Goal: Information Seeking & Learning: Learn about a topic

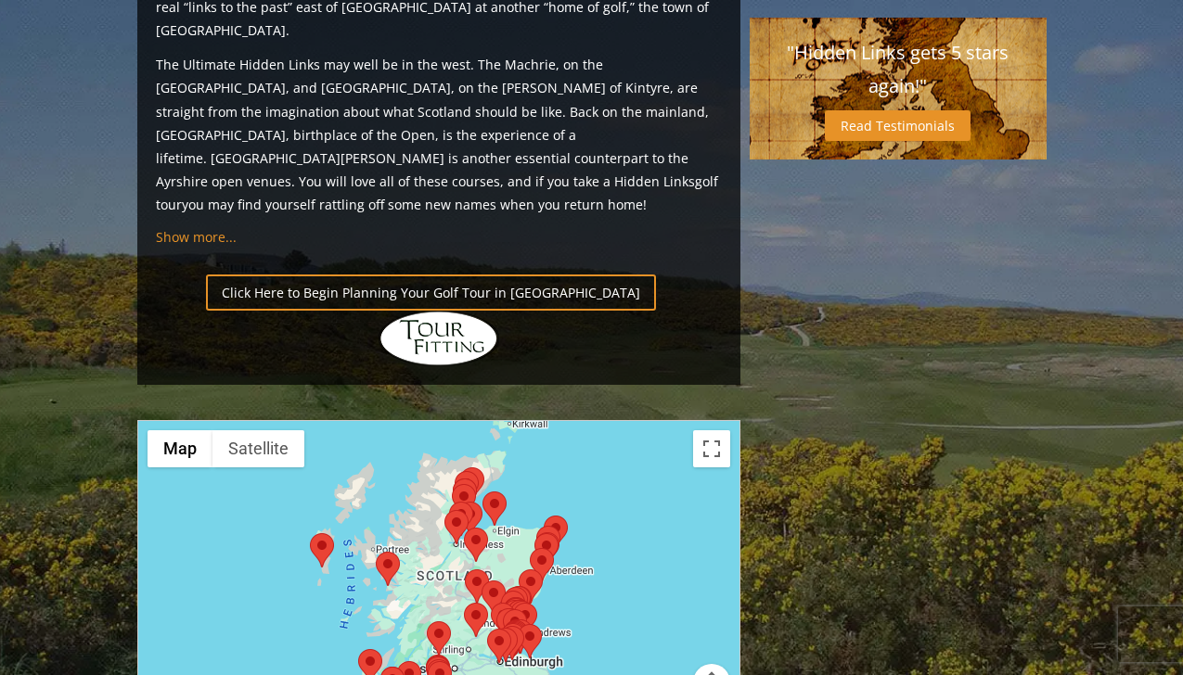
scroll to position [1918, 0]
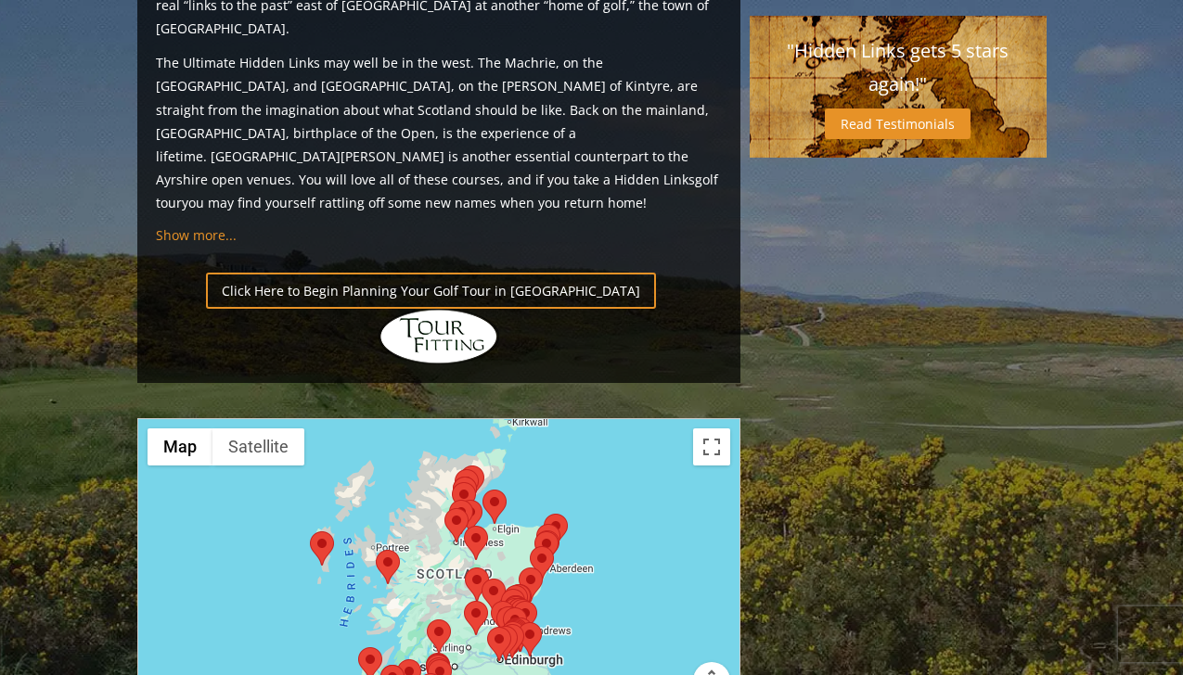
click at [376, 550] on area at bounding box center [376, 550] width 0 height 0
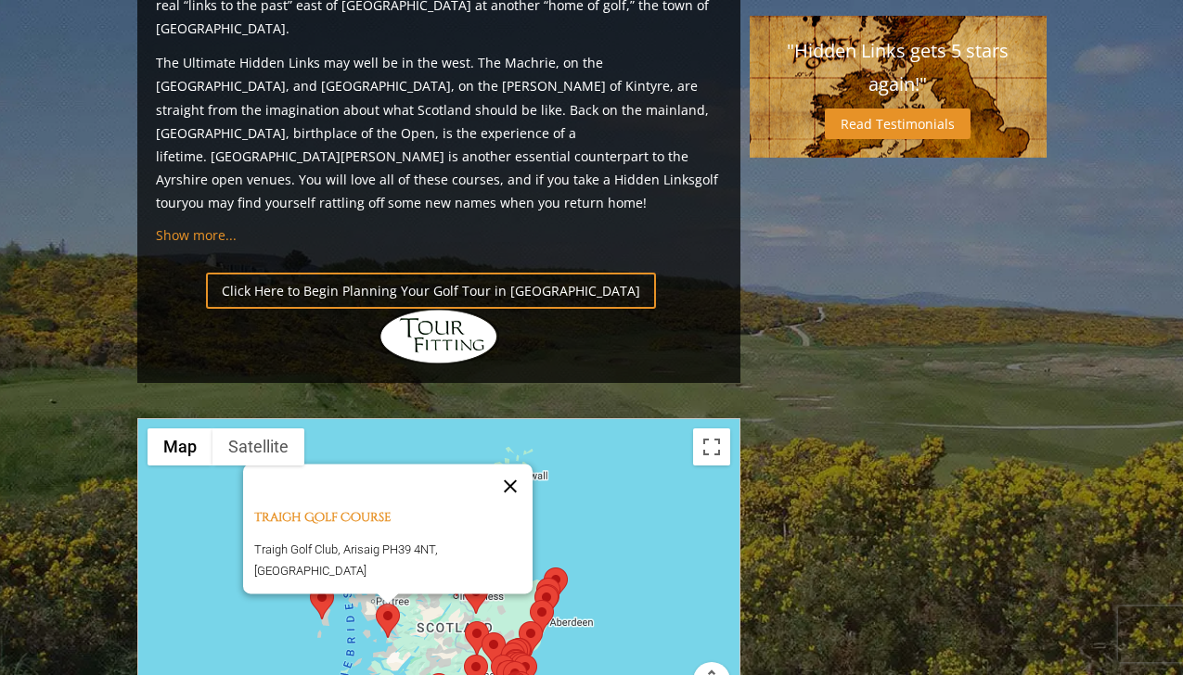
click at [511, 464] on button "Close" at bounding box center [510, 486] width 45 height 45
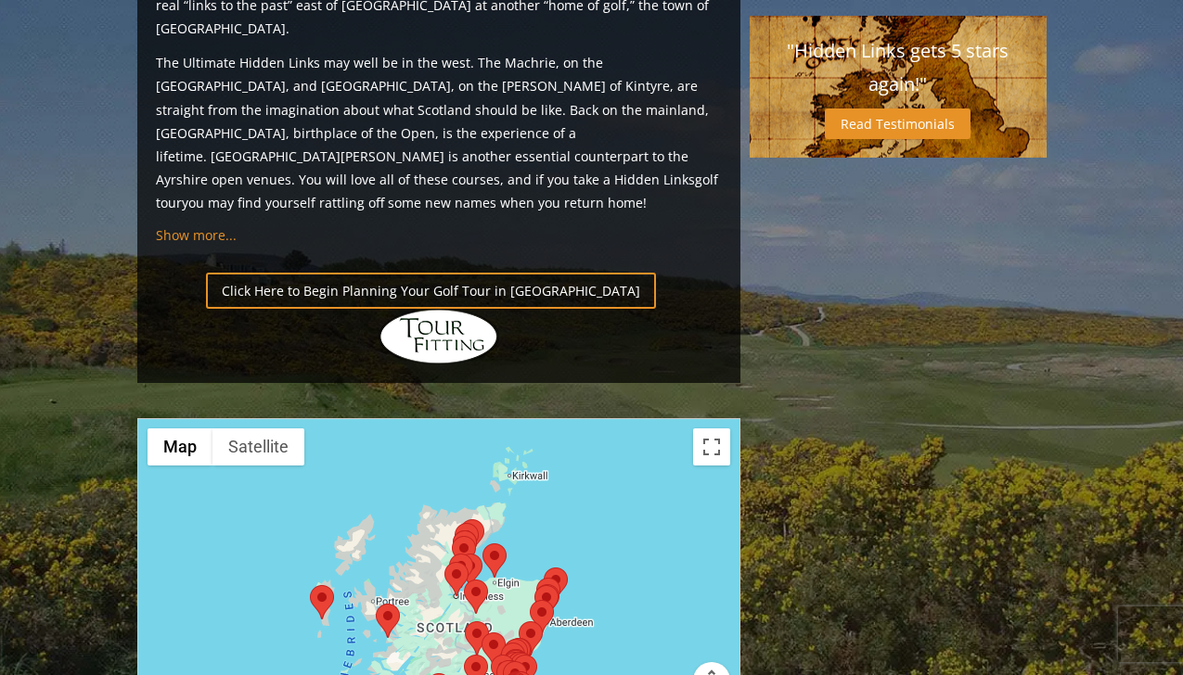
click at [310, 585] on area at bounding box center [310, 585] width 0 height 0
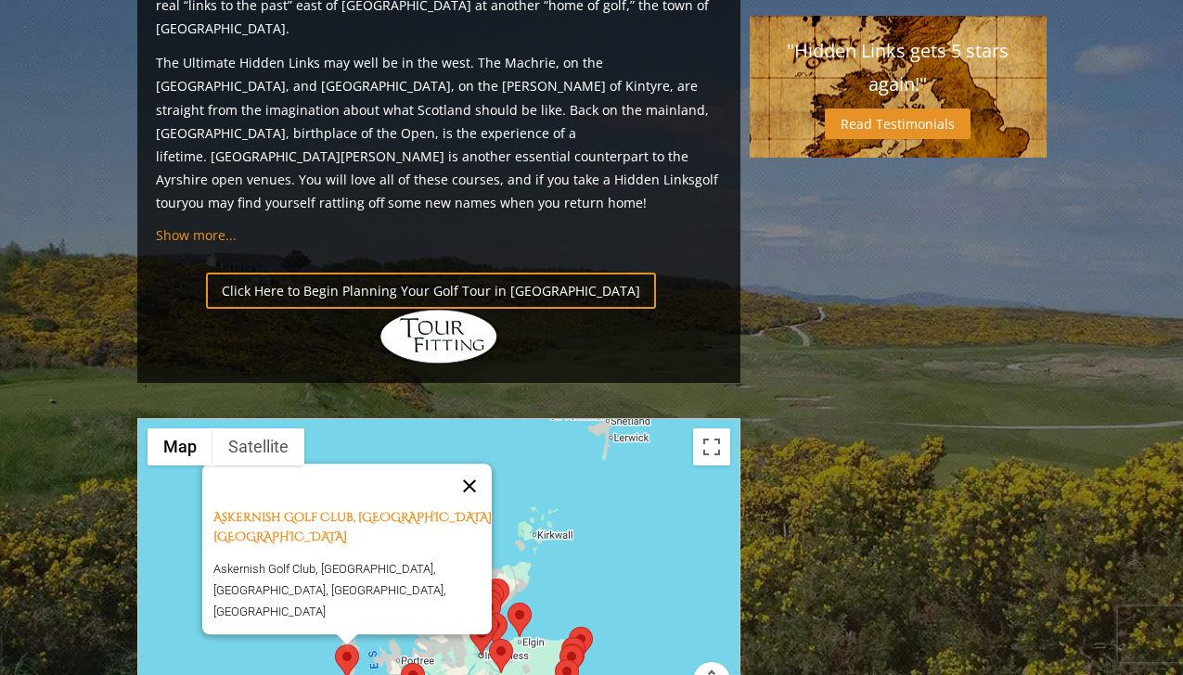
click at [478, 464] on button "Close" at bounding box center [469, 486] width 45 height 45
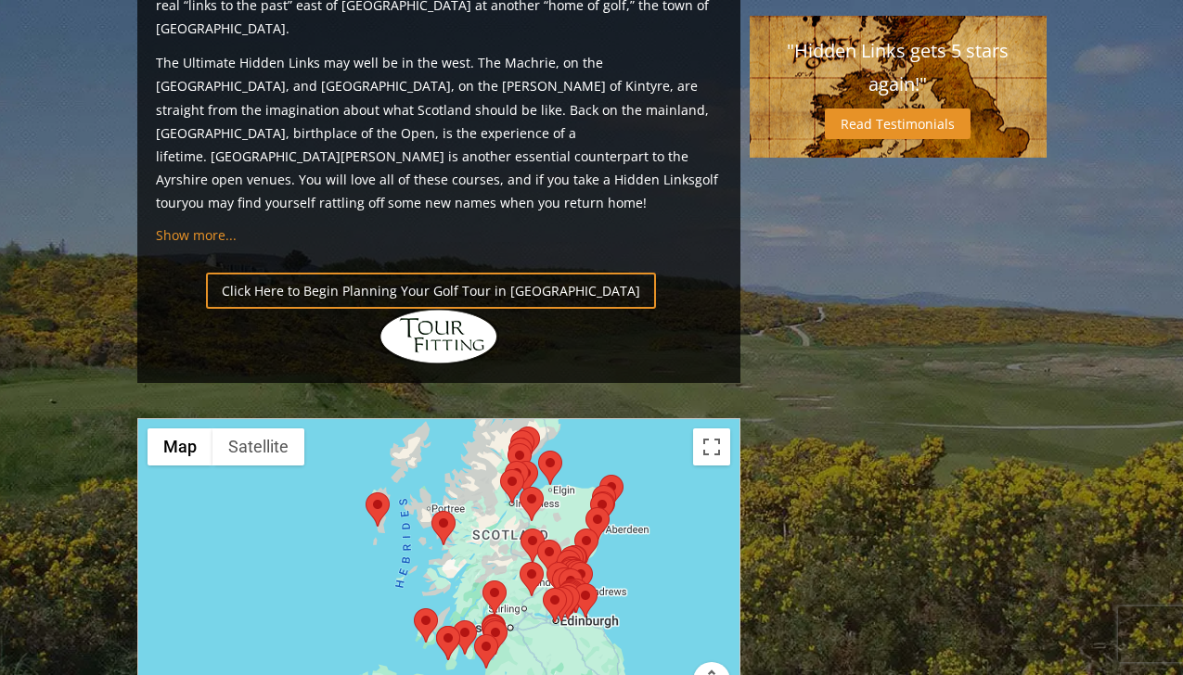
drag, startPoint x: 431, startPoint y: 434, endPoint x: 462, endPoint y: 276, distance: 161.6
click at [462, 419] on div at bounding box center [438, 603] width 601 height 369
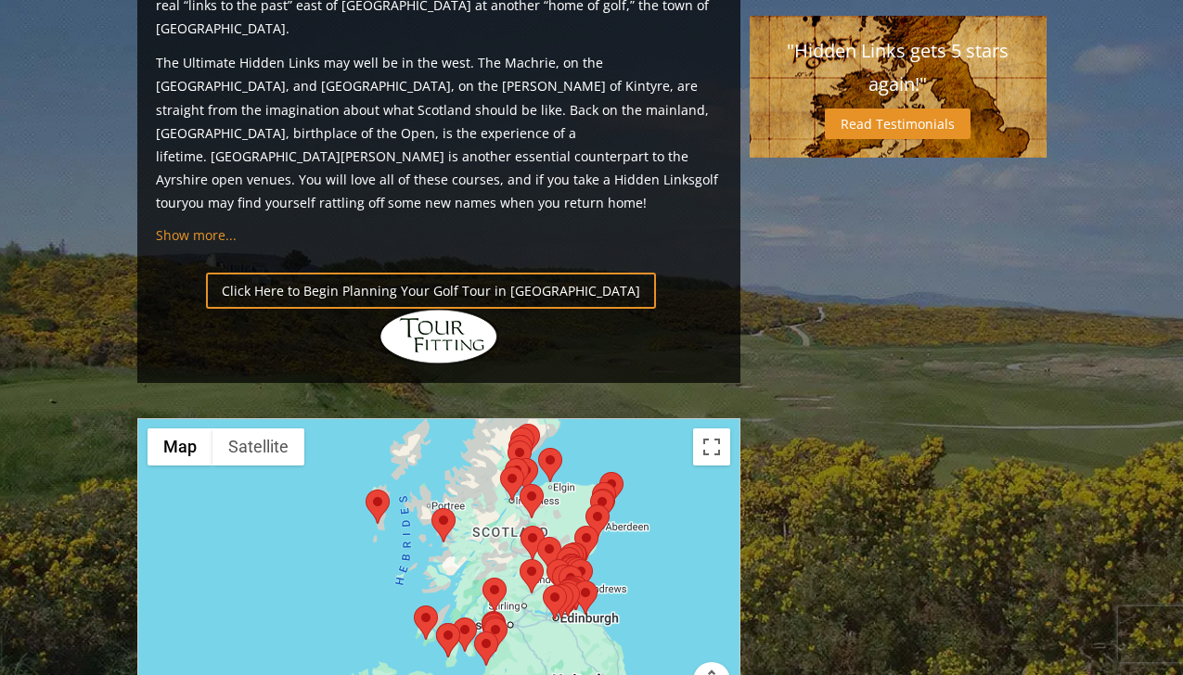
click at [414, 606] on area at bounding box center [414, 606] width 0 height 0
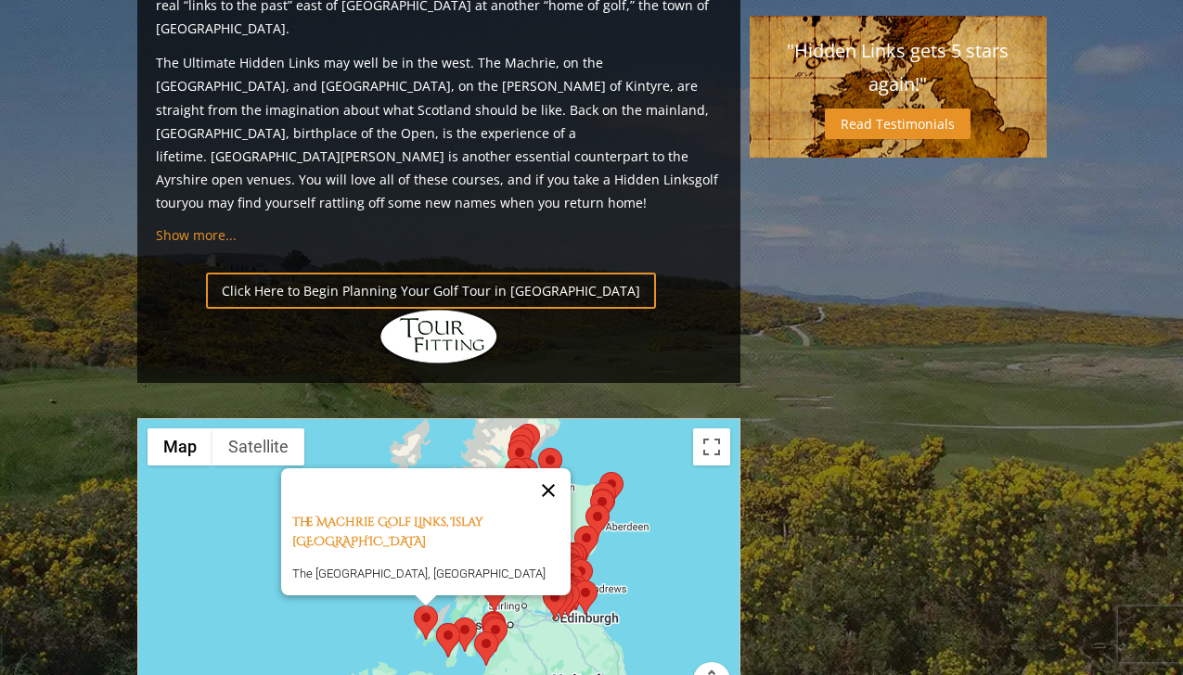
click at [552, 469] on button "Close" at bounding box center [548, 491] width 45 height 45
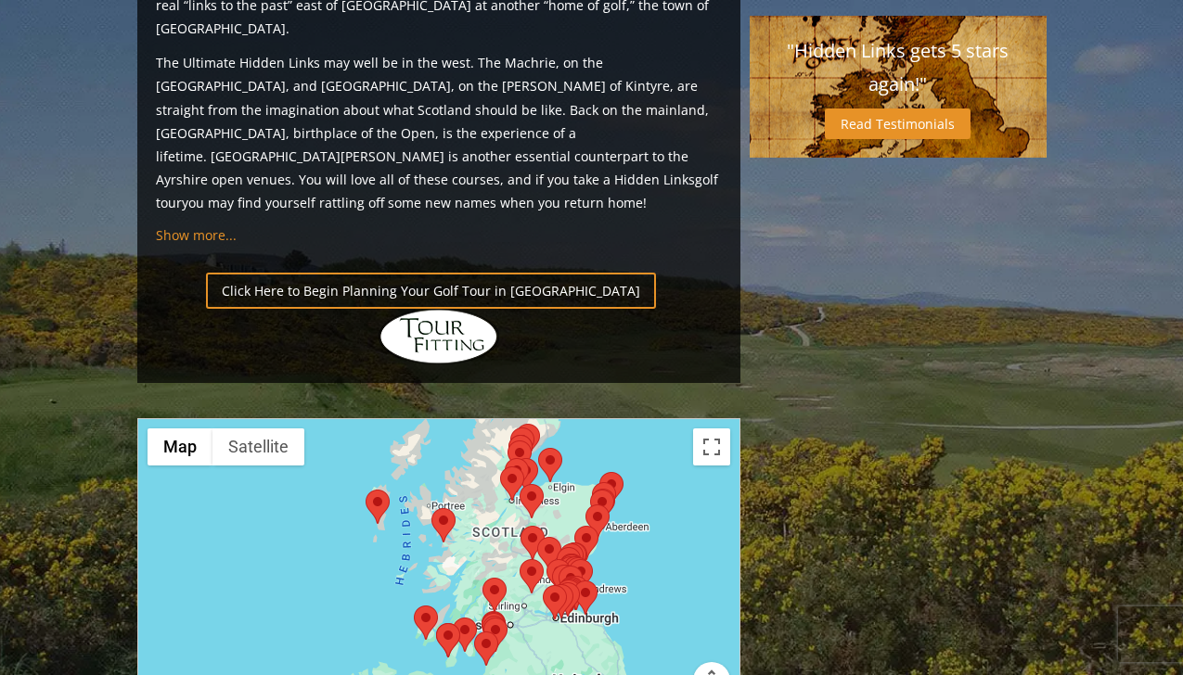
click at [436, 624] on area at bounding box center [436, 624] width 0 height 0
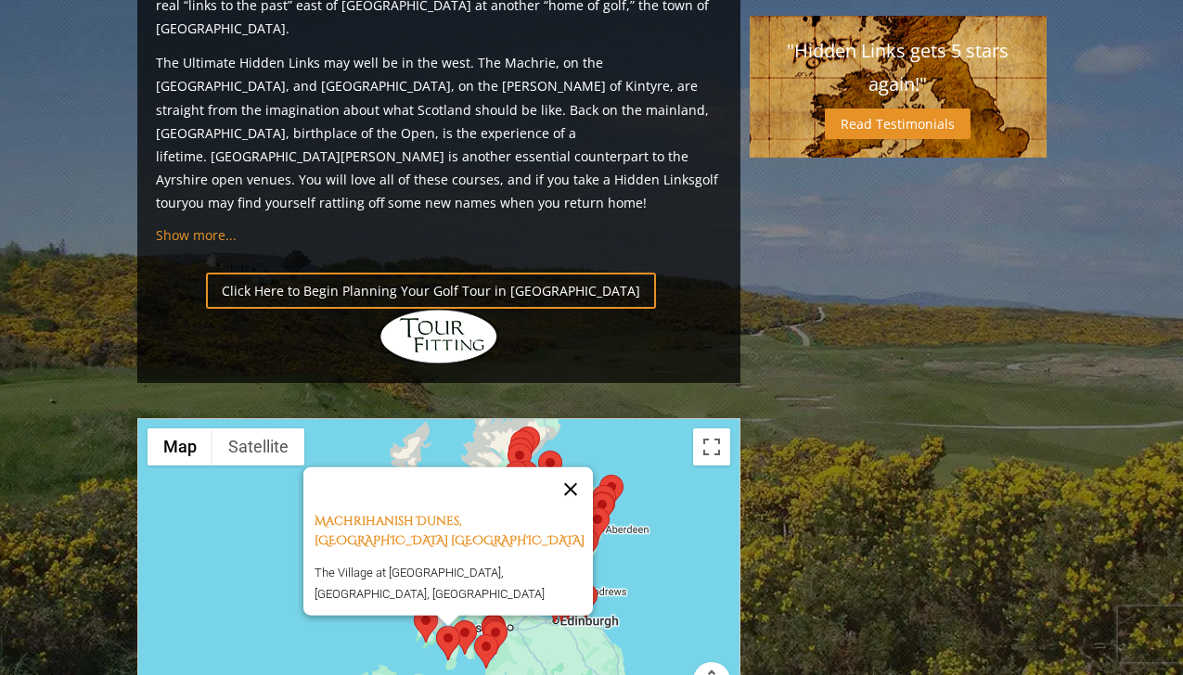
click at [577, 467] on button "Close" at bounding box center [570, 489] width 45 height 45
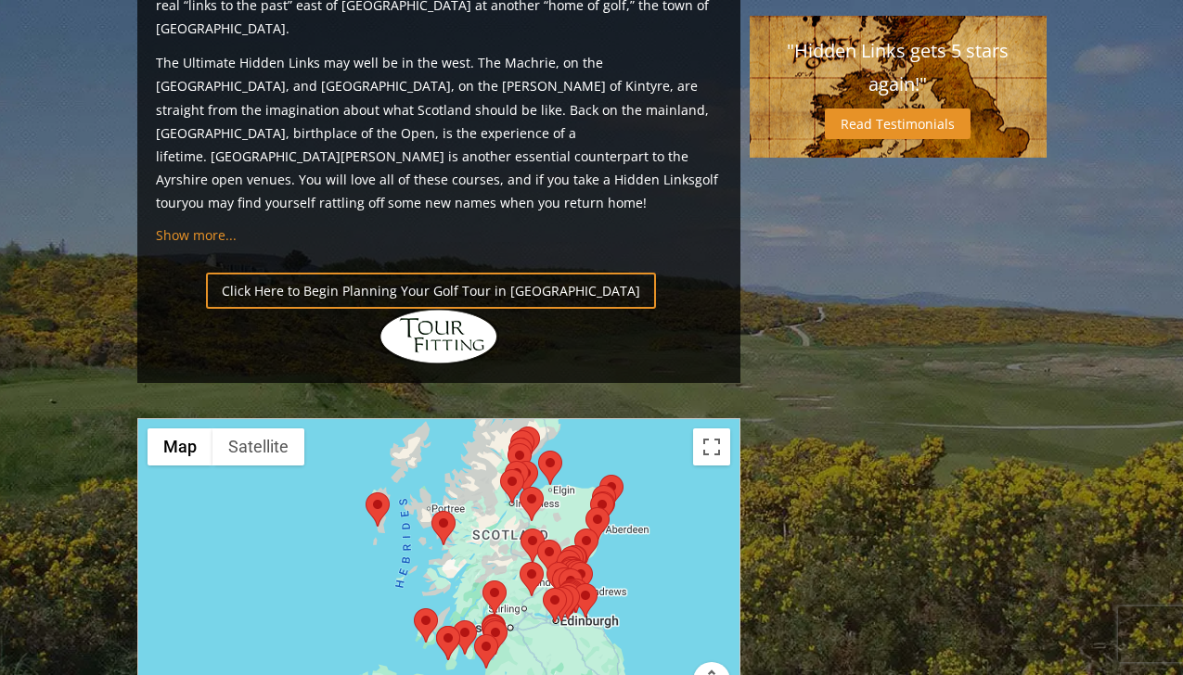
click at [611, 485] on img at bounding box center [604, 502] width 24 height 34
click at [599, 475] on area at bounding box center [599, 475] width 0 height 0
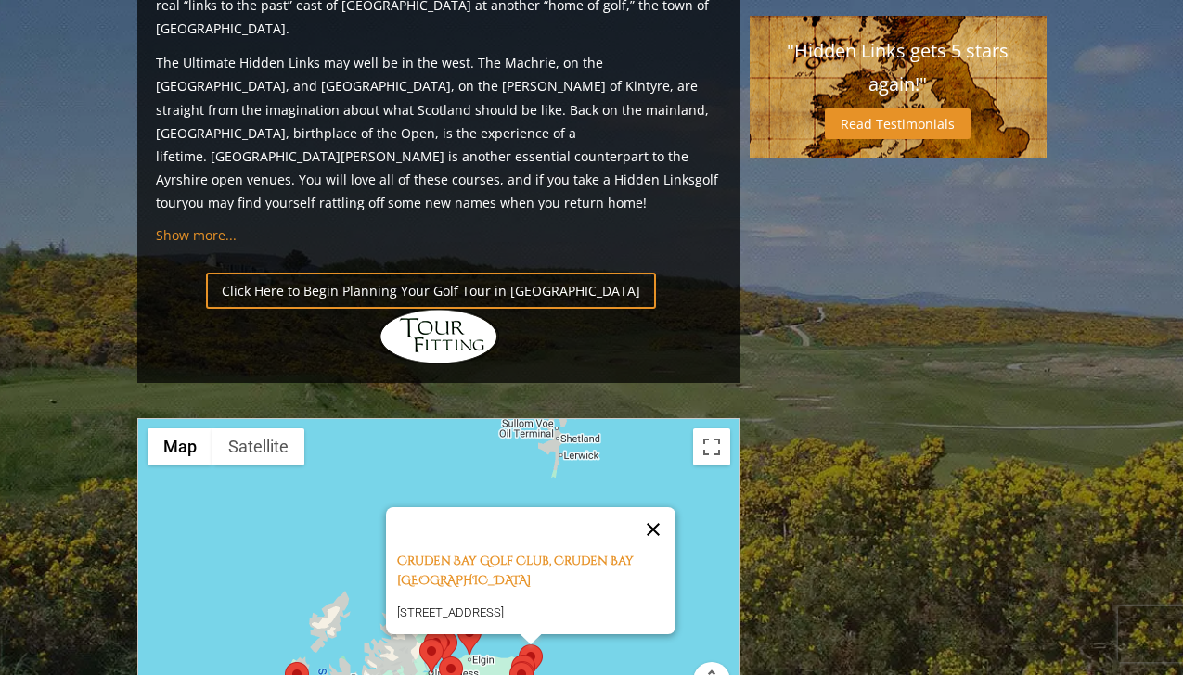
click at [658, 508] on button "Close" at bounding box center [653, 530] width 45 height 45
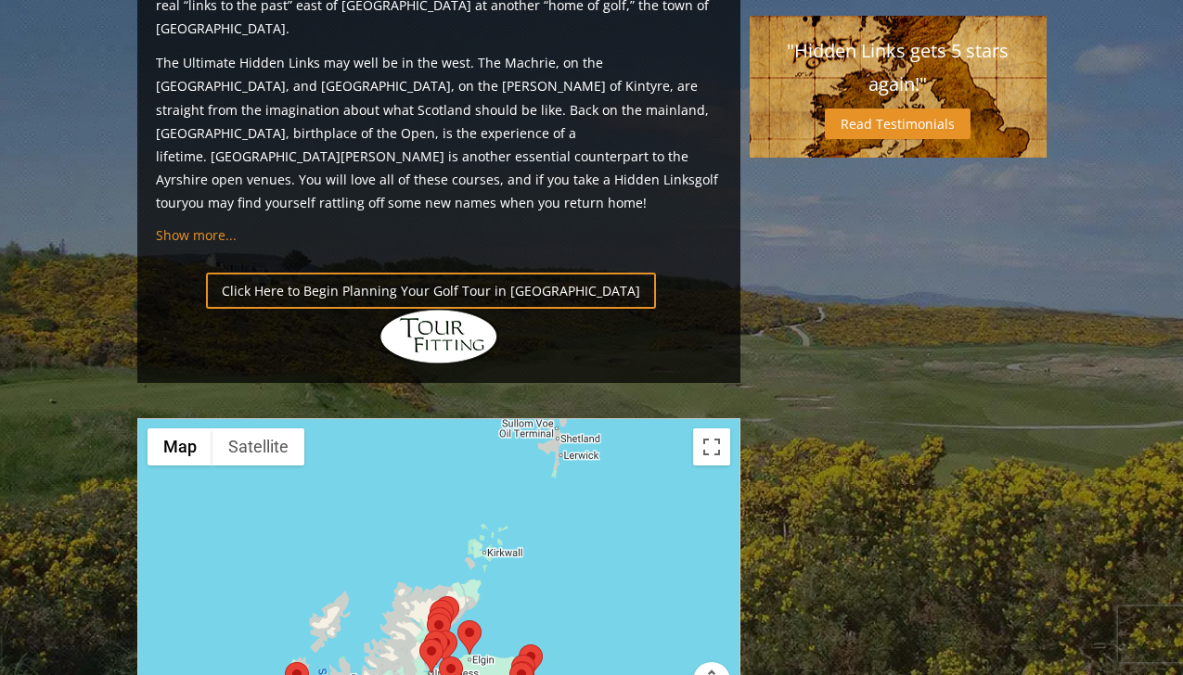
click at [474, 621] on img at bounding box center [469, 638] width 24 height 34
click at [457, 621] on area at bounding box center [457, 621] width 0 height 0
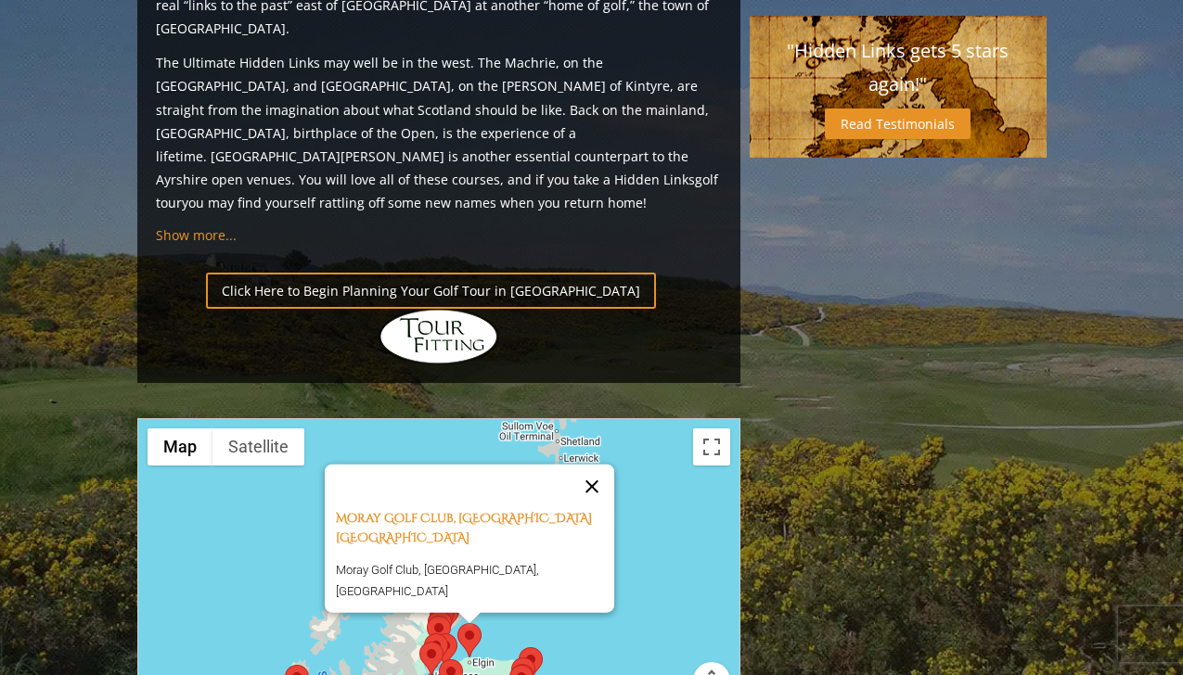
click at [600, 464] on button "Close" at bounding box center [592, 486] width 45 height 45
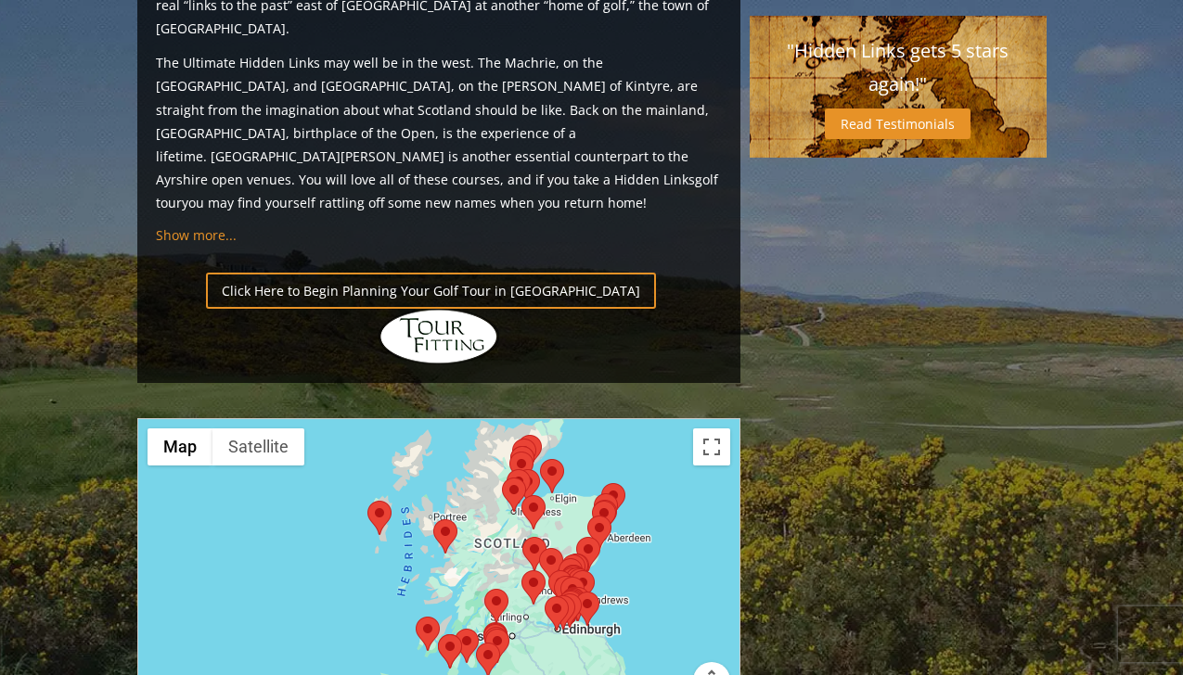
drag, startPoint x: 489, startPoint y: 516, endPoint x: 572, endPoint y: 345, distance: 189.6
click at [572, 419] on div at bounding box center [438, 603] width 601 height 369
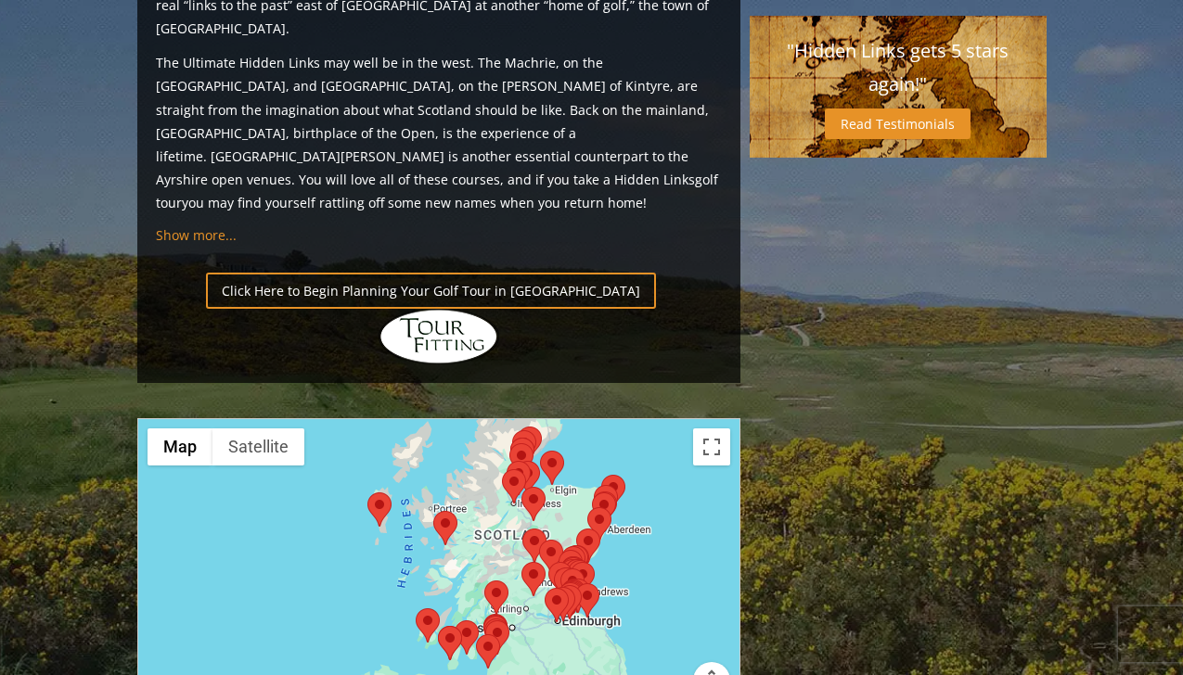
click at [485, 621] on area at bounding box center [485, 621] width 0 height 0
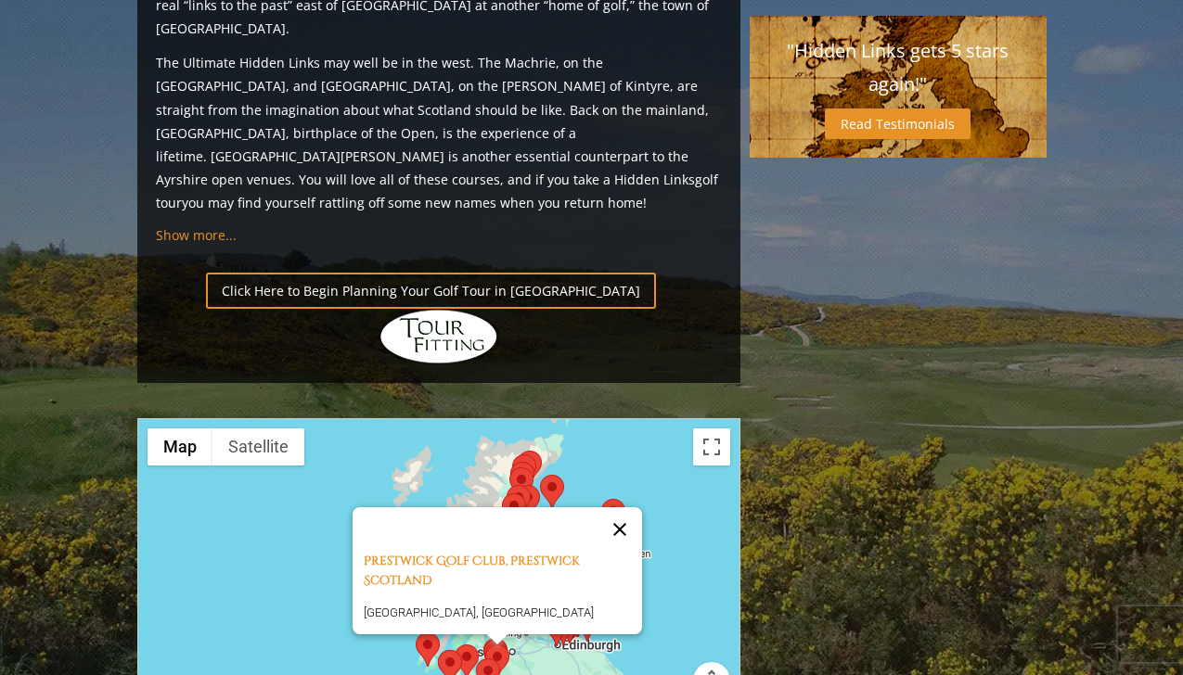
click at [630, 508] on button "Close" at bounding box center [620, 530] width 45 height 45
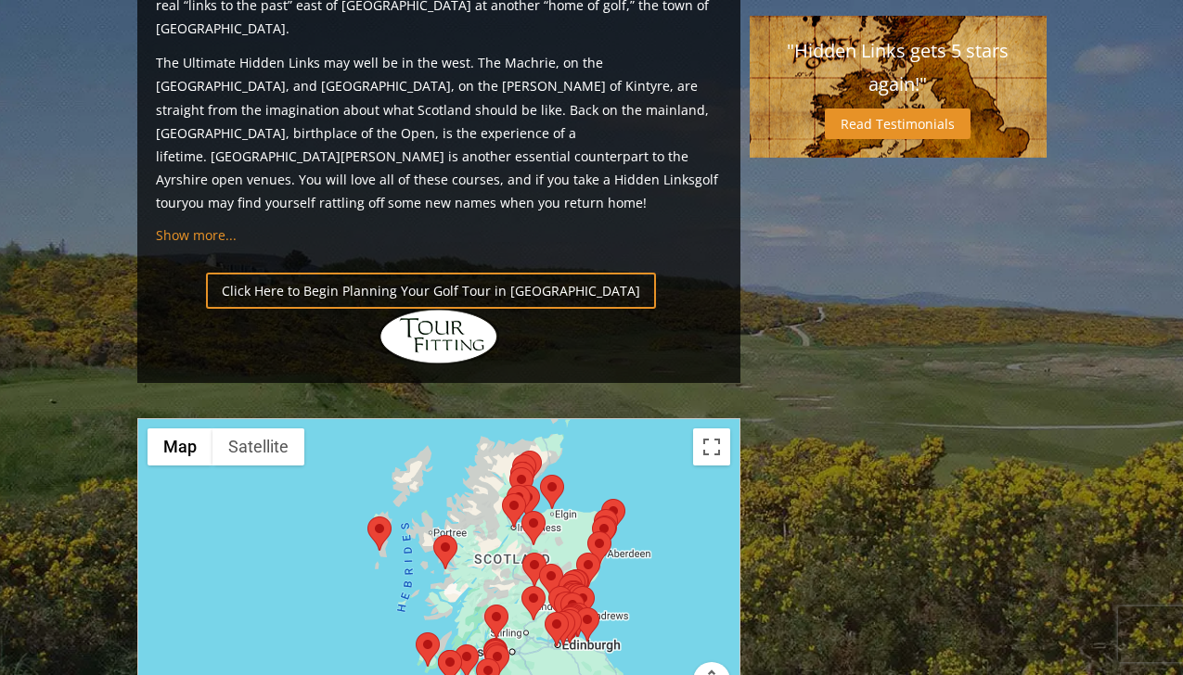
click at [651, 482] on div "To navigate, press the arrow keys." at bounding box center [438, 603] width 601 height 369
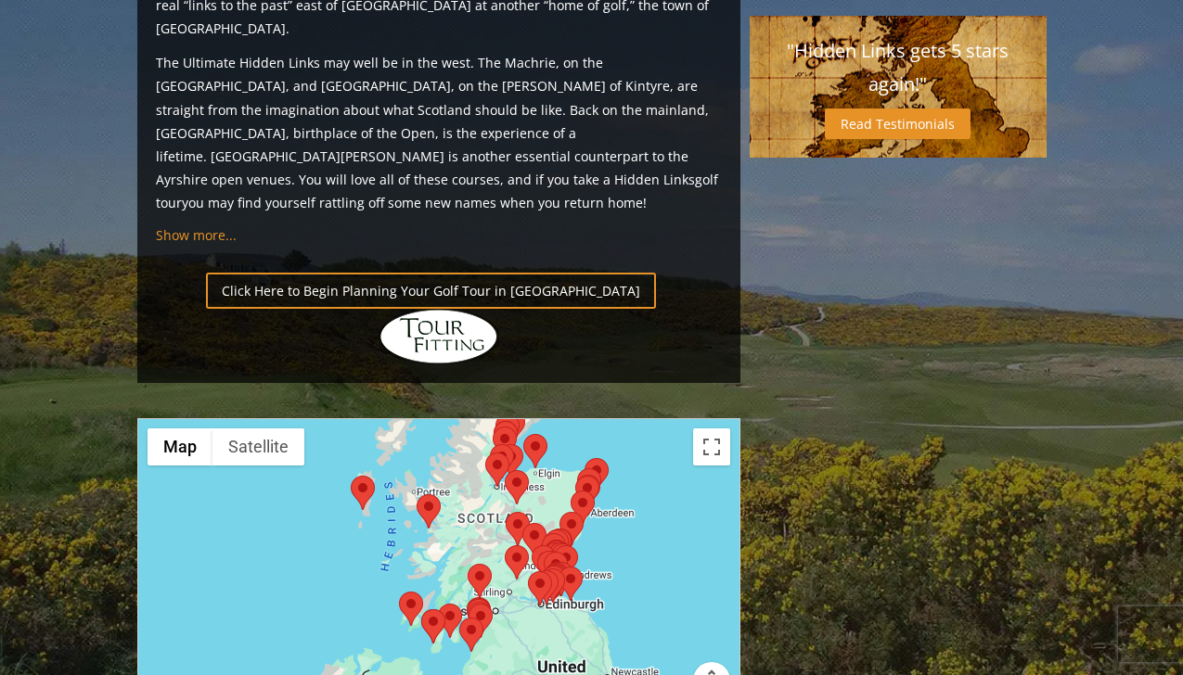
drag, startPoint x: 651, startPoint y: 482, endPoint x: 628, endPoint y: 444, distance: 43.8
click at [628, 444] on div at bounding box center [438, 603] width 601 height 369
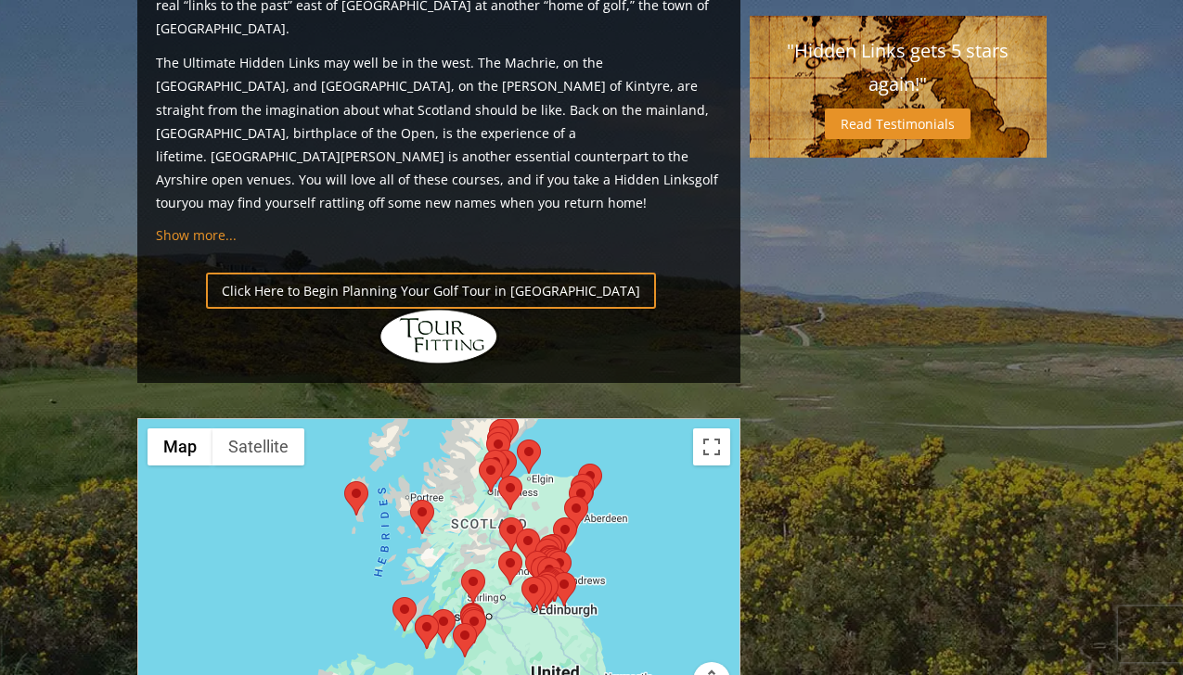
click at [712, 662] on button "Map camera controls" at bounding box center [711, 680] width 37 height 37
click at [663, 616] on button "Zoom in" at bounding box center [665, 634] width 37 height 37
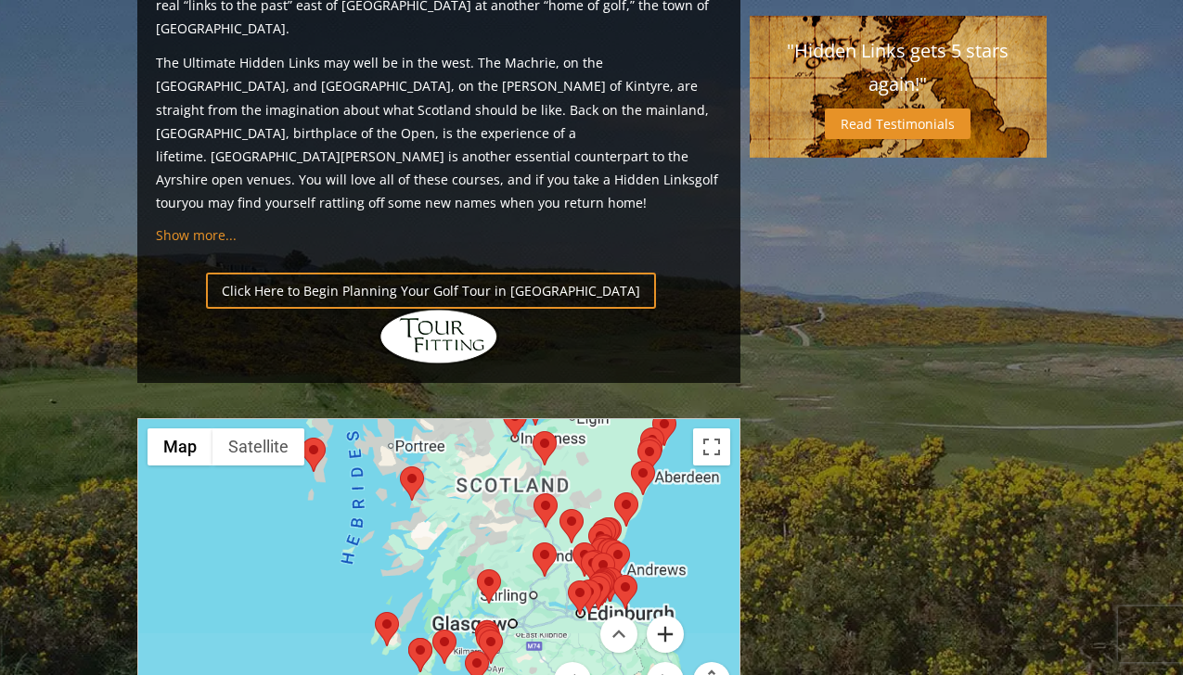
click at [663, 616] on button "Zoom in" at bounding box center [665, 634] width 37 height 37
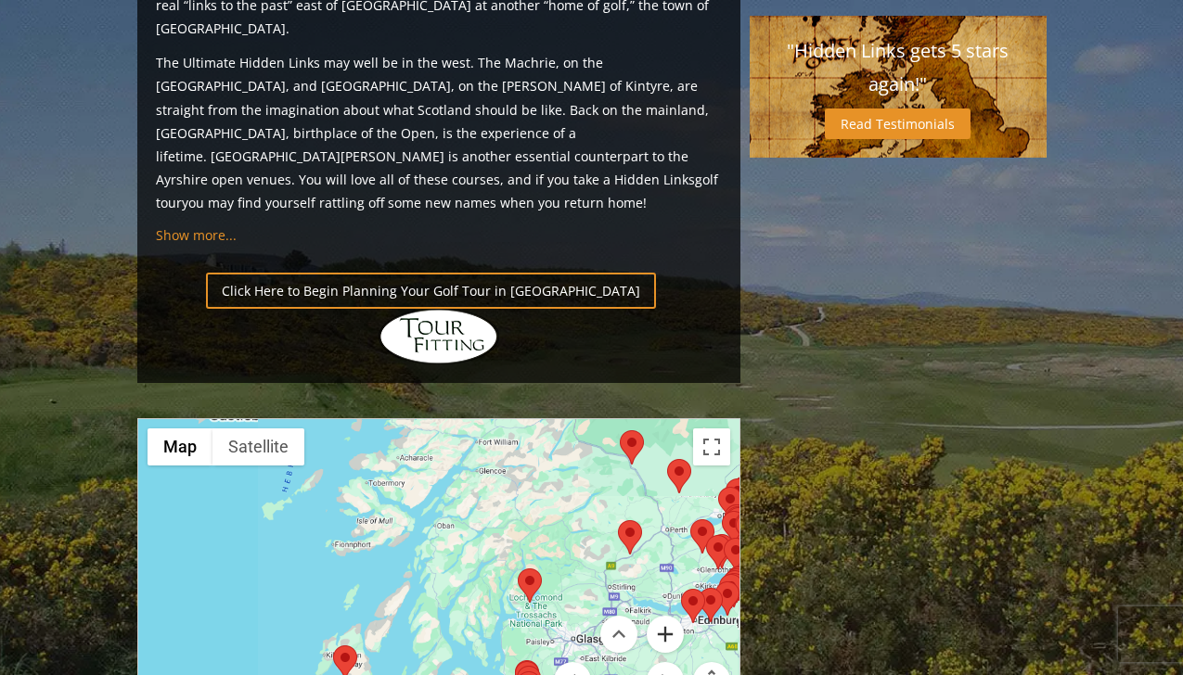
click at [663, 616] on button "Zoom in" at bounding box center [665, 634] width 37 height 37
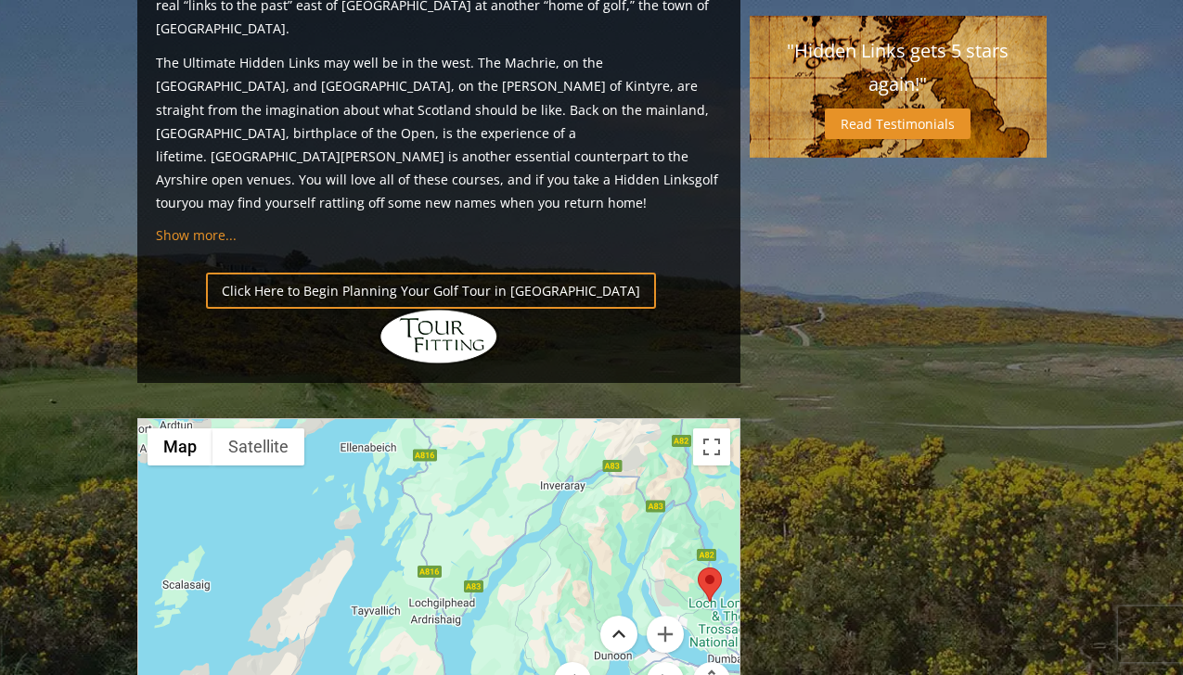
drag, startPoint x: 632, startPoint y: 469, endPoint x: 426, endPoint y: 441, distance: 208.0
click at [426, 441] on div "Map Terrain Satellite Labels Keyboard shortcuts Map Data Map data ©2025 Google …" at bounding box center [438, 603] width 601 height 369
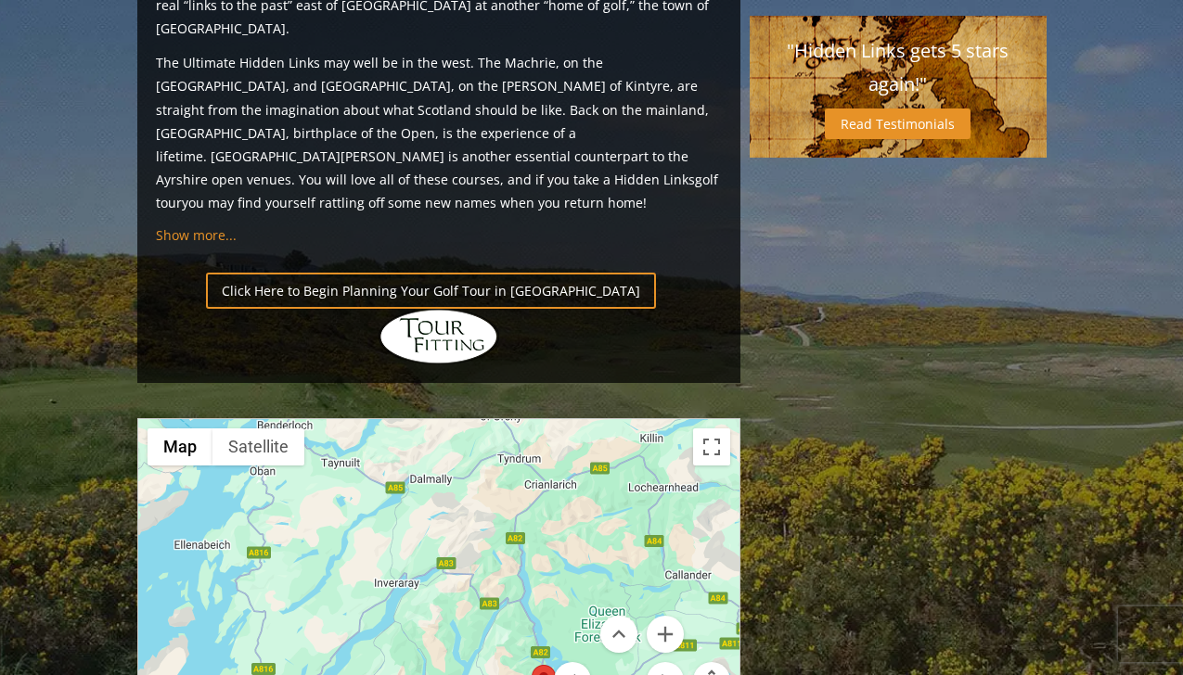
drag, startPoint x: 539, startPoint y: 392, endPoint x: 367, endPoint y: 495, distance: 201.0
click at [367, 495] on div at bounding box center [438, 603] width 601 height 369
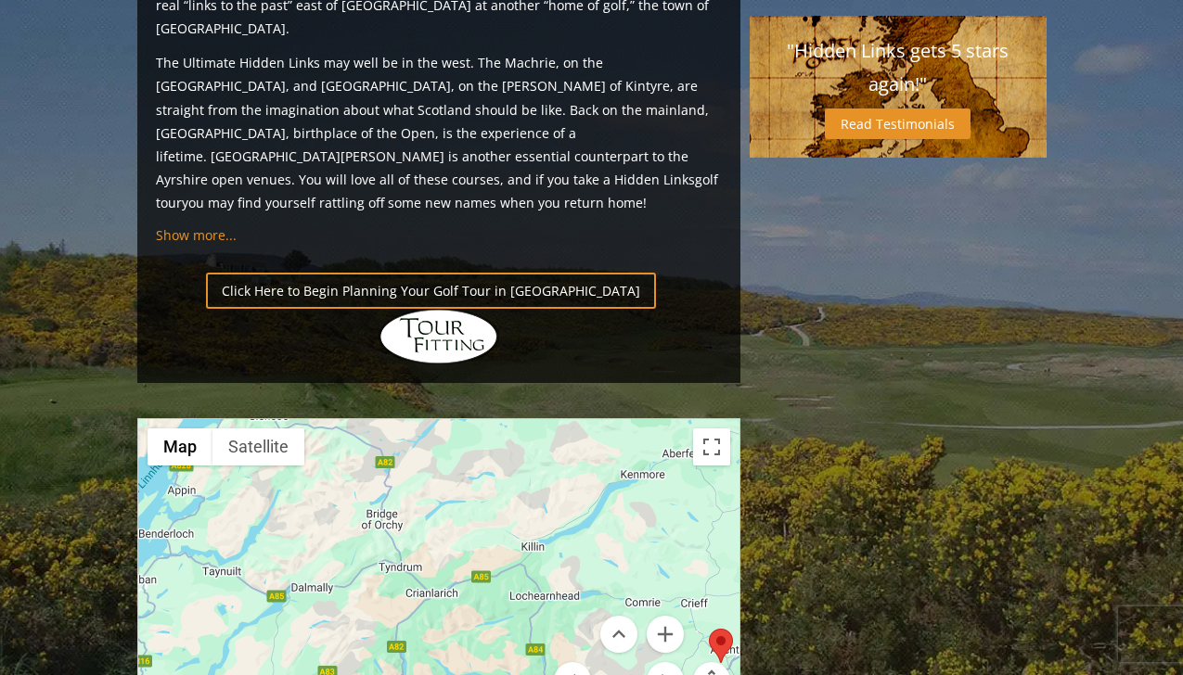
drag, startPoint x: 497, startPoint y: 424, endPoint x: 373, endPoint y: 540, distance: 170.0
click at [373, 540] on div at bounding box center [438, 603] width 601 height 369
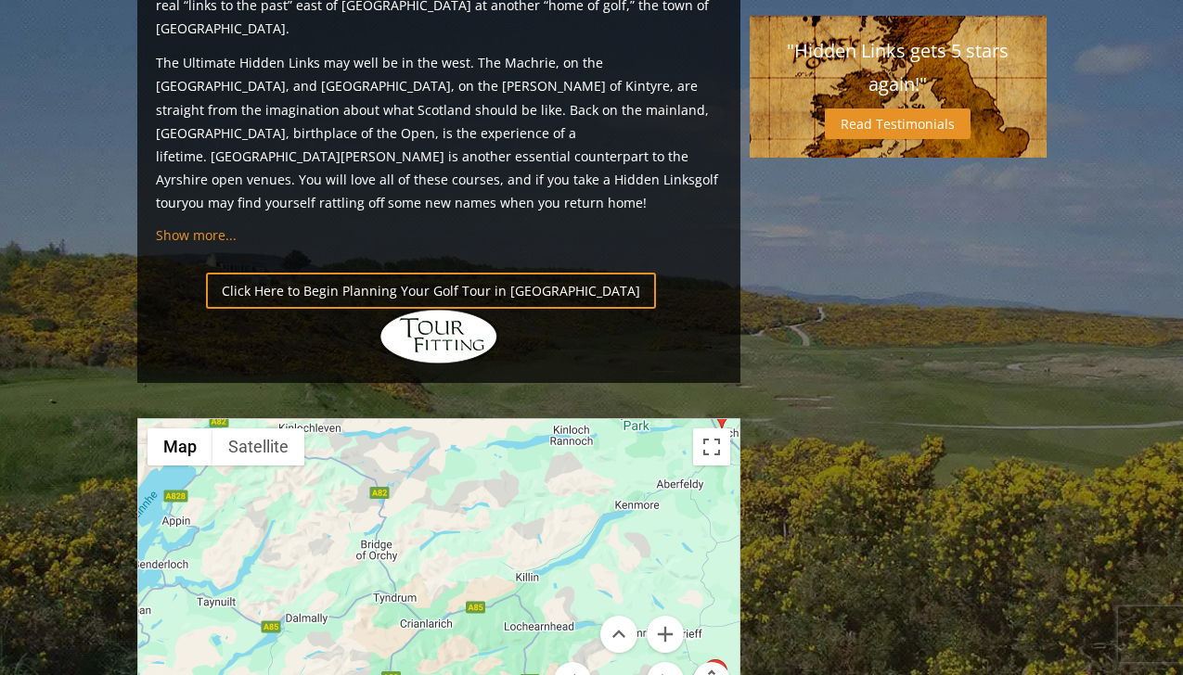
drag, startPoint x: 498, startPoint y: 441, endPoint x: 504, endPoint y: 457, distance: 16.7
click at [504, 457] on div at bounding box center [438, 603] width 601 height 369
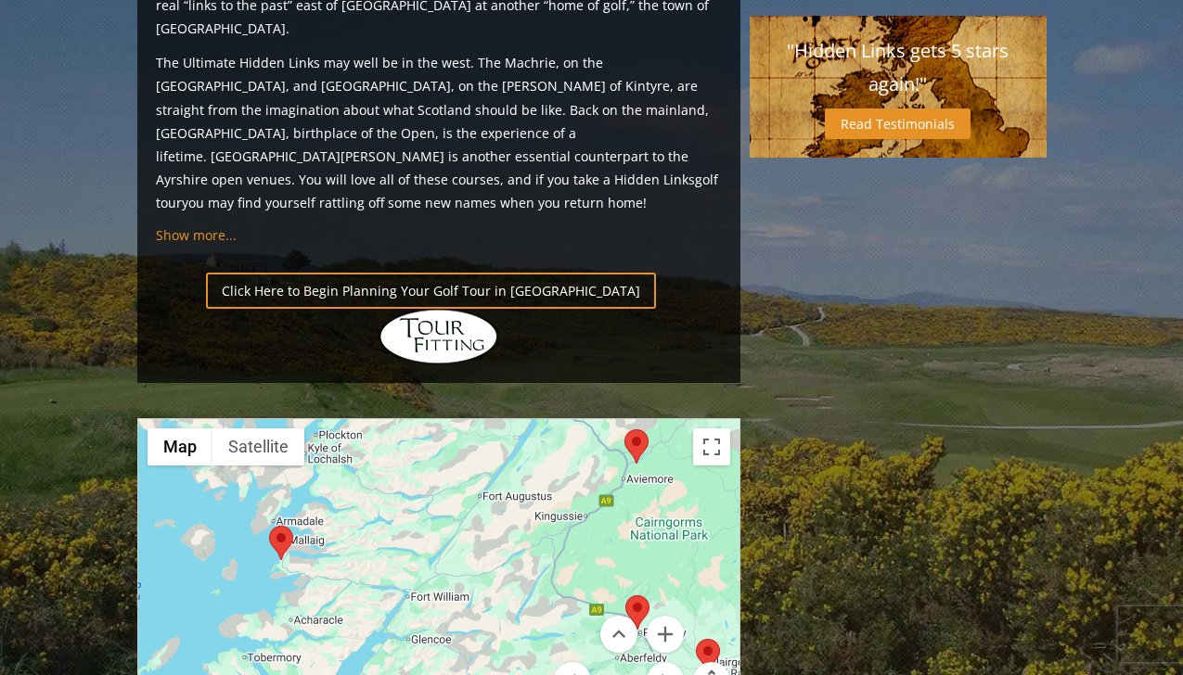
drag, startPoint x: 563, startPoint y: 408, endPoint x: 618, endPoint y: 523, distance: 127.4
click at [618, 523] on div "Map Terrain Satellite Labels Keyboard shortcuts Map Data Map data ©2025 Google …" at bounding box center [438, 603] width 601 height 369
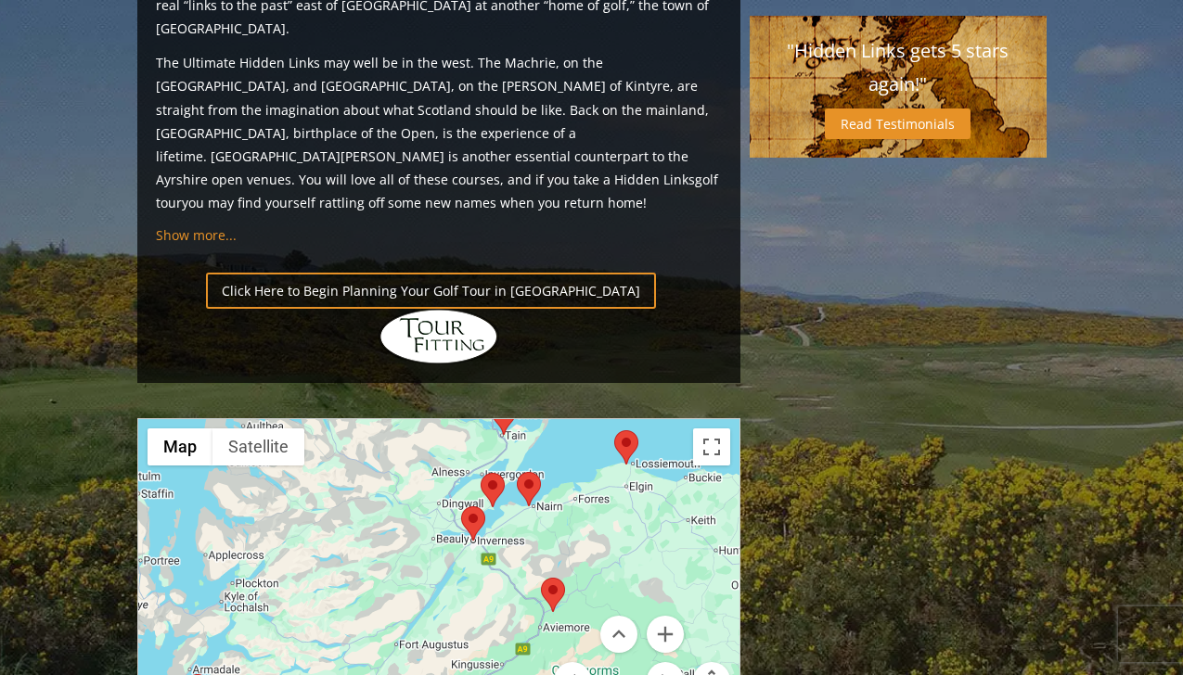
drag, startPoint x: 589, startPoint y: 354, endPoint x: 502, endPoint y: 501, distance: 170.6
click at [502, 501] on div at bounding box center [438, 603] width 601 height 369
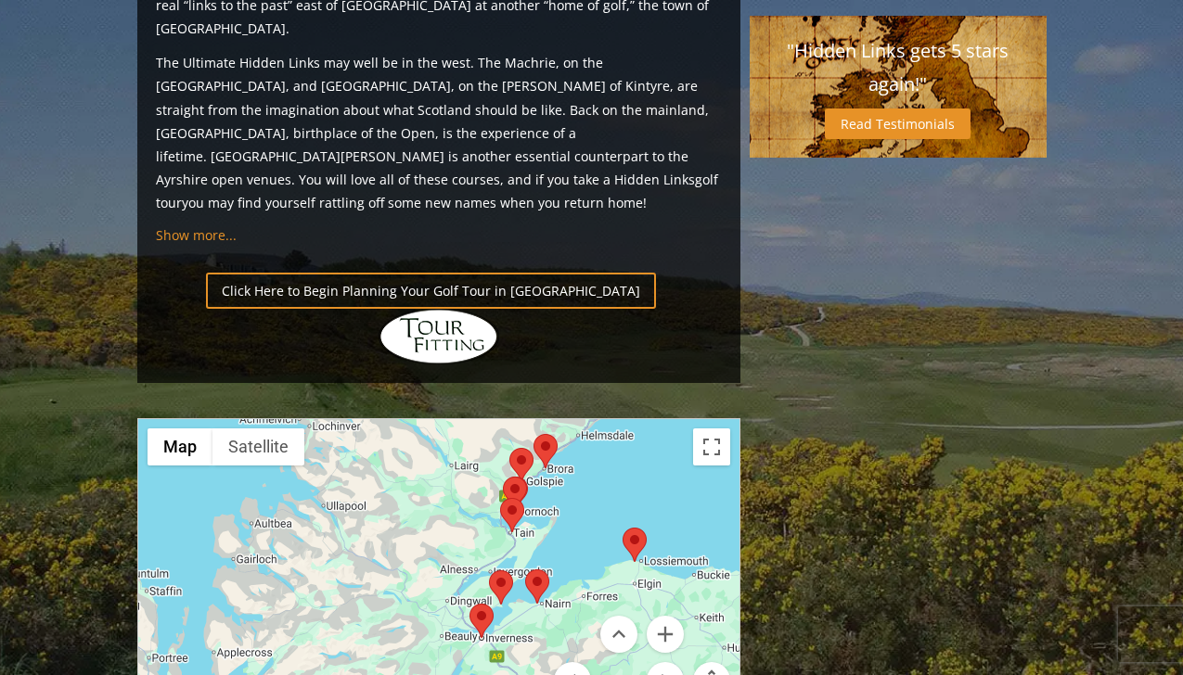
drag, startPoint x: 484, startPoint y: 411, endPoint x: 495, endPoint y: 512, distance: 101.7
click at [495, 512] on div at bounding box center [438, 603] width 601 height 369
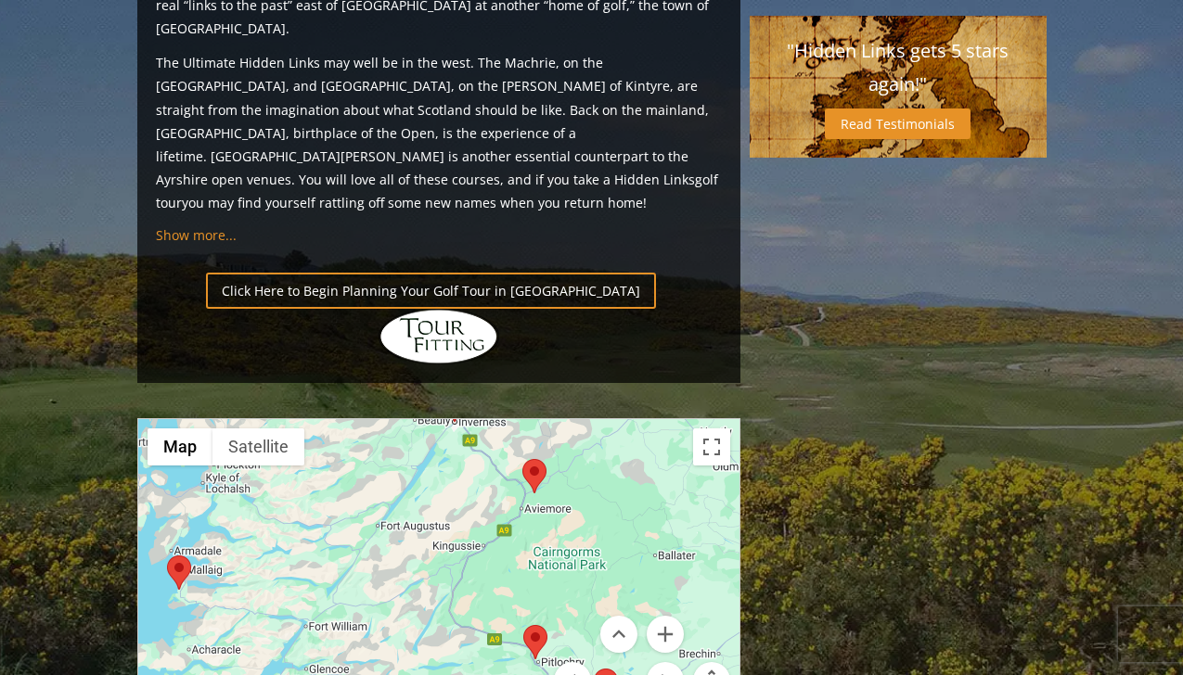
drag, startPoint x: 532, startPoint y: 463, endPoint x: 504, endPoint y: 249, distance: 216.1
click at [662, 616] on button "Zoom in" at bounding box center [665, 634] width 37 height 37
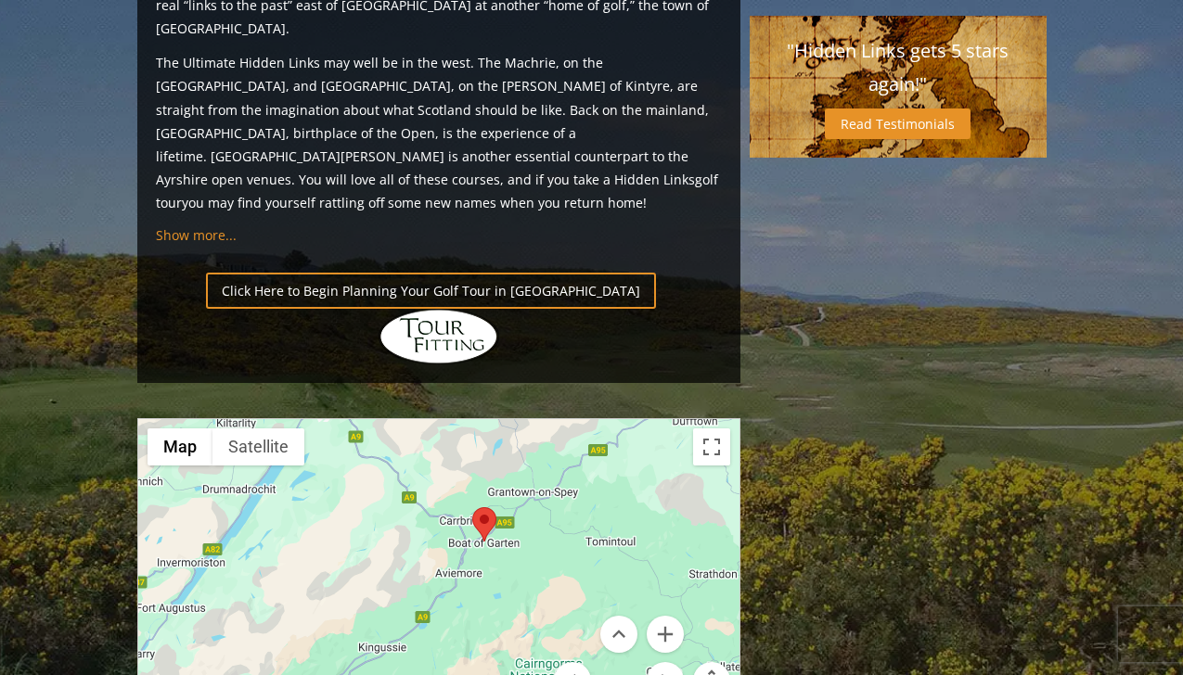
drag, startPoint x: 604, startPoint y: 354, endPoint x: 452, endPoint y: 519, distance: 223.9
click at [452, 519] on div at bounding box center [438, 603] width 601 height 369
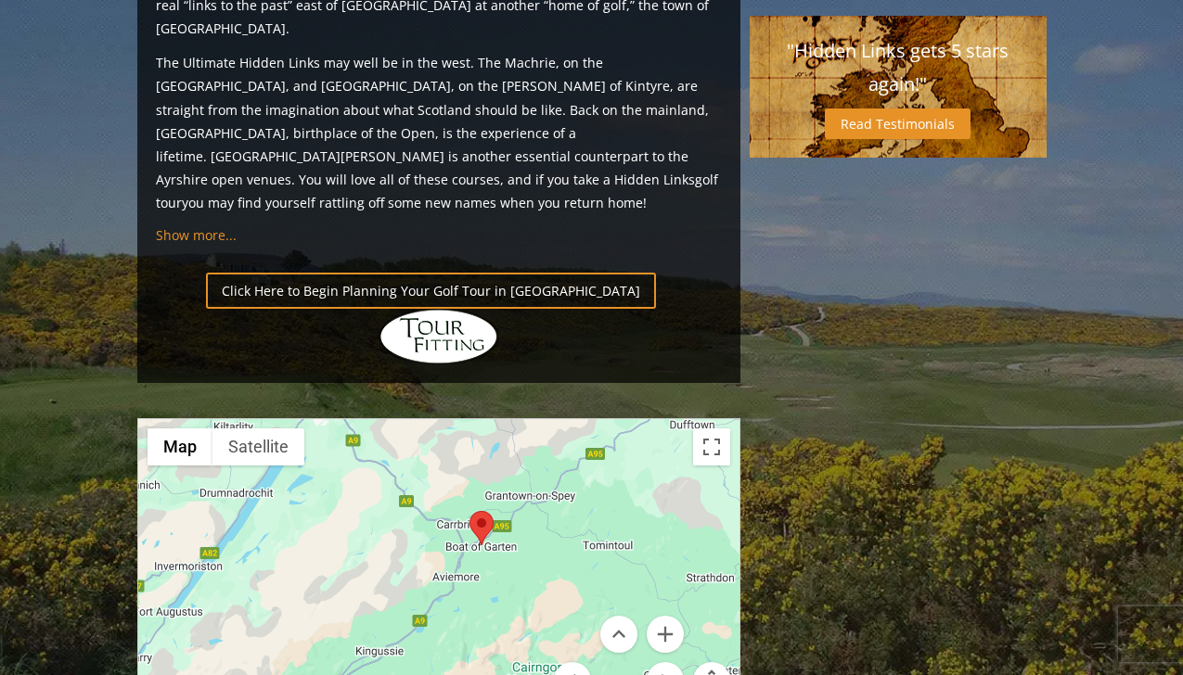
click at [483, 511] on img at bounding box center [481, 528] width 24 height 34
click at [469, 511] on area at bounding box center [469, 511] width 0 height 0
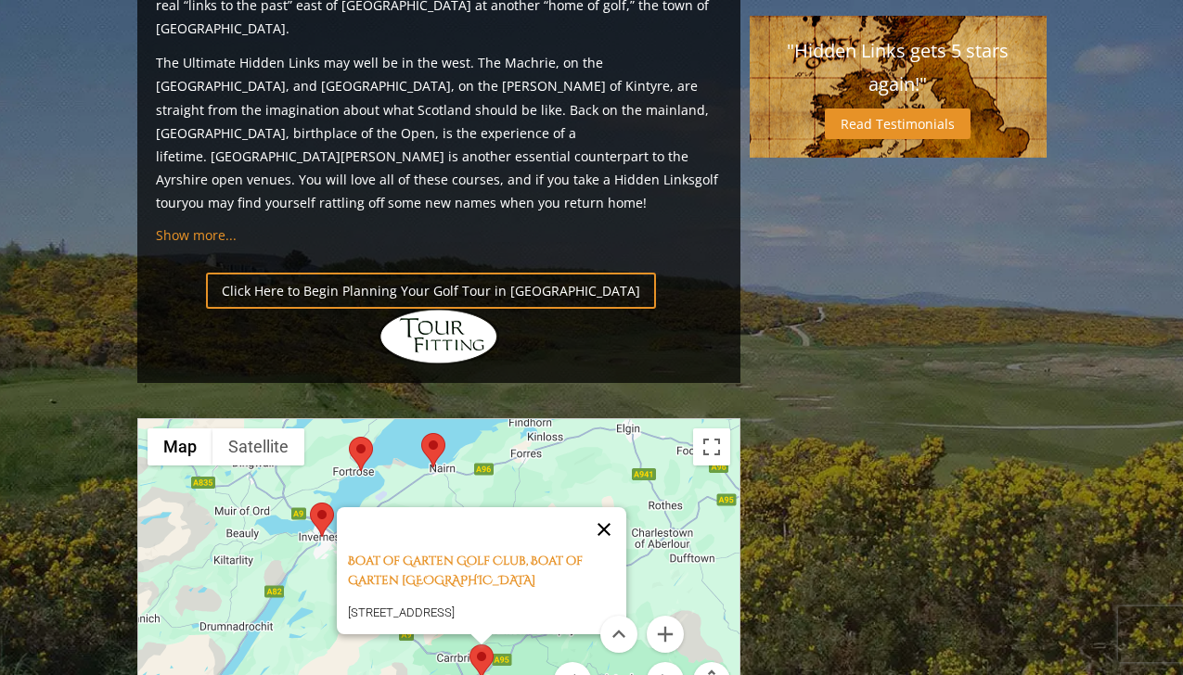
click at [612, 508] on button "Close" at bounding box center [604, 530] width 45 height 45
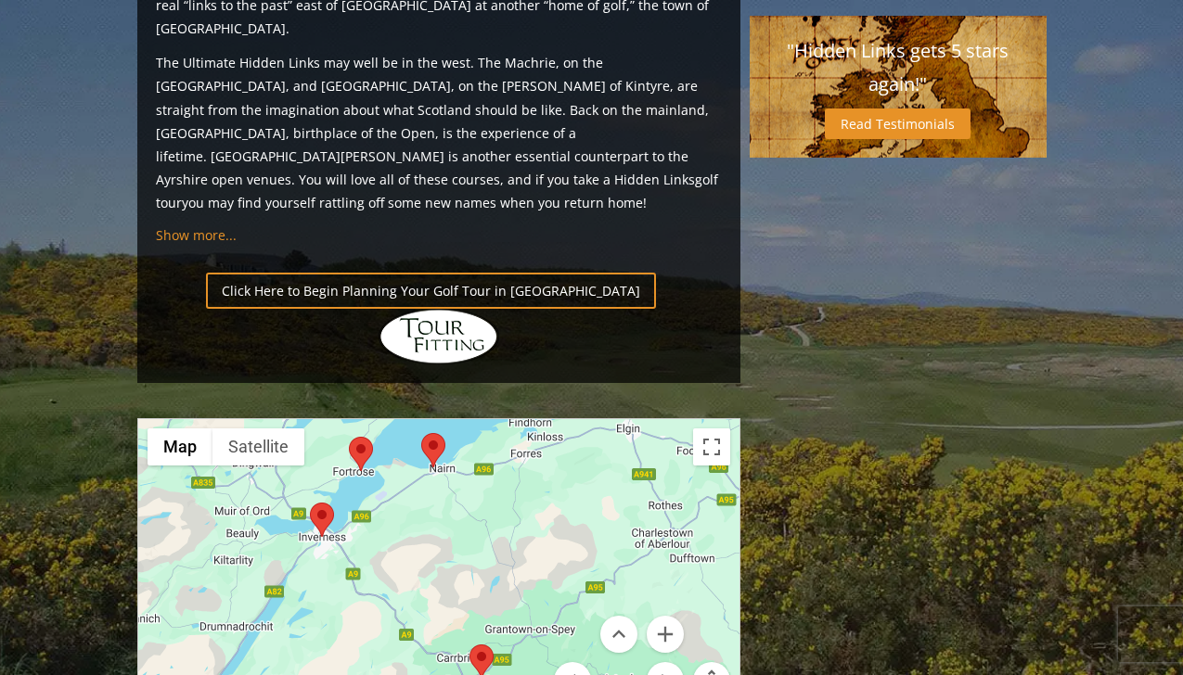
click at [310, 503] on area at bounding box center [310, 503] width 0 height 0
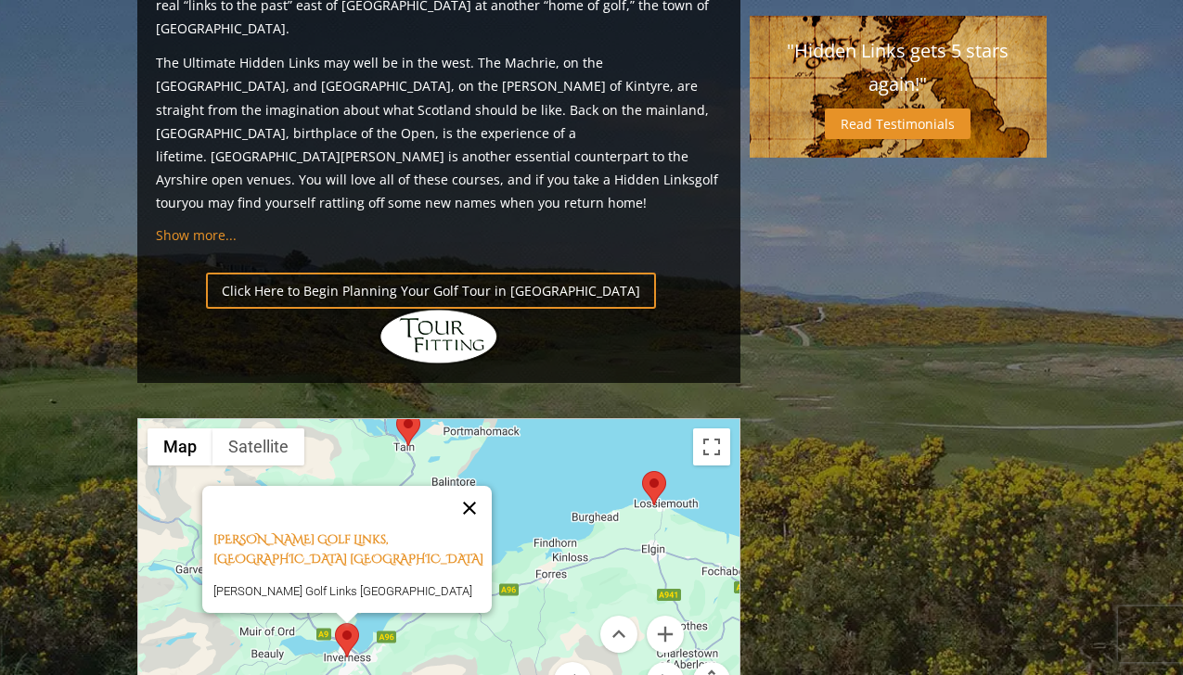
click at [471, 486] on button "Close" at bounding box center [469, 508] width 45 height 45
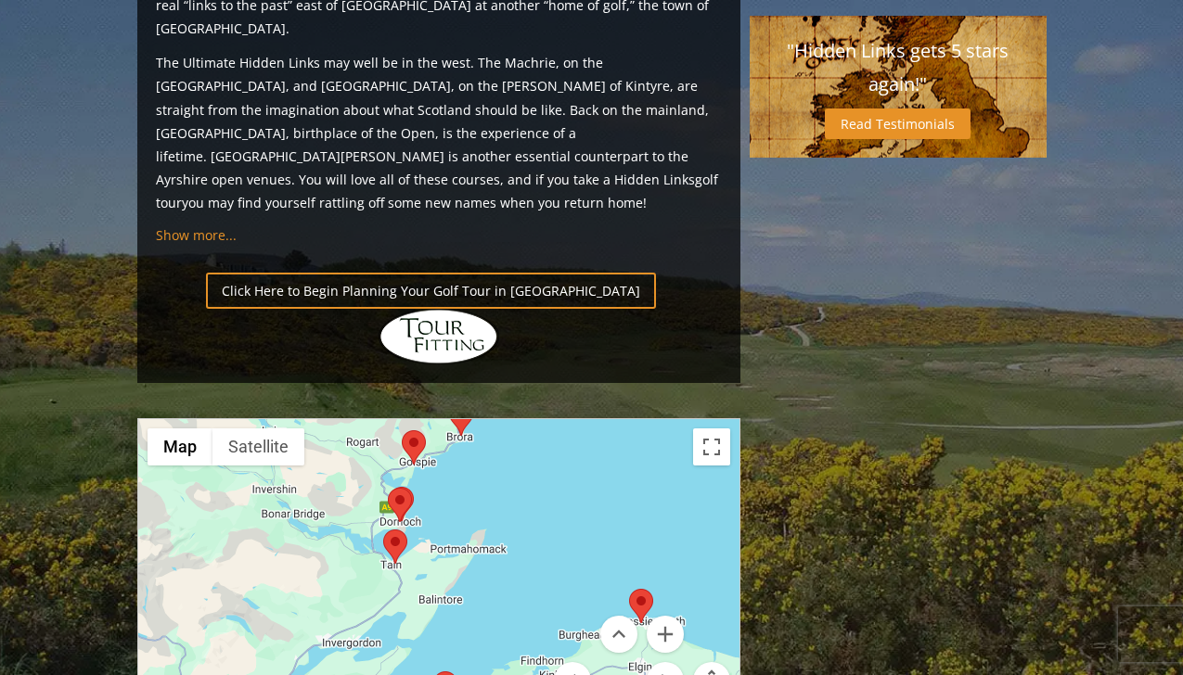
drag, startPoint x: 471, startPoint y: 338, endPoint x: 454, endPoint y: 472, distance: 135.7
click at [454, 472] on div at bounding box center [438, 603] width 601 height 369
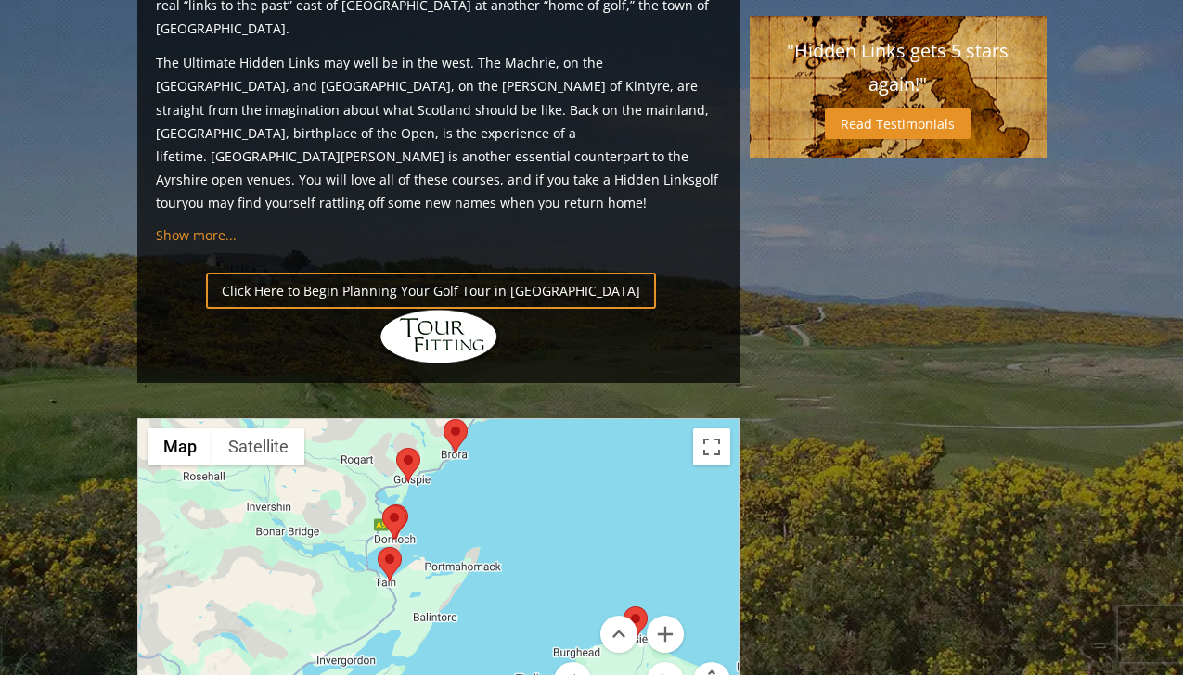
click at [382, 506] on area at bounding box center [382, 506] width 0 height 0
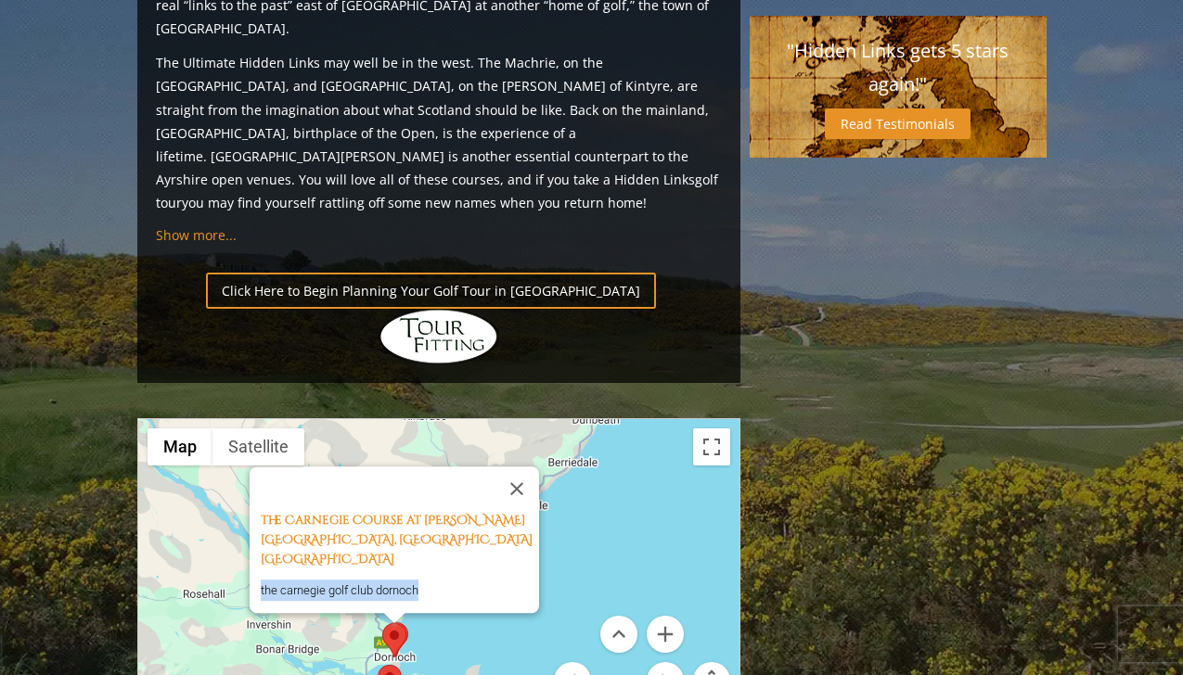
drag, startPoint x: 419, startPoint y: 429, endPoint x: 249, endPoint y: 431, distance: 170.7
click at [250, 467] on div "The Carnegie Course at [PERSON_NAME][GEOGRAPHIC_DATA], [GEOGRAPHIC_DATA] [GEOGR…" at bounding box center [394, 540] width 289 height 147
copy p "the carnegie golf club dornoch"
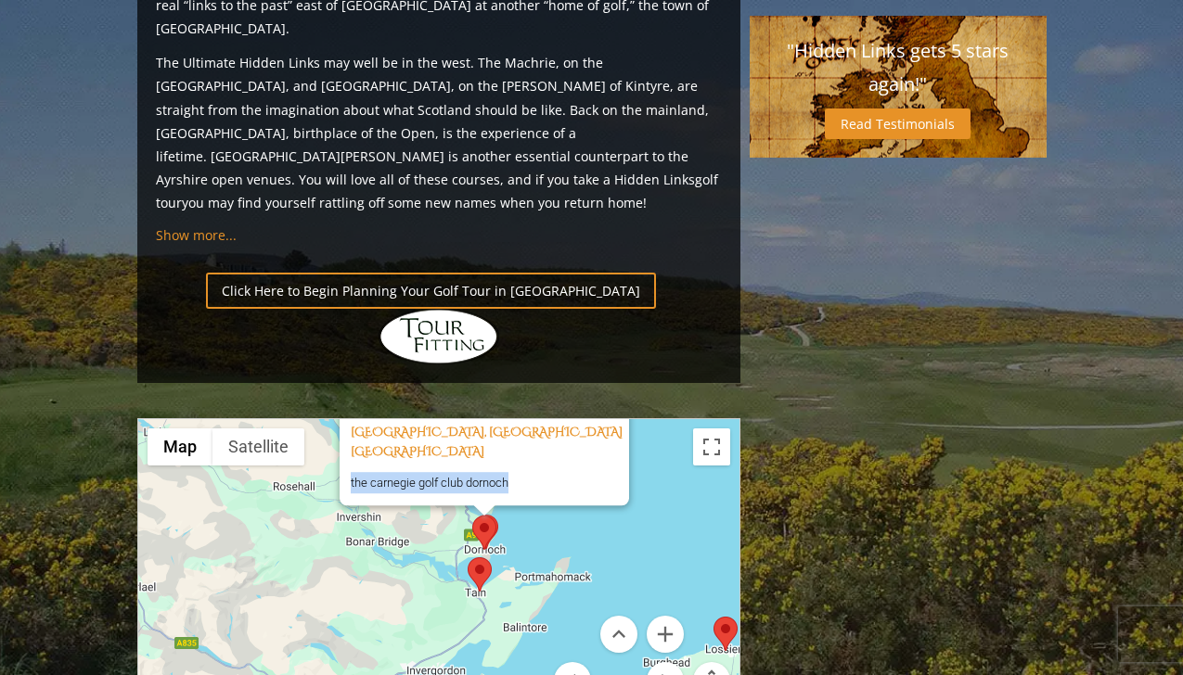
drag, startPoint x: 528, startPoint y: 501, endPoint x: 620, endPoint y: 390, distance: 144.3
click at [620, 419] on div "The Carnegie Course at [PERSON_NAME][GEOGRAPHIC_DATA], [GEOGRAPHIC_DATA] [GEOGR…" at bounding box center [438, 603] width 601 height 369
click at [672, 441] on div "The Carnegie Course at [PERSON_NAME][GEOGRAPHIC_DATA], [GEOGRAPHIC_DATA] [GEOGR…" at bounding box center [438, 603] width 601 height 369
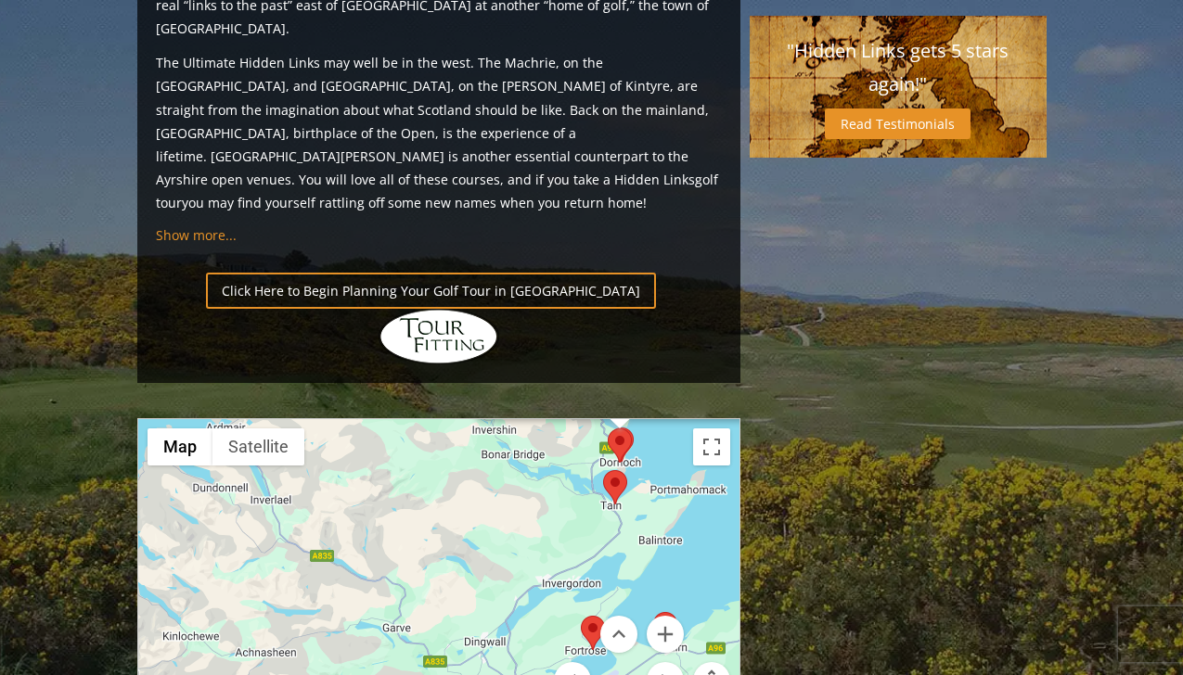
drag, startPoint x: 672, startPoint y: 441, endPoint x: 809, endPoint y: 354, distance: 162.7
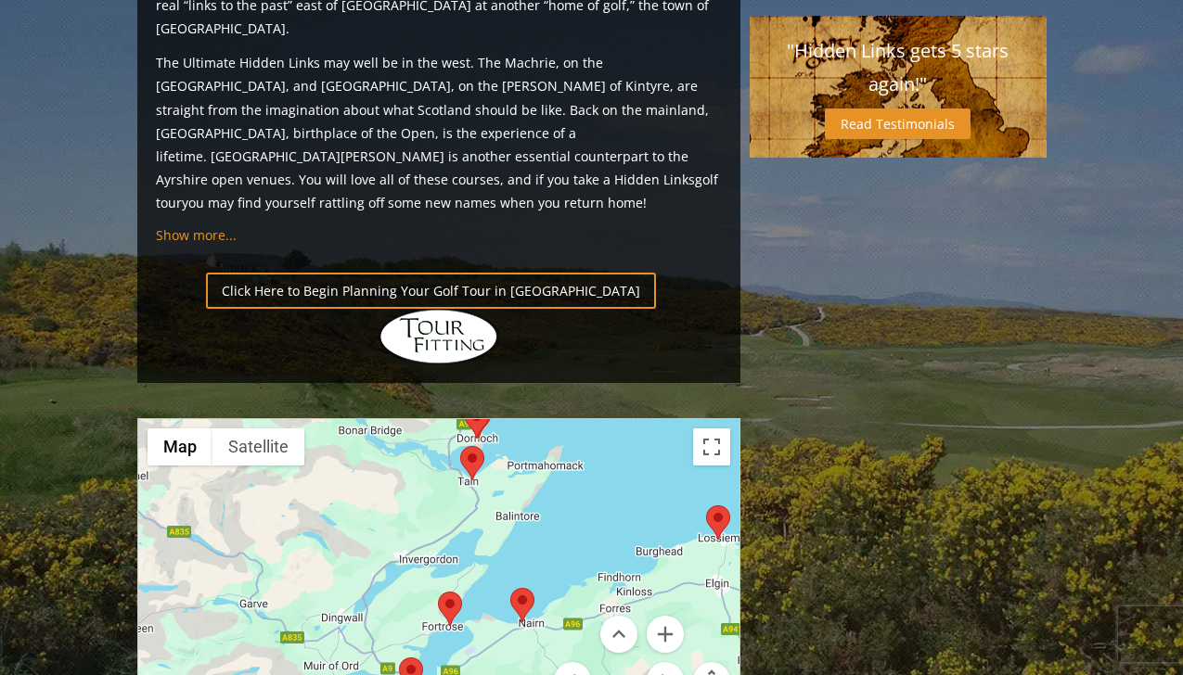
drag, startPoint x: 674, startPoint y: 434, endPoint x: 528, endPoint y: 410, distance: 147.7
click at [528, 419] on div "The Carnegie Course at [PERSON_NAME][GEOGRAPHIC_DATA], [GEOGRAPHIC_DATA] [GEOGR…" at bounding box center [438, 603] width 601 height 369
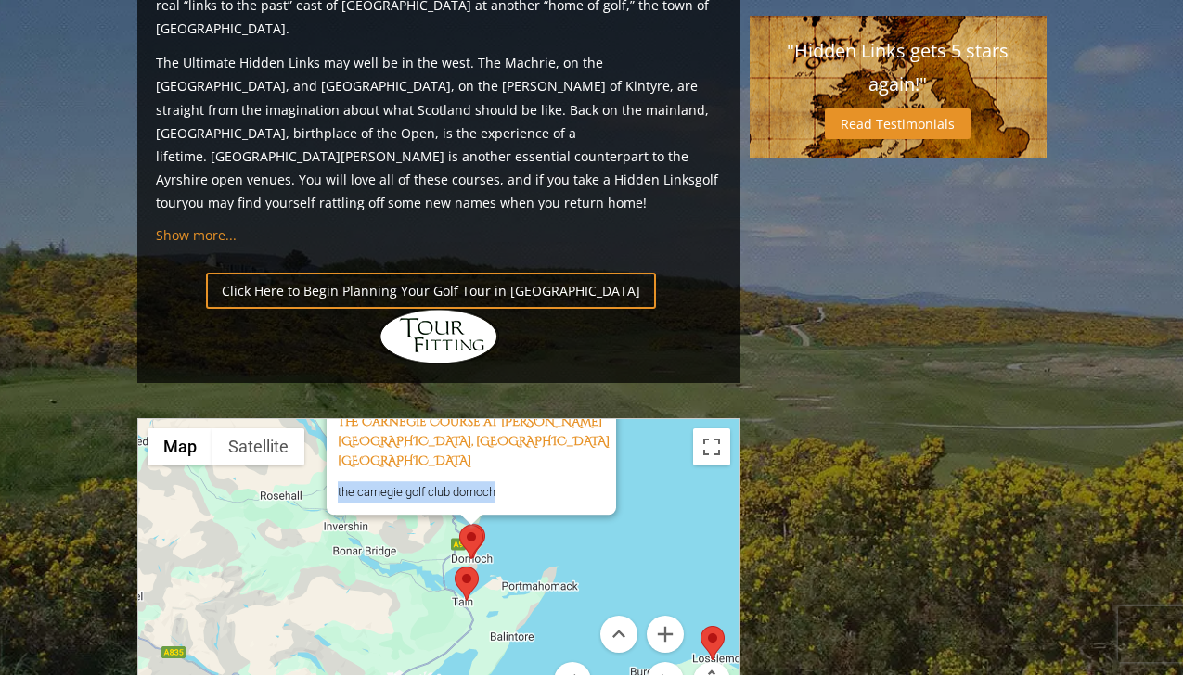
drag, startPoint x: 495, startPoint y: 349, endPoint x: 484, endPoint y: 488, distance: 139.6
click at [484, 488] on div "The Carnegie Course at [PERSON_NAME][GEOGRAPHIC_DATA], [GEOGRAPHIC_DATA] [GEOGR…" at bounding box center [438, 603] width 601 height 369
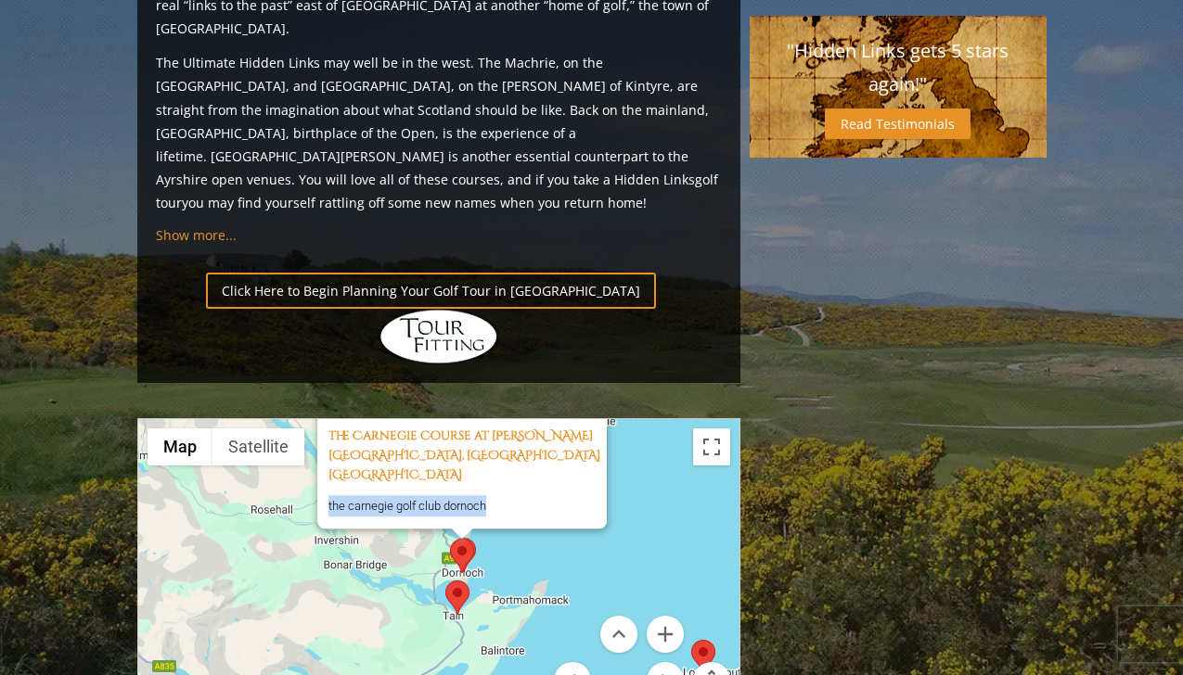
click at [683, 419] on div "The Carnegie Course at [PERSON_NAME][GEOGRAPHIC_DATA], [GEOGRAPHIC_DATA] [GEOGR…" at bounding box center [438, 603] width 601 height 369
drag, startPoint x: 534, startPoint y: 457, endPoint x: 535, endPoint y: 555, distance: 98.4
click at [534, 555] on div "The Carnegie Course at [PERSON_NAME][GEOGRAPHIC_DATA], [GEOGRAPHIC_DATA] [GEOGR…" at bounding box center [438, 603] width 601 height 369
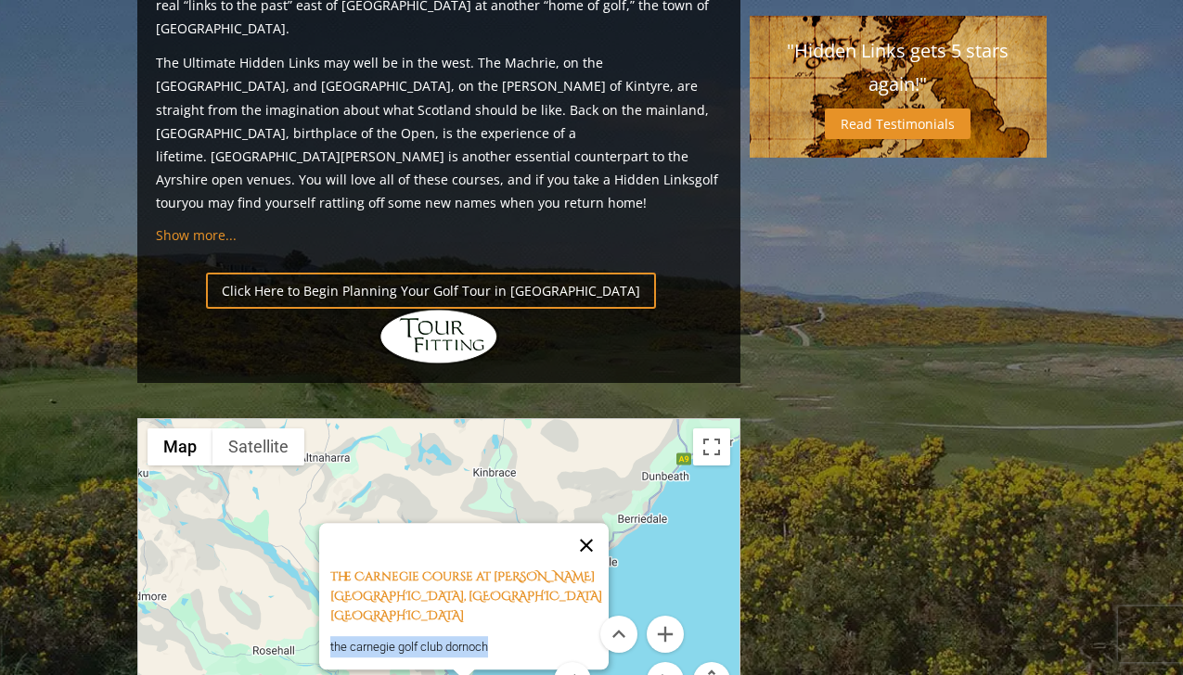
click at [596, 523] on button "Close" at bounding box center [586, 545] width 45 height 45
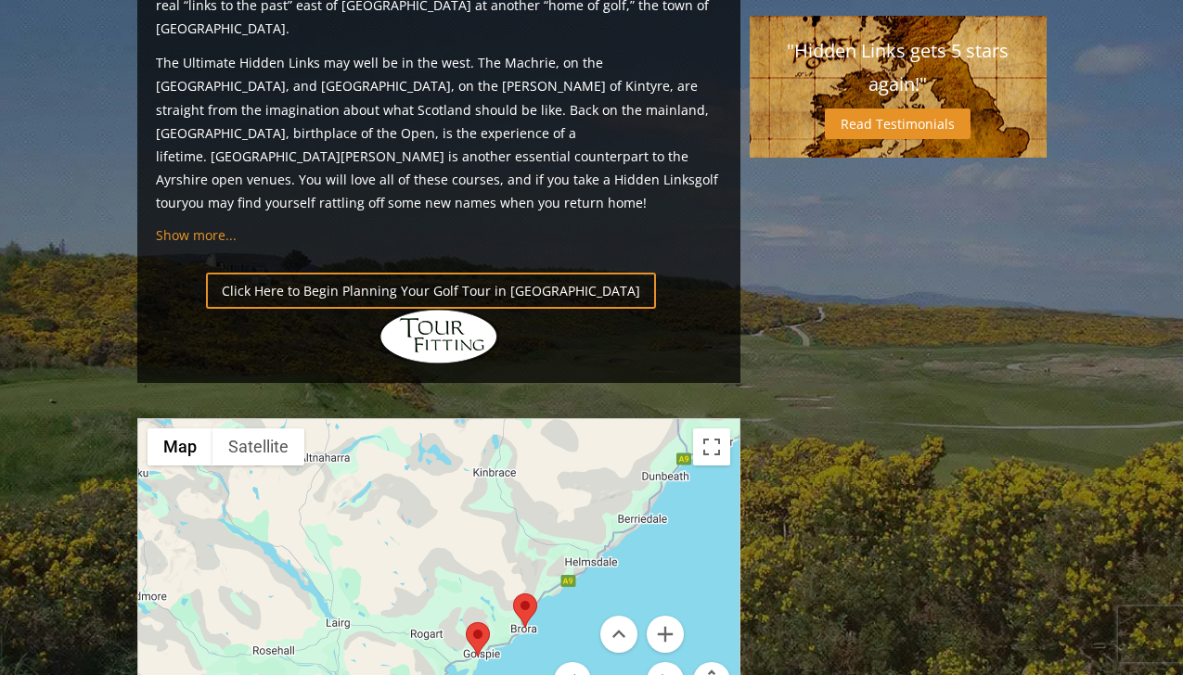
click at [513, 594] on area at bounding box center [513, 594] width 0 height 0
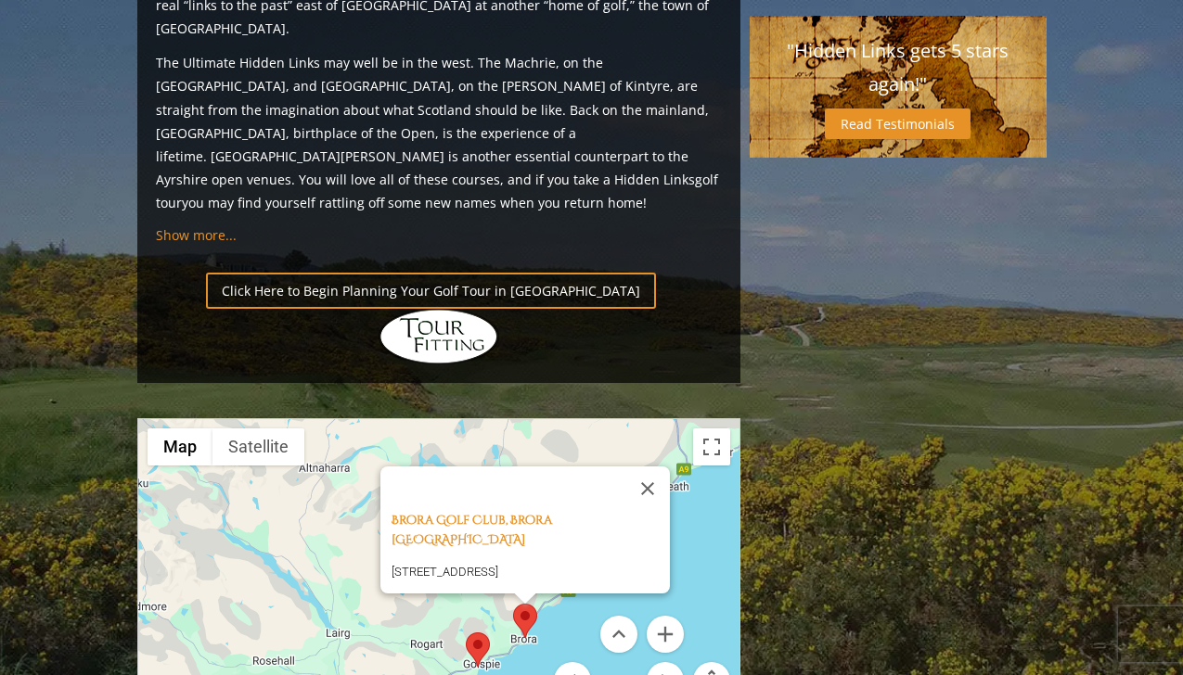
click at [466, 633] on area at bounding box center [466, 633] width 0 height 0
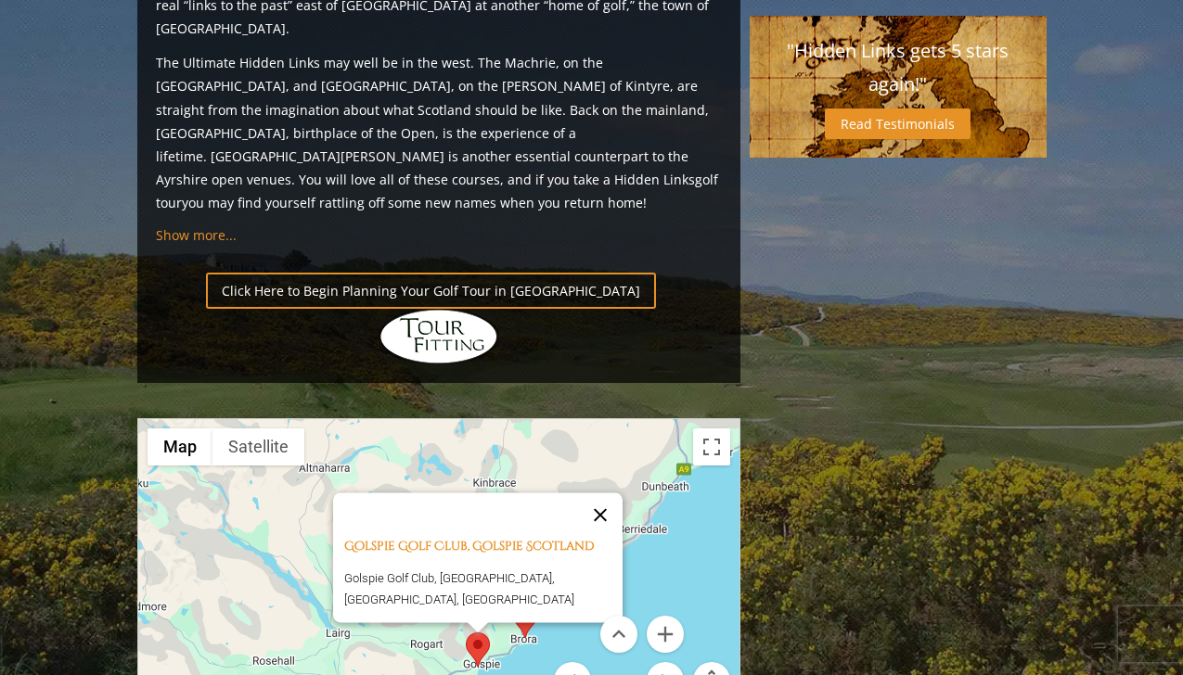
drag, startPoint x: 581, startPoint y: 508, endPoint x: 617, endPoint y: 353, distance: 160.0
click at [618, 419] on div "Golspie Golf Club, Golspie Scotland Golspie Golf Club, [GEOGRAPHIC_DATA], [GEOG…" at bounding box center [438, 603] width 601 height 369
click at [688, 419] on div "Golspie Golf Club, Golspie Scotland Golspie Golf Club, [GEOGRAPHIC_DATA], [GEOG…" at bounding box center [438, 603] width 601 height 369
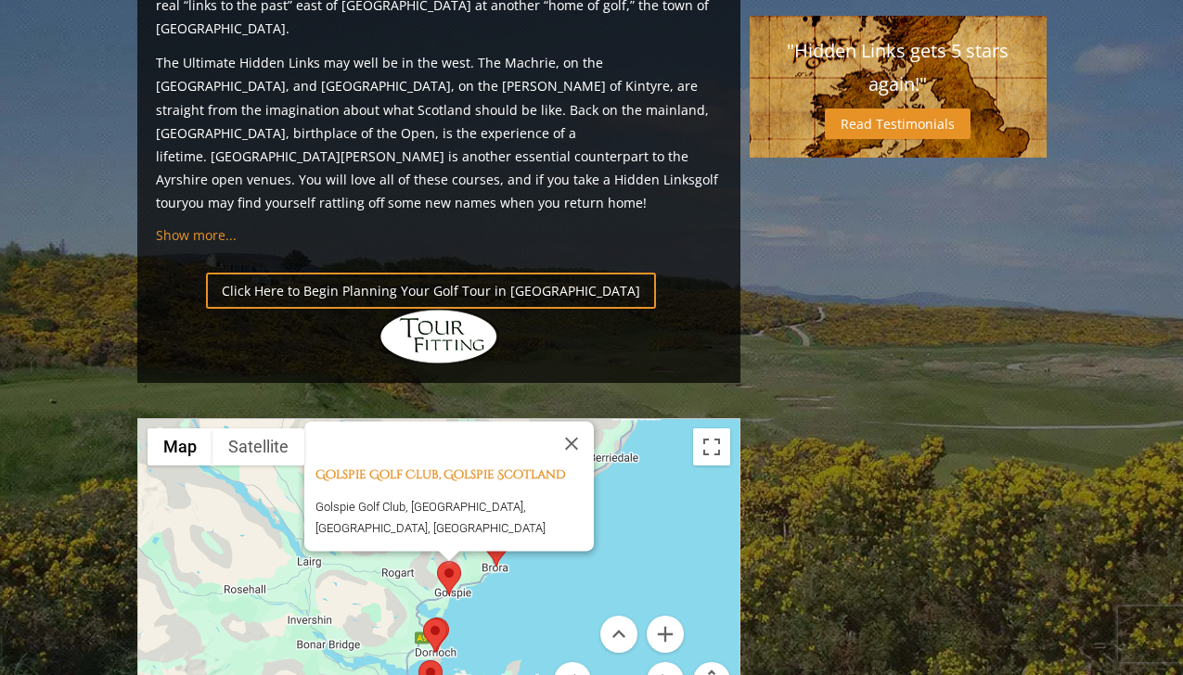
drag, startPoint x: 688, startPoint y: 354, endPoint x: 660, endPoint y: 281, distance: 78.7
click at [660, 419] on div "Golspie Golf Club, Golspie Scotland Golspie Golf Club, [GEOGRAPHIC_DATA], [GEOG…" at bounding box center [438, 603] width 601 height 369
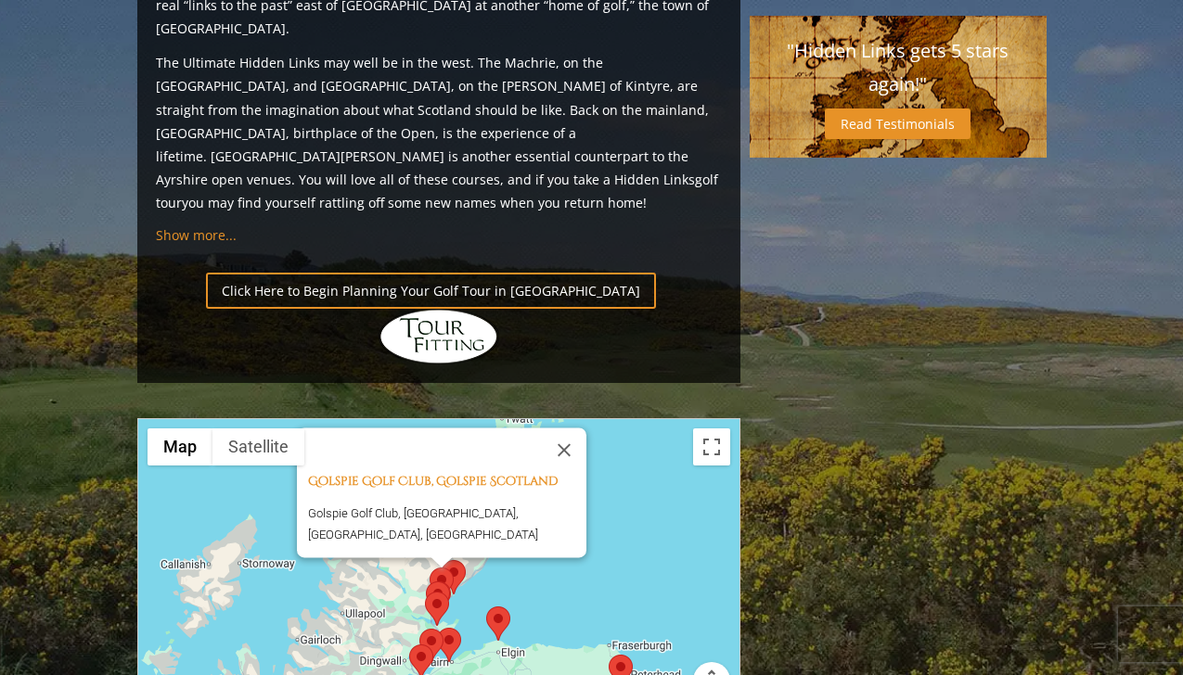
click at [507, 607] on img at bounding box center [498, 624] width 24 height 34
click at [609, 655] on area at bounding box center [609, 655] width 0 height 0
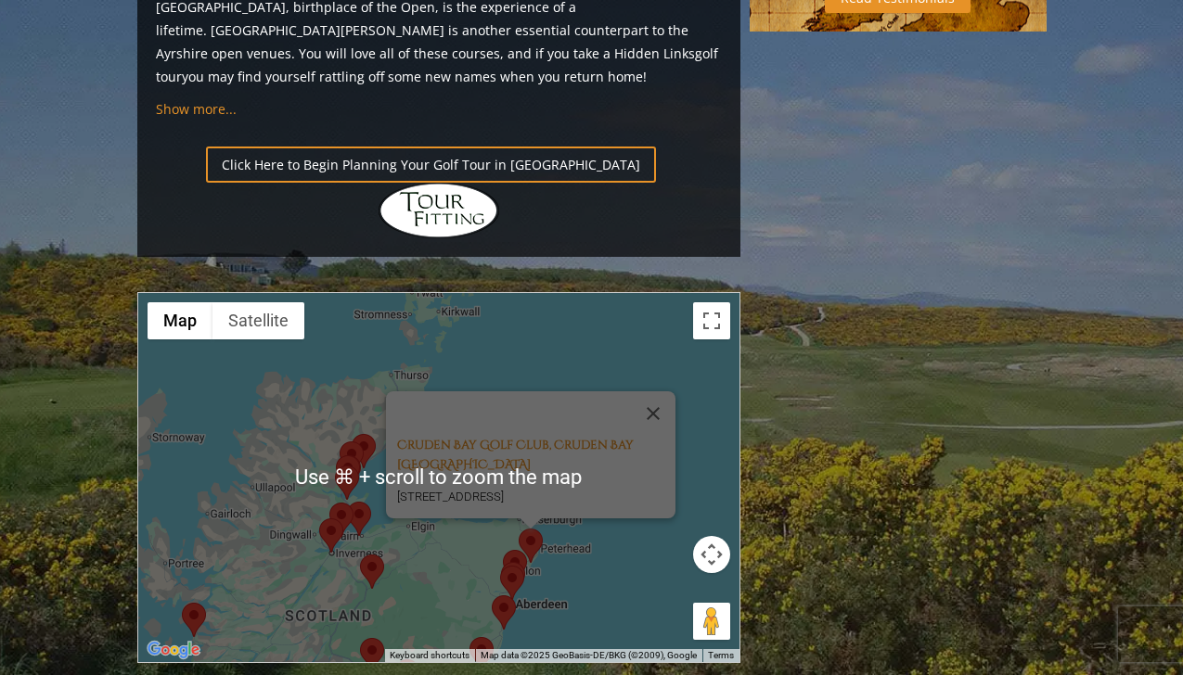
scroll to position [2059, 0]
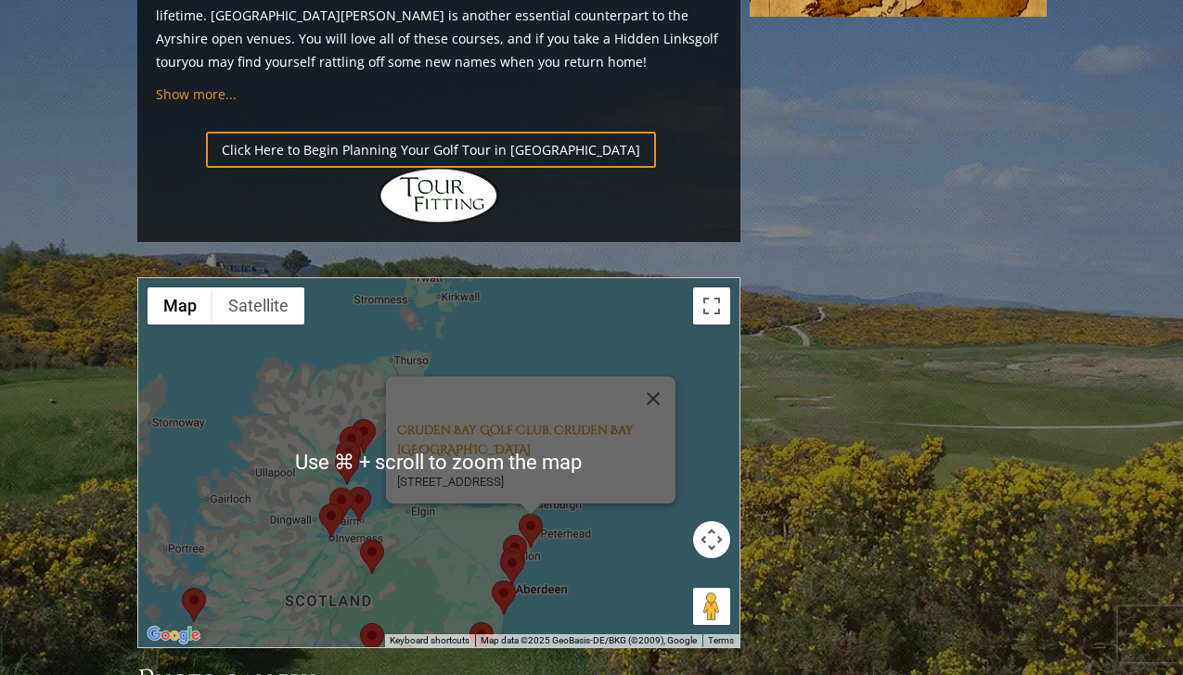
click at [622, 348] on div "Cruden Bay Golf Club, [GEOGRAPHIC_DATA] [STREET_ADDRESS]" at bounding box center [438, 462] width 601 height 369
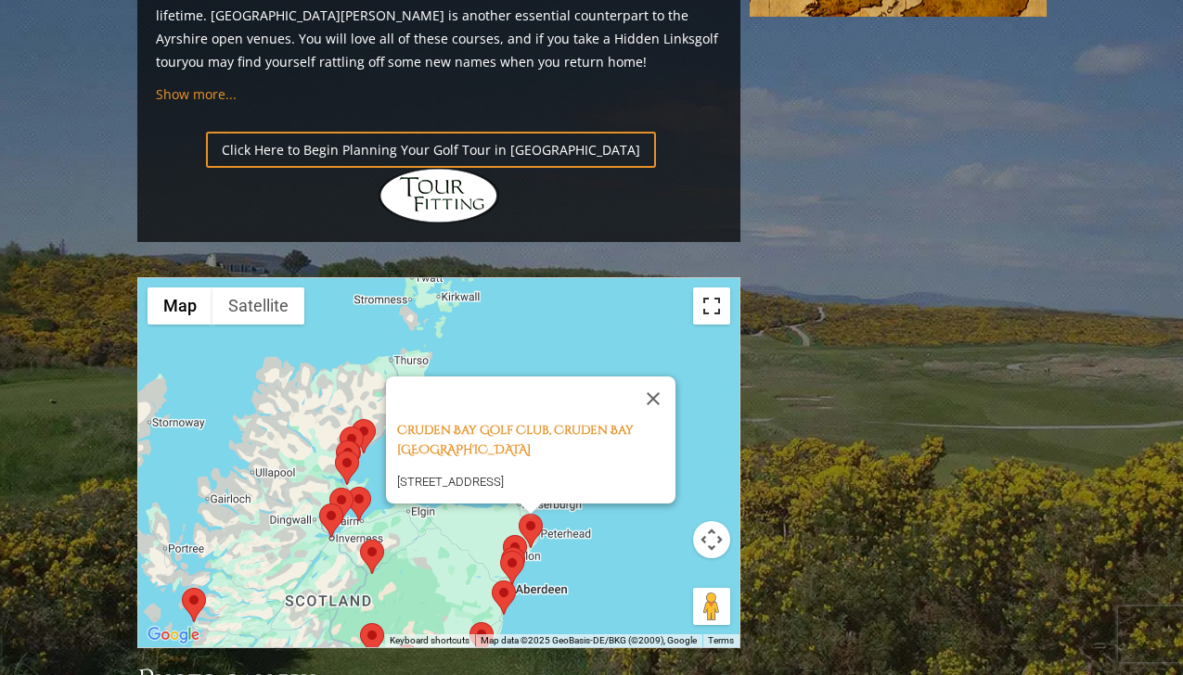
click at [714, 288] on button "Toggle fullscreen view" at bounding box center [711, 306] width 37 height 37
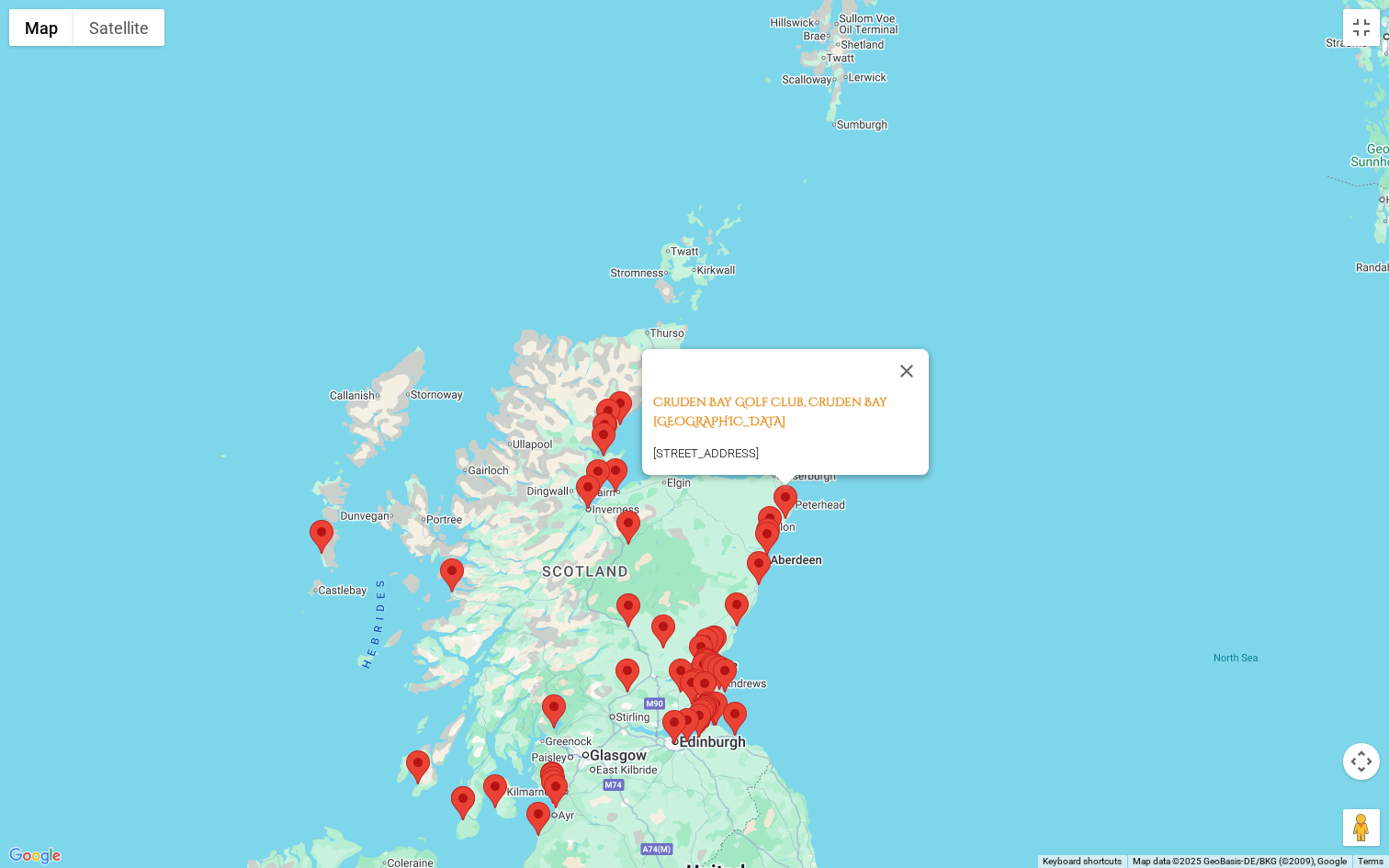
click at [723, 668] on area at bounding box center [723, 702] width 0 height 0
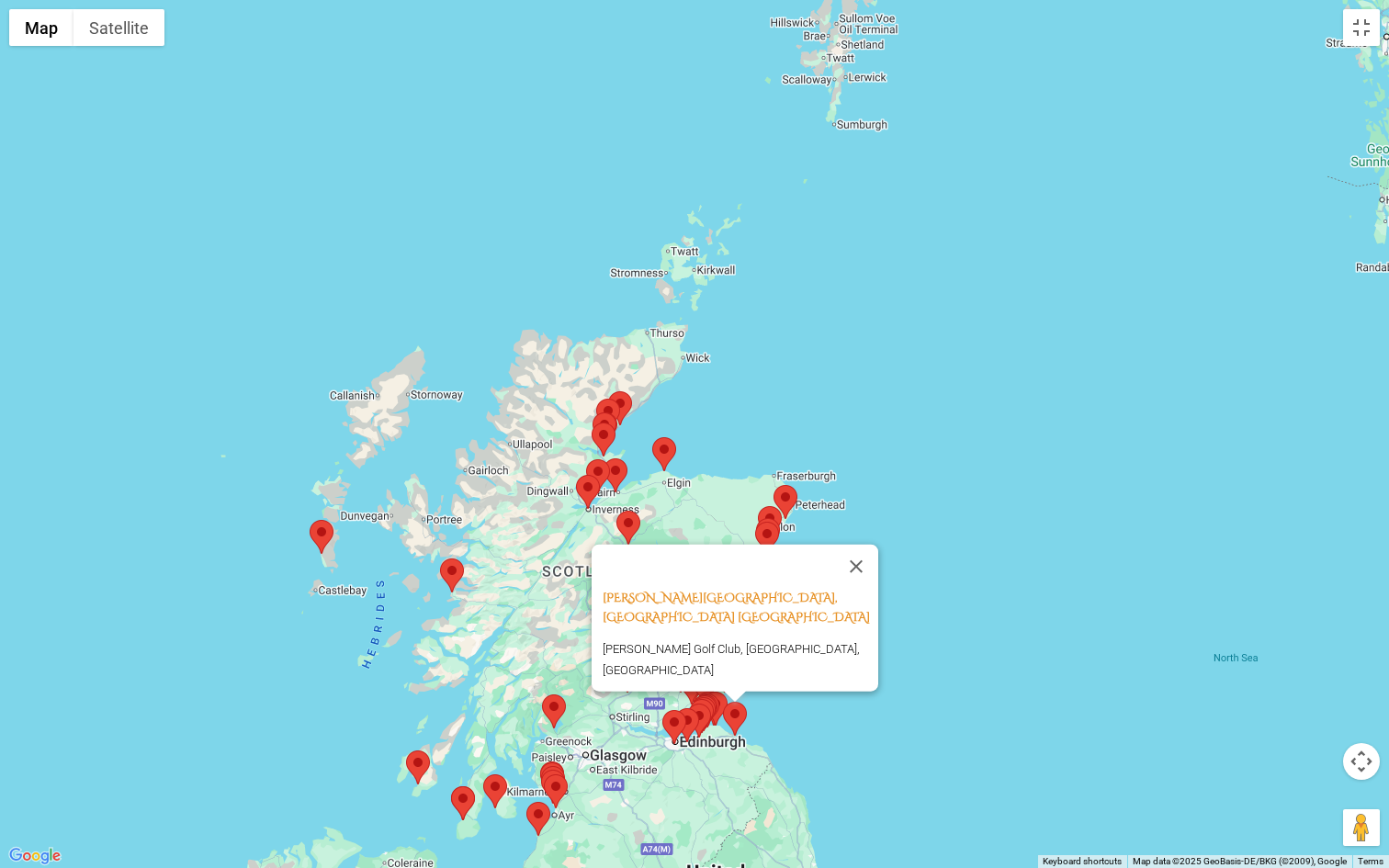
click at [695, 668] on area at bounding box center [695, 694] width 0 height 0
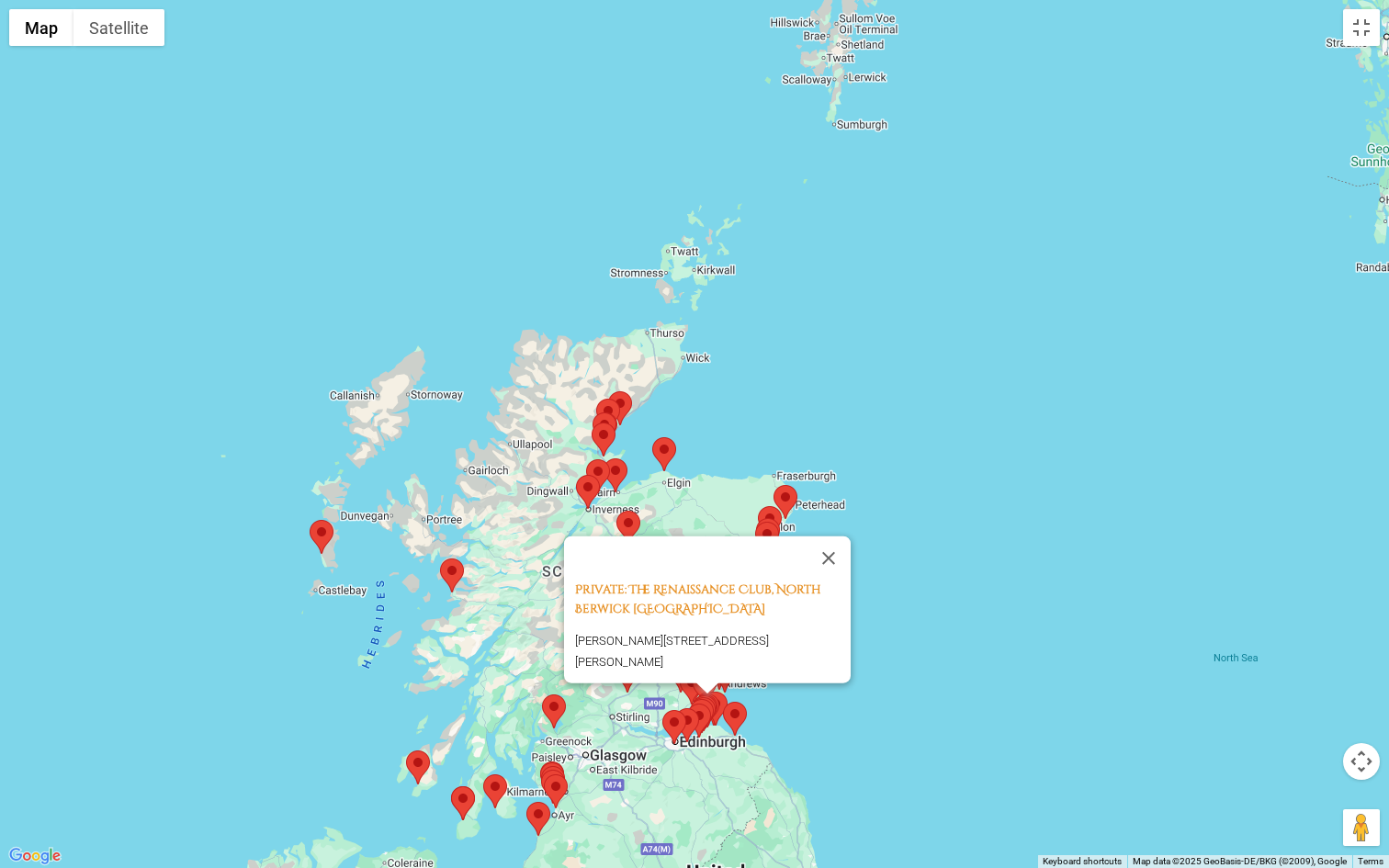
click at [708, 668] on img at bounding box center [699, 721] width 24 height 34
click at [687, 668] on area at bounding box center [687, 704] width 0 height 0
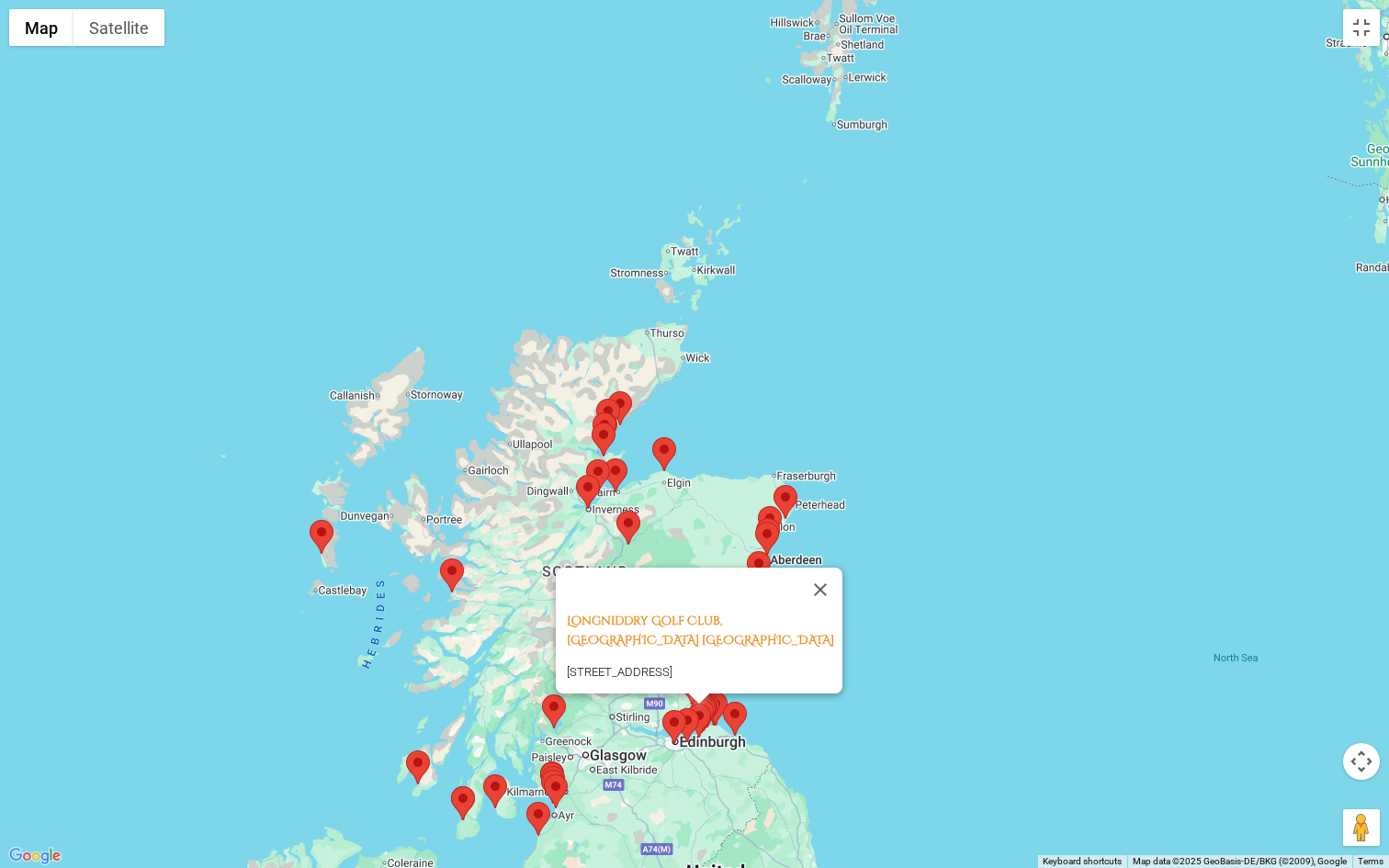
click at [675, 668] on area at bounding box center [675, 708] width 0 height 0
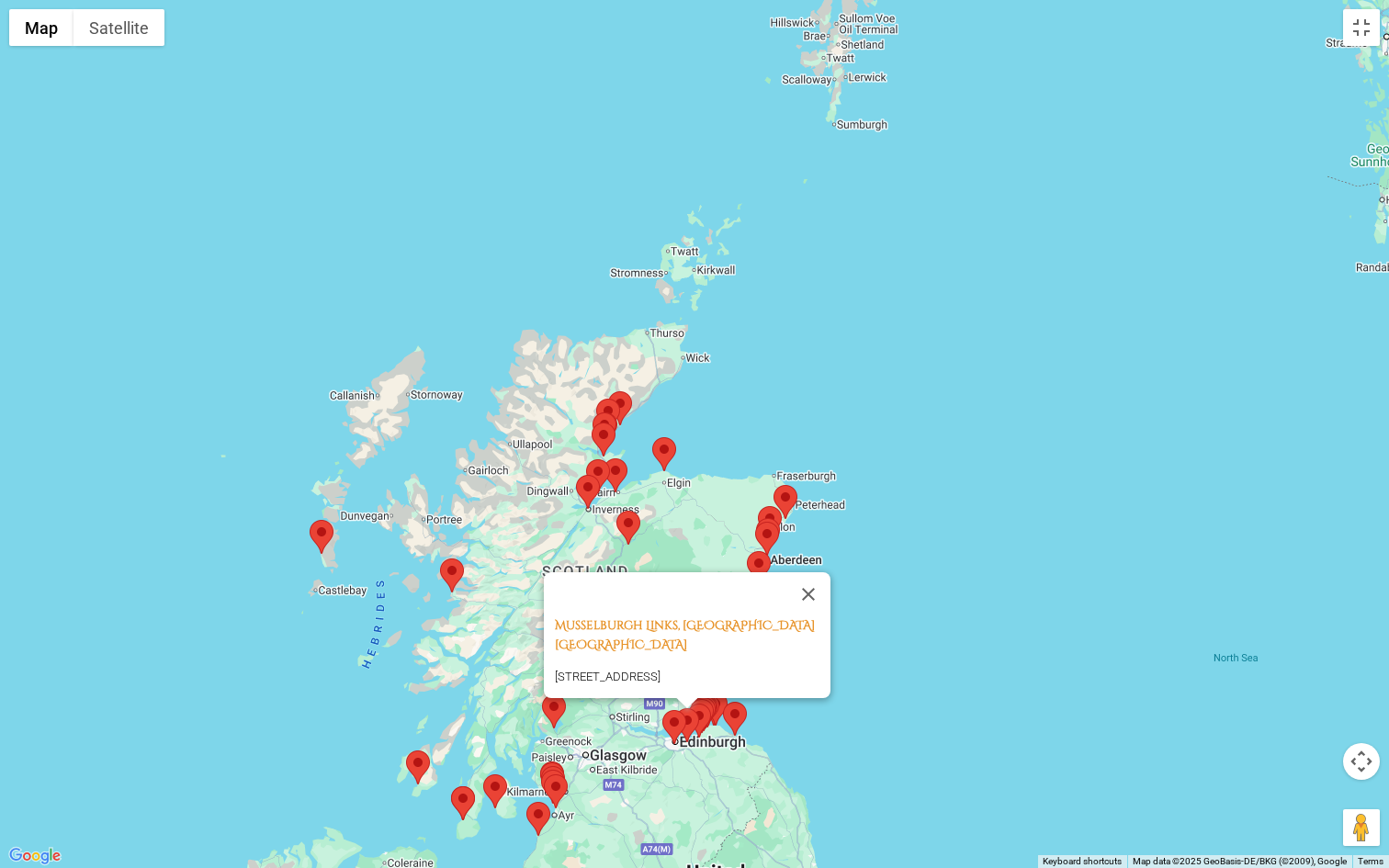
click at [662, 668] on area at bounding box center [662, 710] width 0 height 0
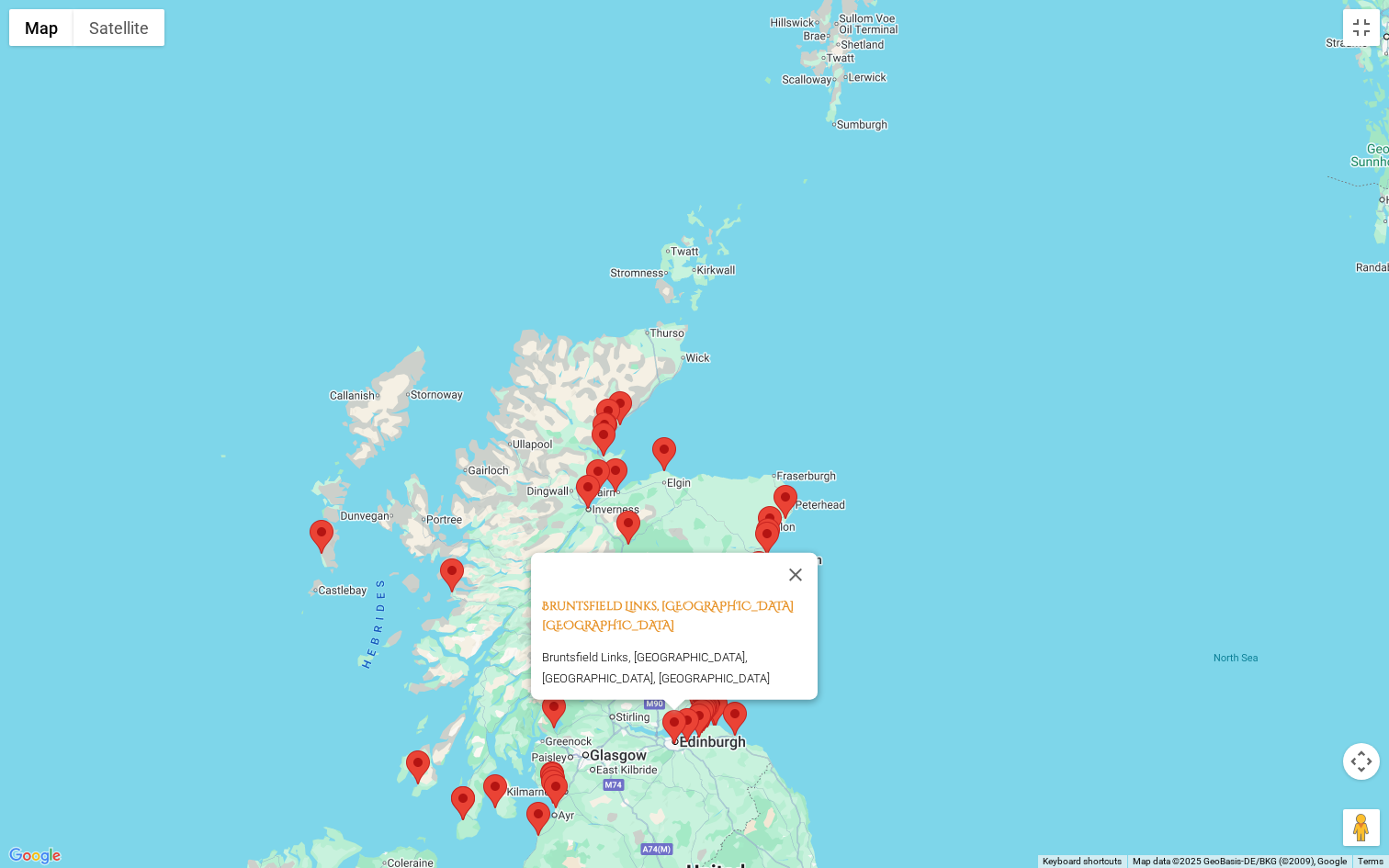
click at [662, 668] on area at bounding box center [662, 710] width 0 height 0
click at [804, 569] on button "Close" at bounding box center [795, 574] width 45 height 45
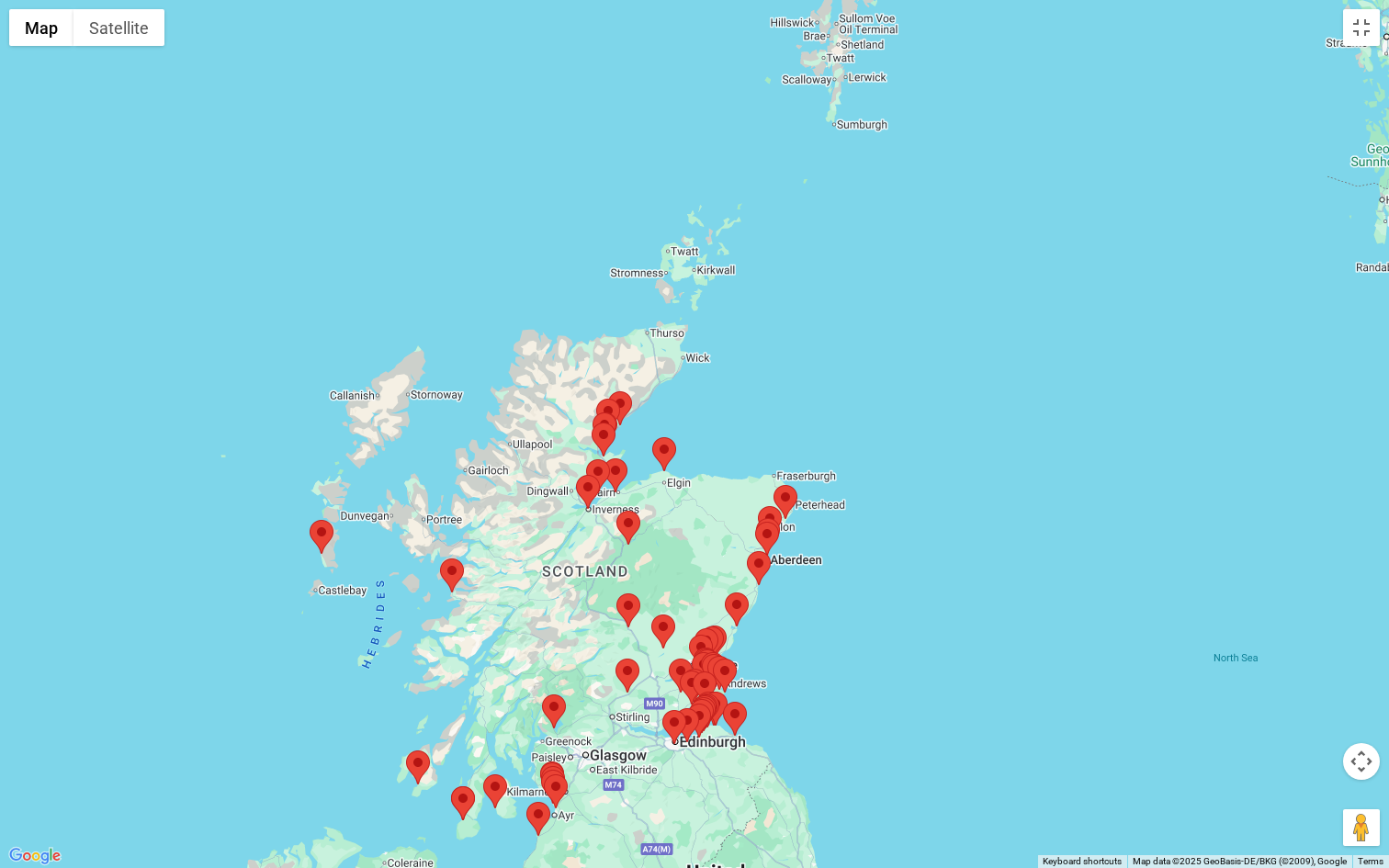
click at [682, 668] on img at bounding box center [692, 687] width 24 height 34
click at [668, 658] on area at bounding box center [668, 658] width 0 height 0
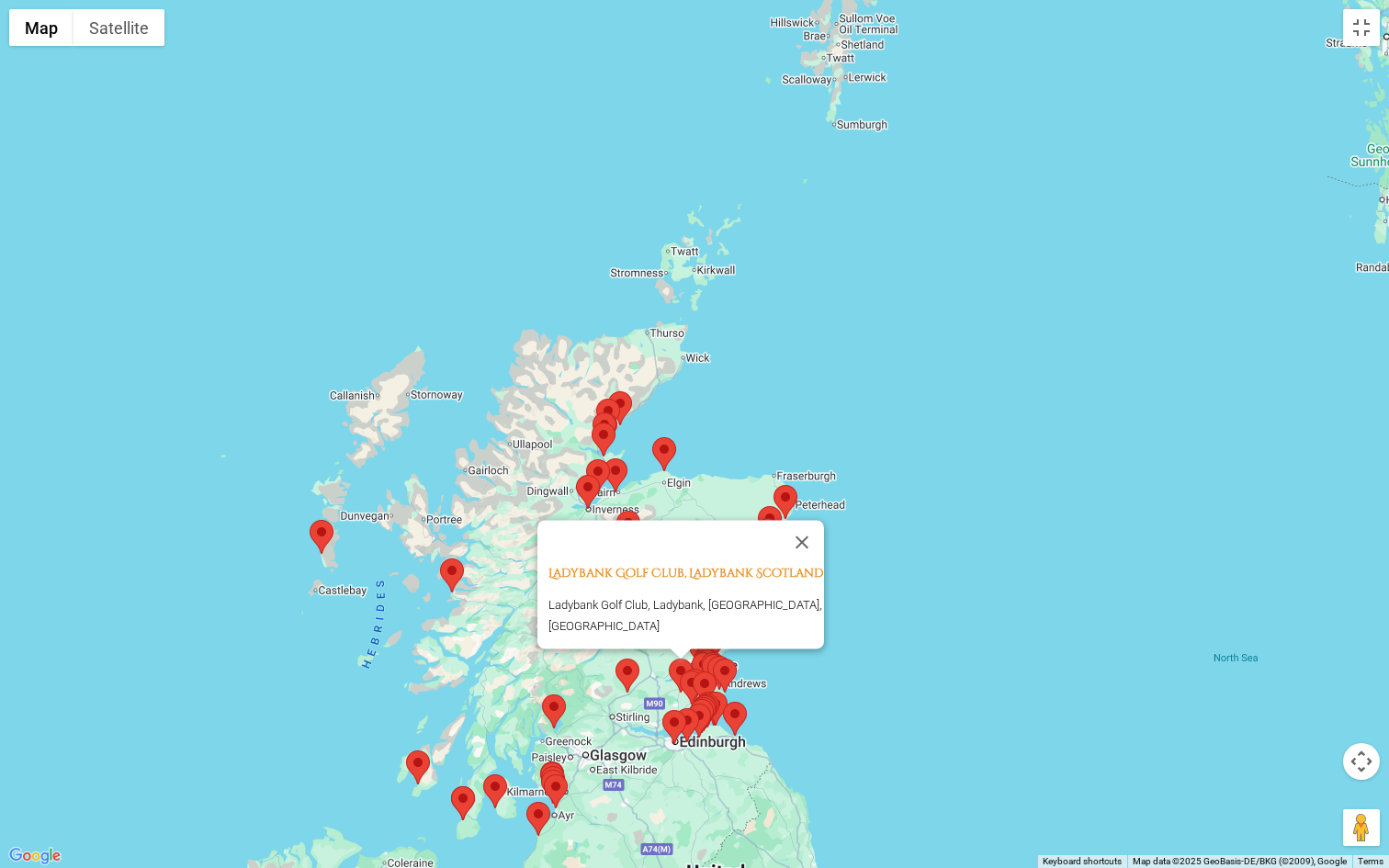
click at [692, 652] on area at bounding box center [692, 652] width 0 height 0
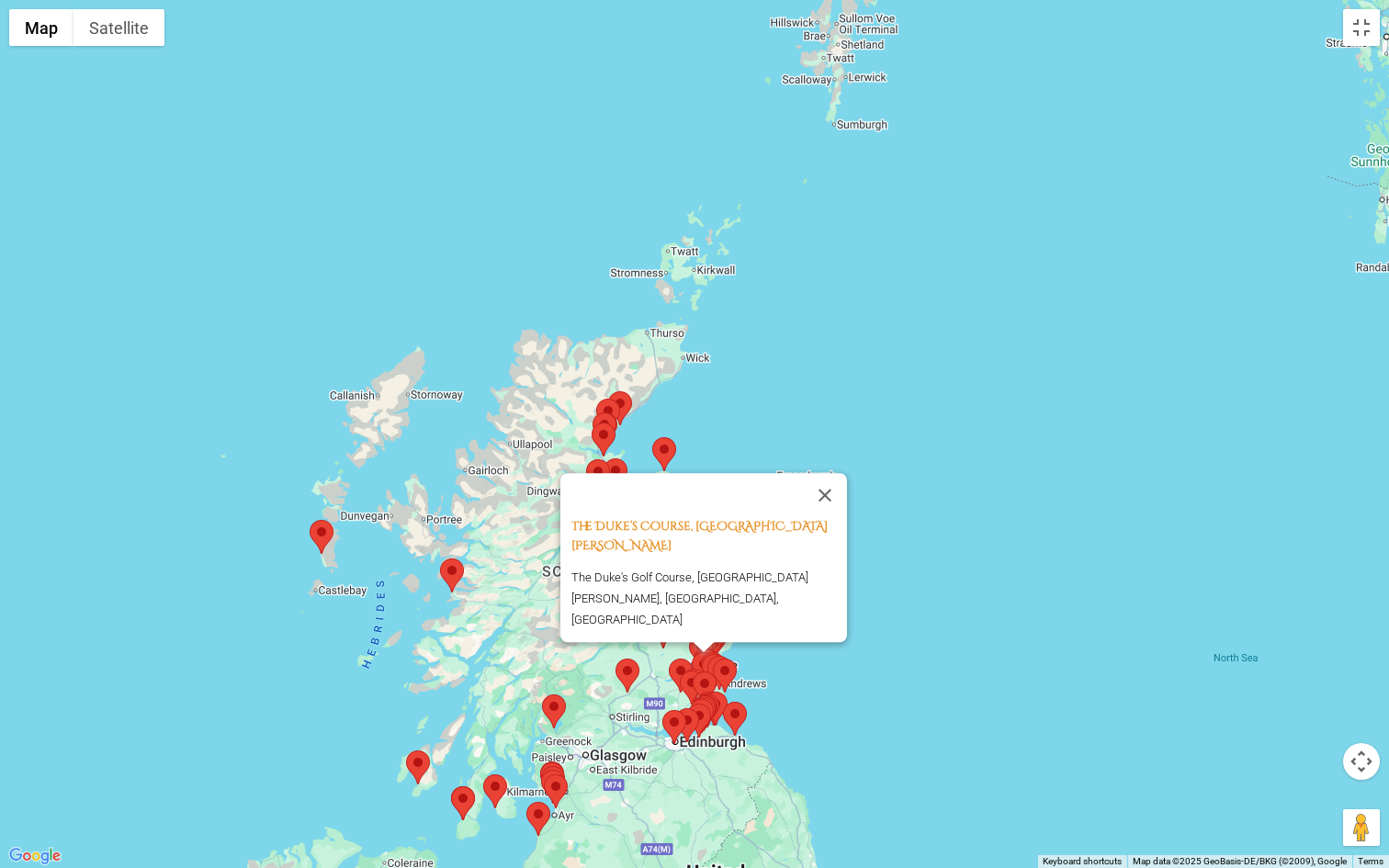
click at [713, 658] on area at bounding box center [713, 658] width 0 height 0
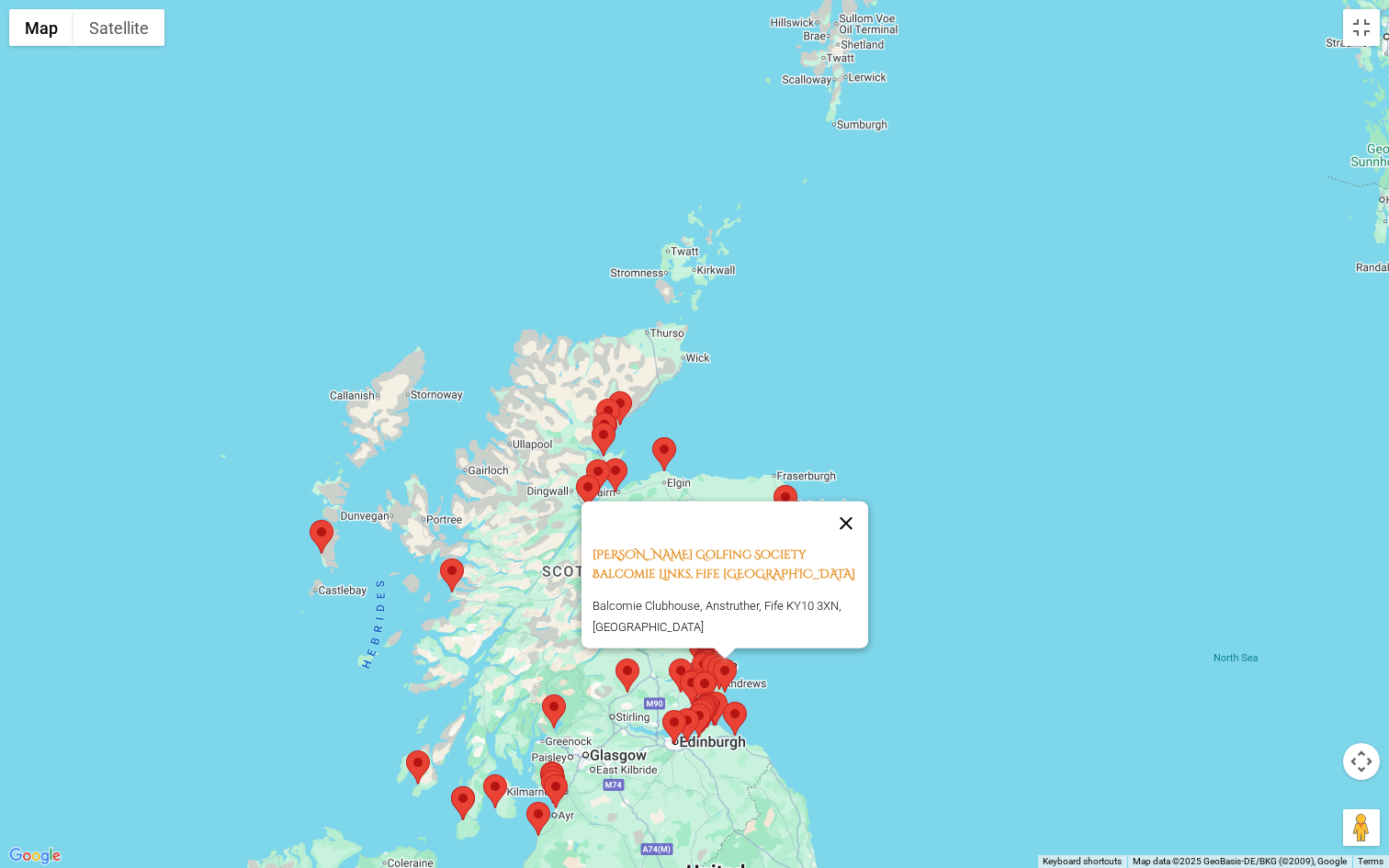
click at [854, 517] on button "Close" at bounding box center [845, 523] width 45 height 45
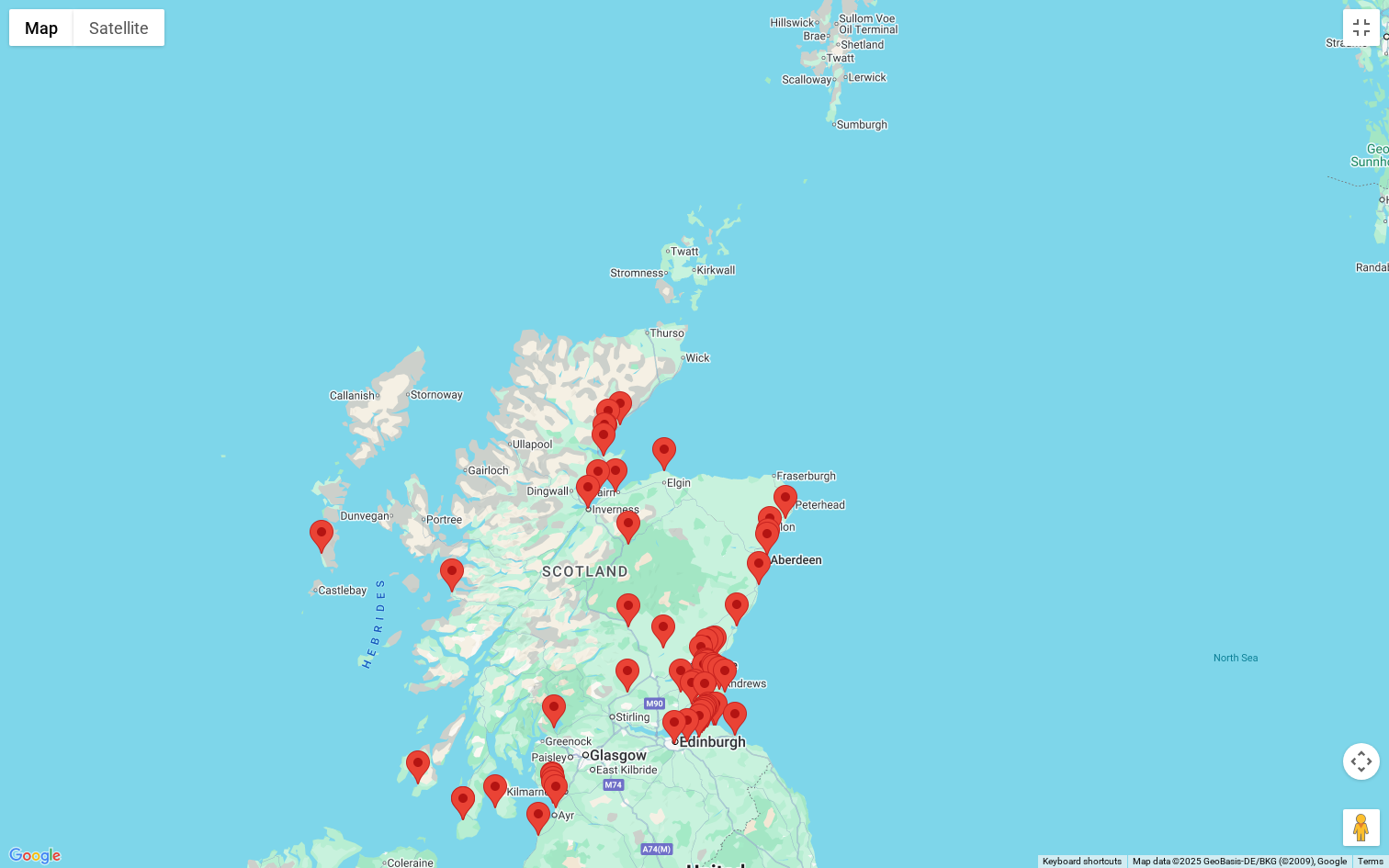
click at [723, 644] on img at bounding box center [712, 643] width 24 height 34
click at [700, 627] on area at bounding box center [700, 627] width 0 height 0
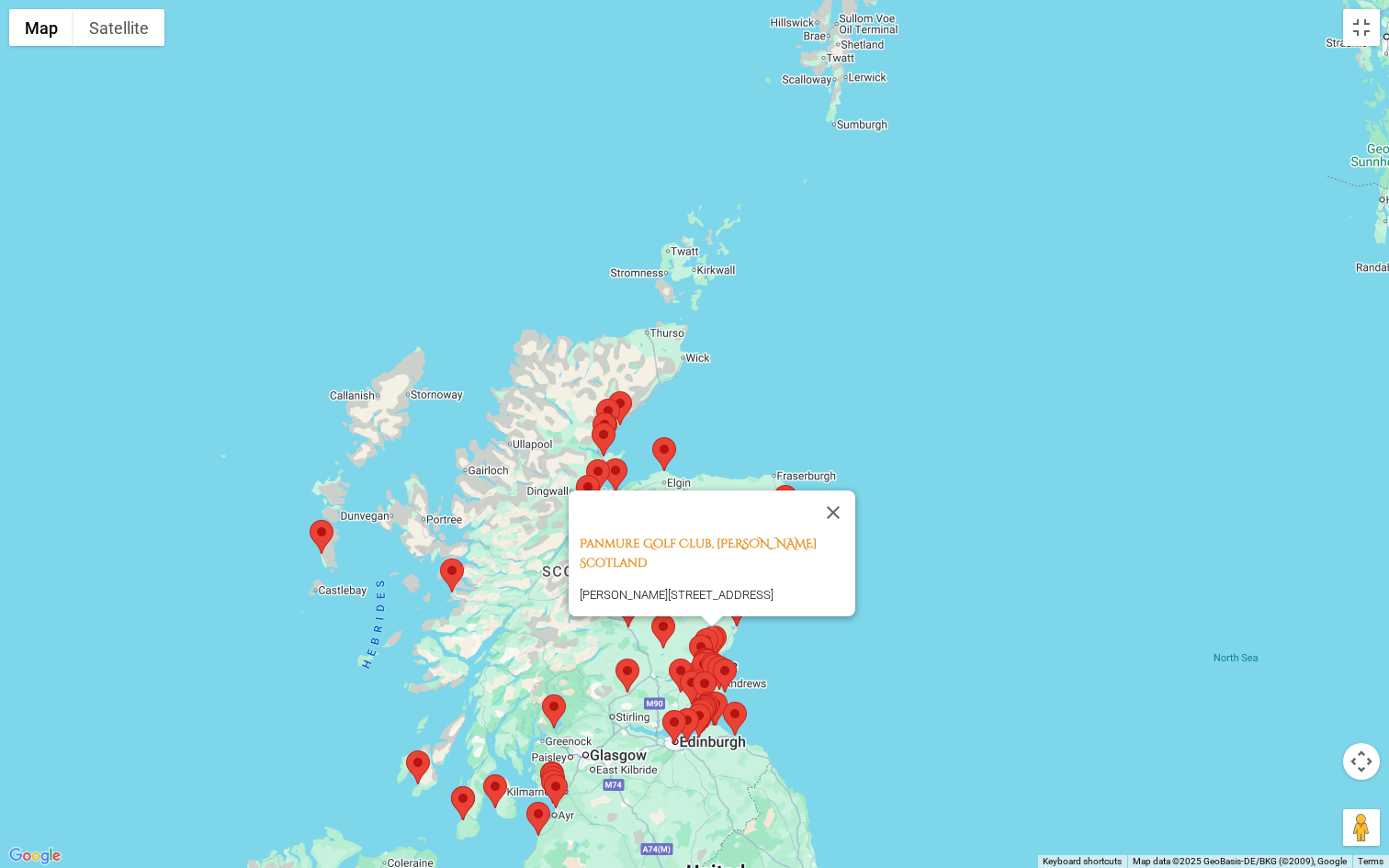
click at [701, 649] on img at bounding box center [707, 666] width 24 height 34
click at [689, 634] on area at bounding box center [689, 634] width 0 height 0
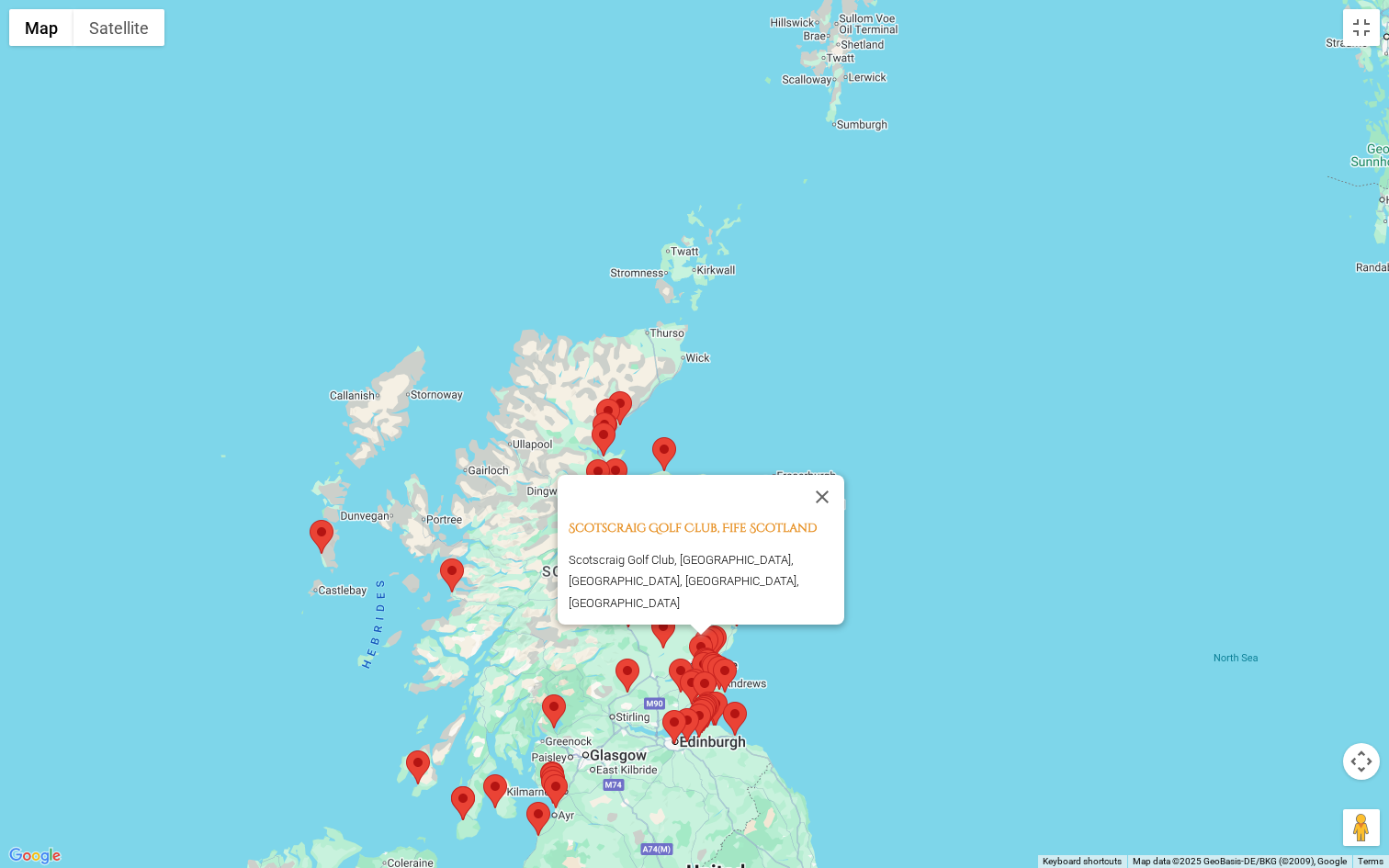
click at [713, 658] on area at bounding box center [713, 658] width 0 height 0
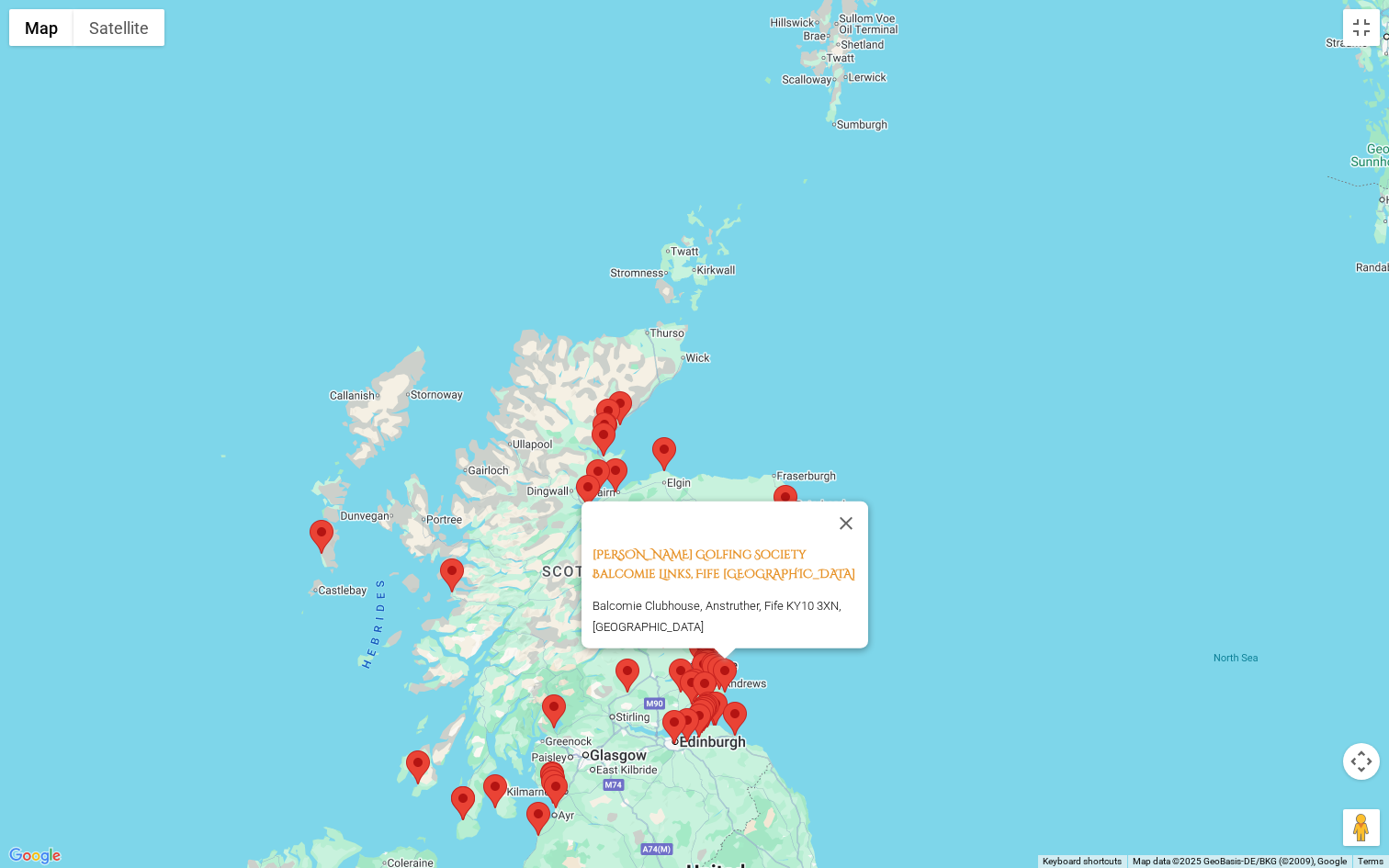
click at [1170, 668] on button "Map camera controls" at bounding box center [1361, 761] width 37 height 37
click at [1170, 668] on button "Zoom in" at bounding box center [1315, 715] width 37 height 37
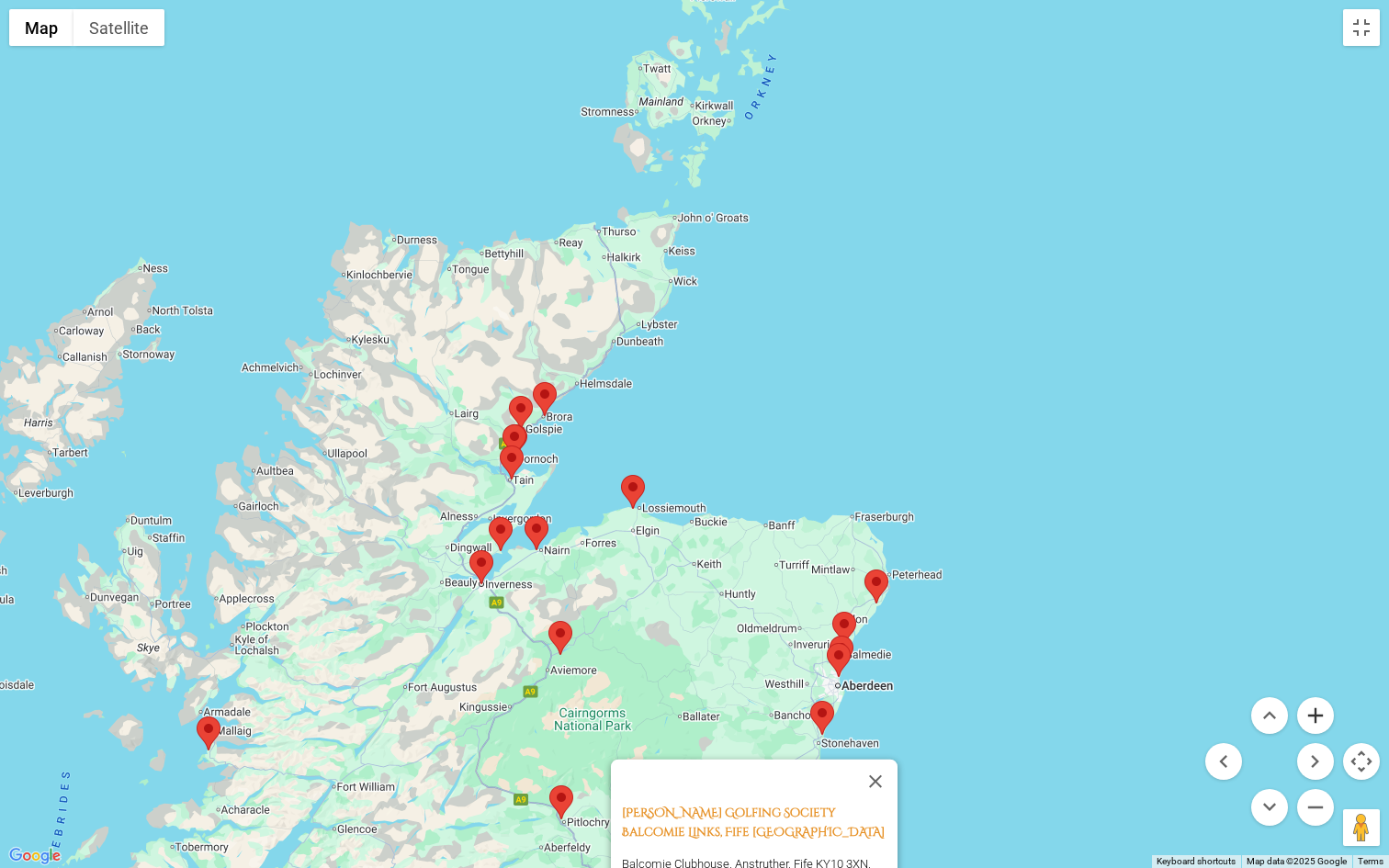
click at [1170, 668] on button "Zoom in" at bounding box center [1315, 715] width 37 height 37
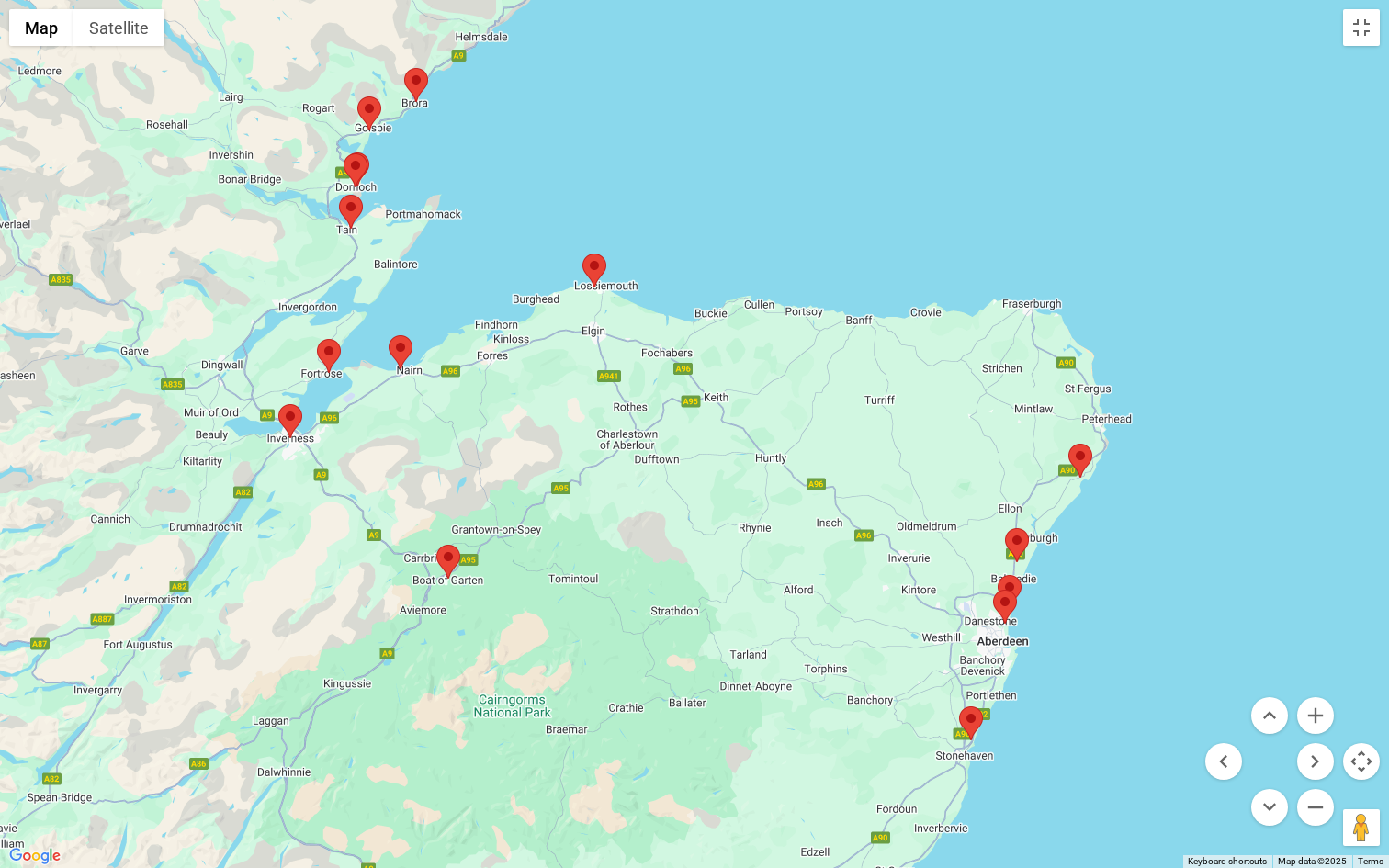
drag, startPoint x: 961, startPoint y: 731, endPoint x: 977, endPoint y: 376, distance: 355.4
click at [977, 376] on div "[PERSON_NAME] Golfing Society Balcomie Links, Fife Scotland Balcomie Clubhouse,…" at bounding box center [694, 434] width 1389 height 868
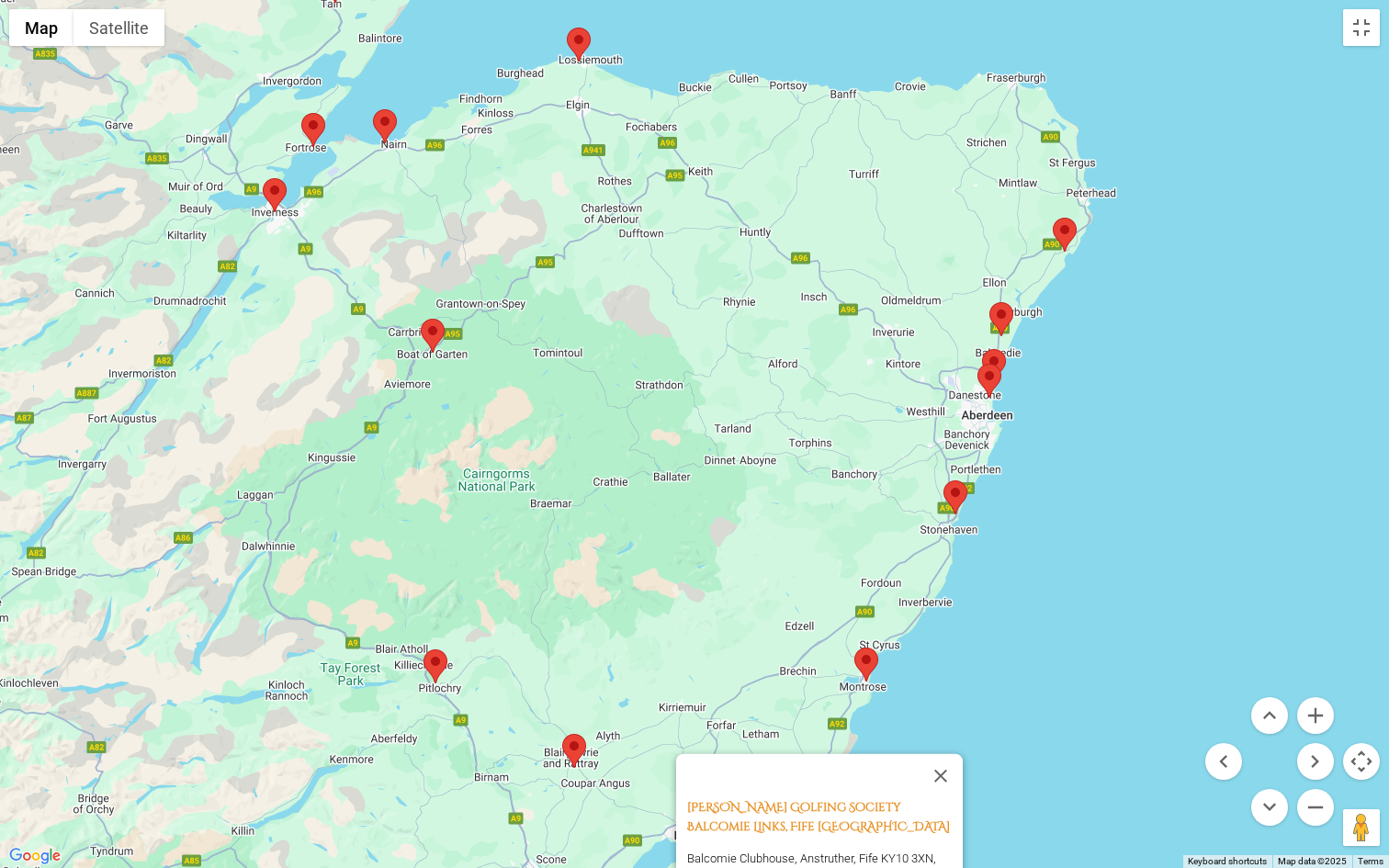
drag, startPoint x: 912, startPoint y: 608, endPoint x: 899, endPoint y: 412, distance: 196.4
click at [899, 412] on div "[PERSON_NAME] Golfing Society Balcomie Links, Fife Scotland Balcomie Clubhouse,…" at bounding box center [694, 434] width 1389 height 868
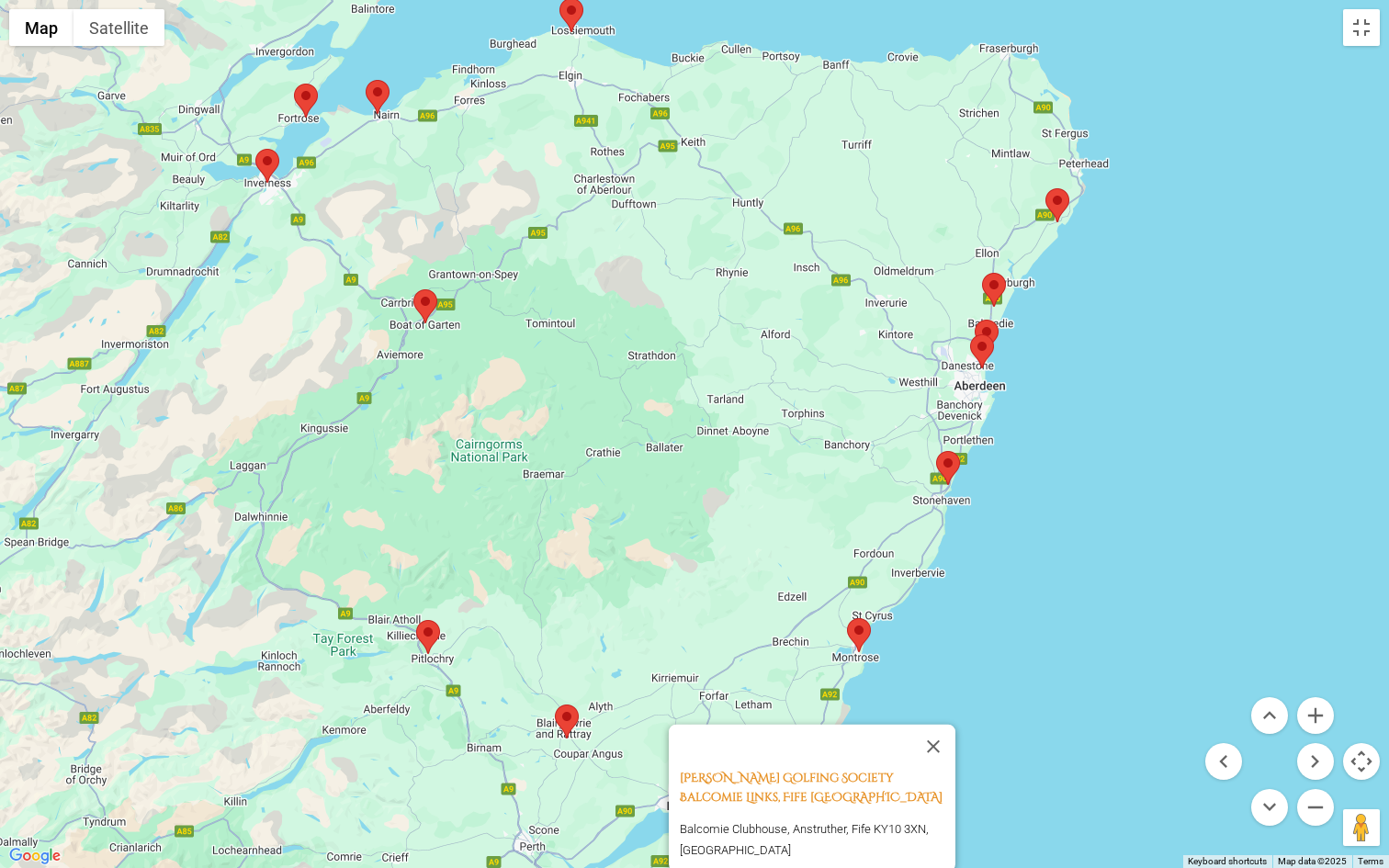
click at [846, 618] on area at bounding box center [846, 618] width 0 height 0
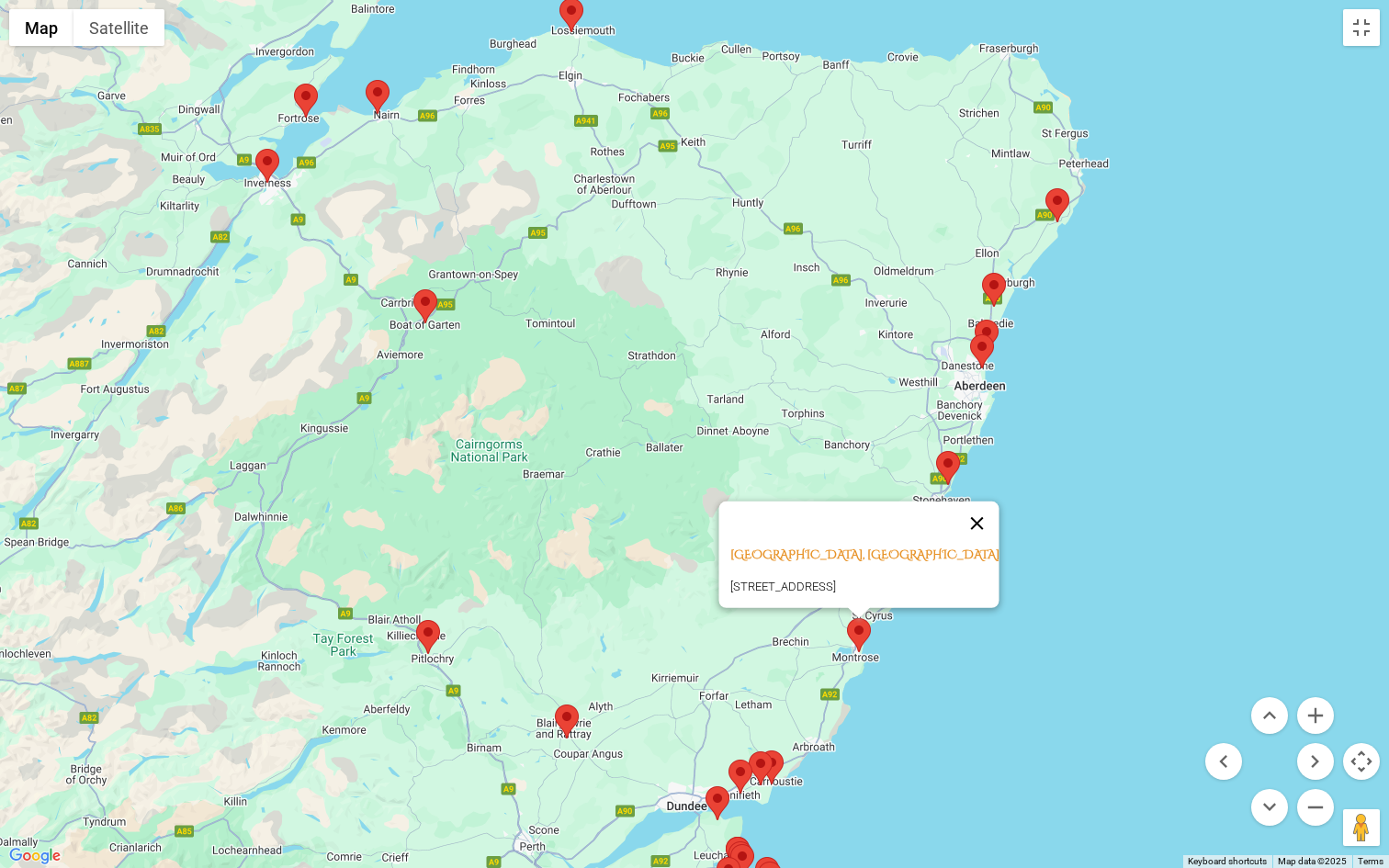
click at [989, 501] on button "Close" at bounding box center [977, 523] width 45 height 45
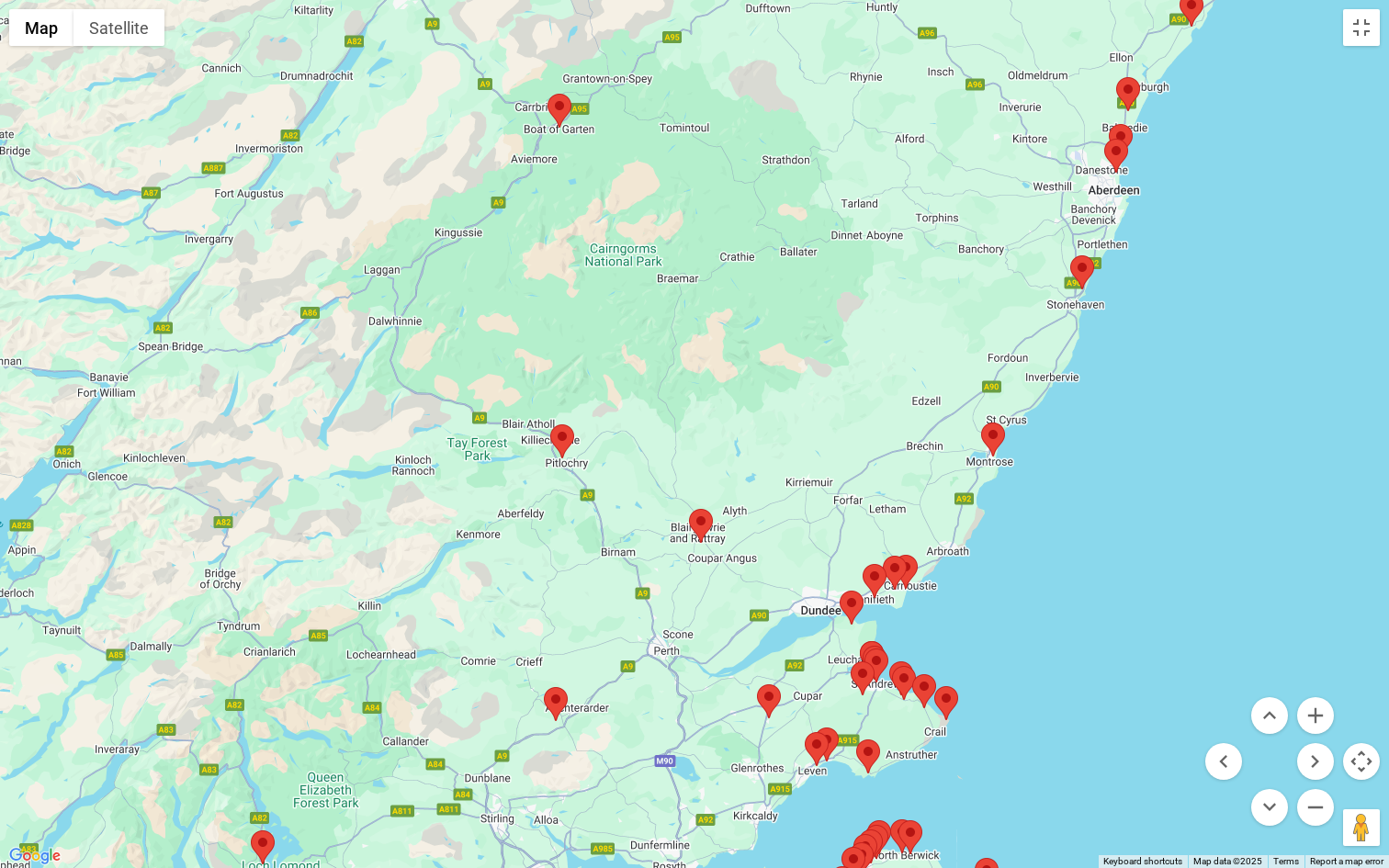
drag, startPoint x: 685, startPoint y: 547, endPoint x: 820, endPoint y: 350, distance: 238.8
click at [820, 350] on div at bounding box center [694, 434] width 1389 height 868
click at [550, 425] on area at bounding box center [550, 425] width 0 height 0
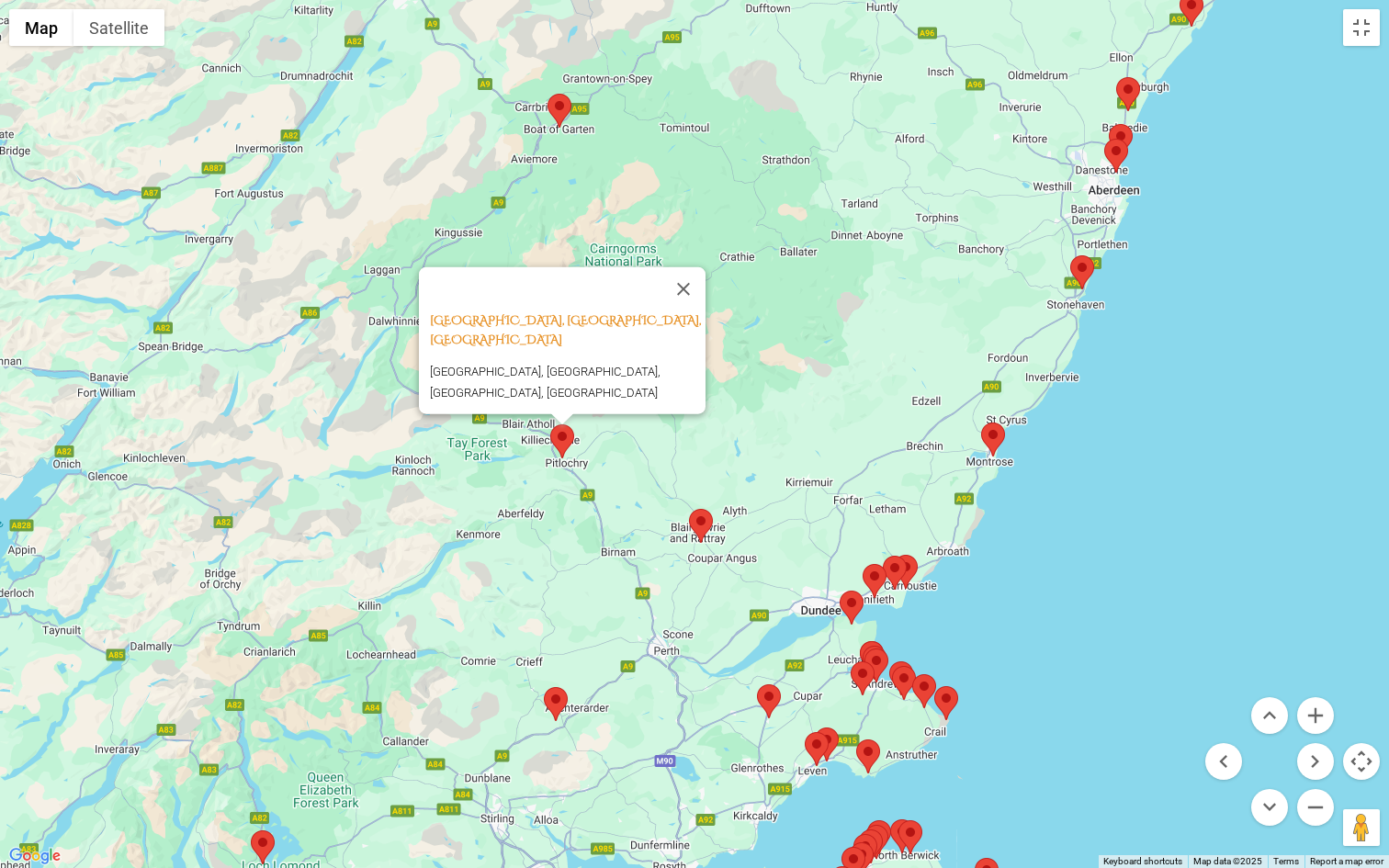
click at [689, 509] on area at bounding box center [689, 509] width 0 height 0
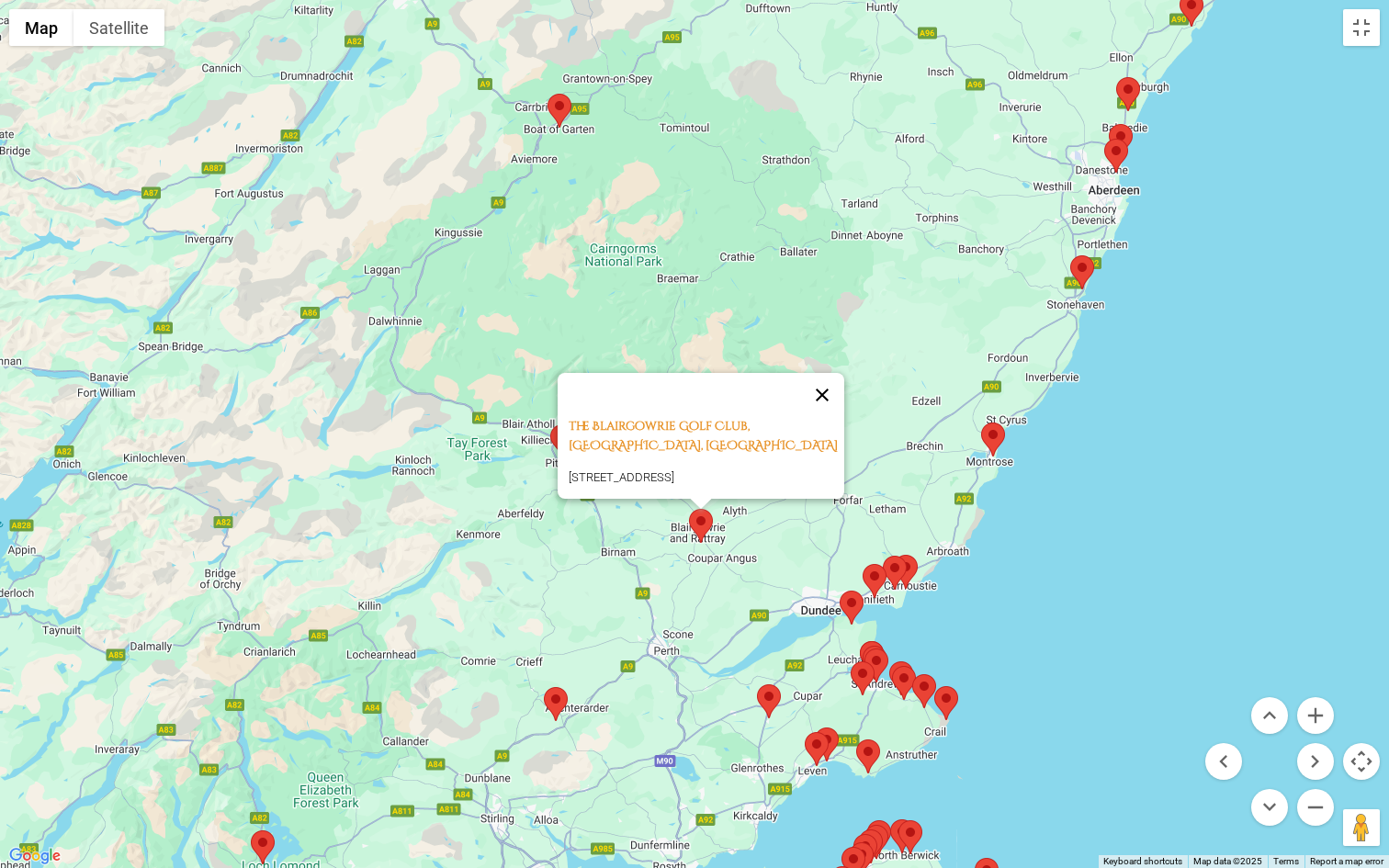
click at [830, 373] on button "Close" at bounding box center [822, 395] width 45 height 45
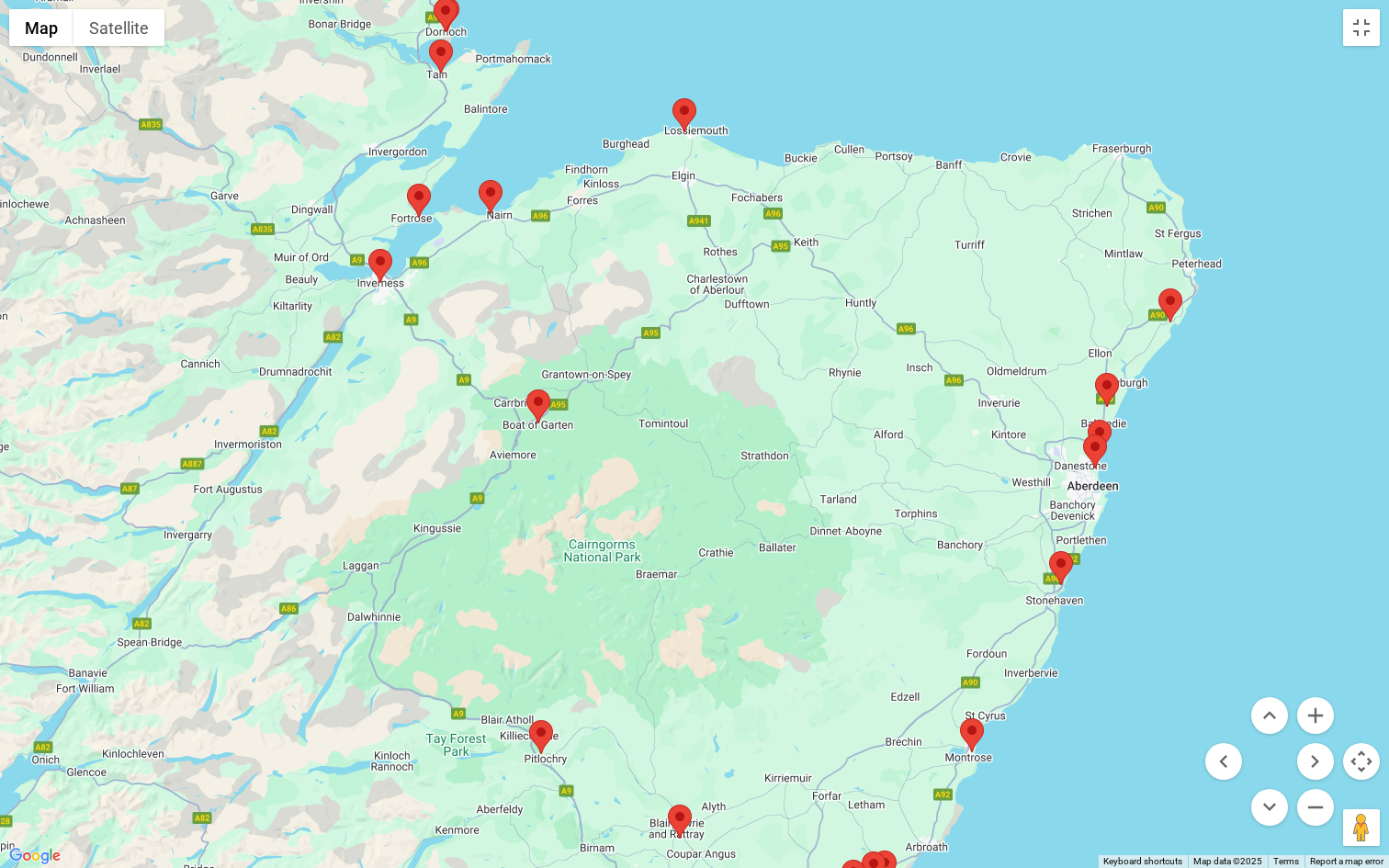
drag, startPoint x: 819, startPoint y: 350, endPoint x: 796, endPoint y: 654, distance: 304.9
click at [796, 654] on div at bounding box center [694, 434] width 1389 height 868
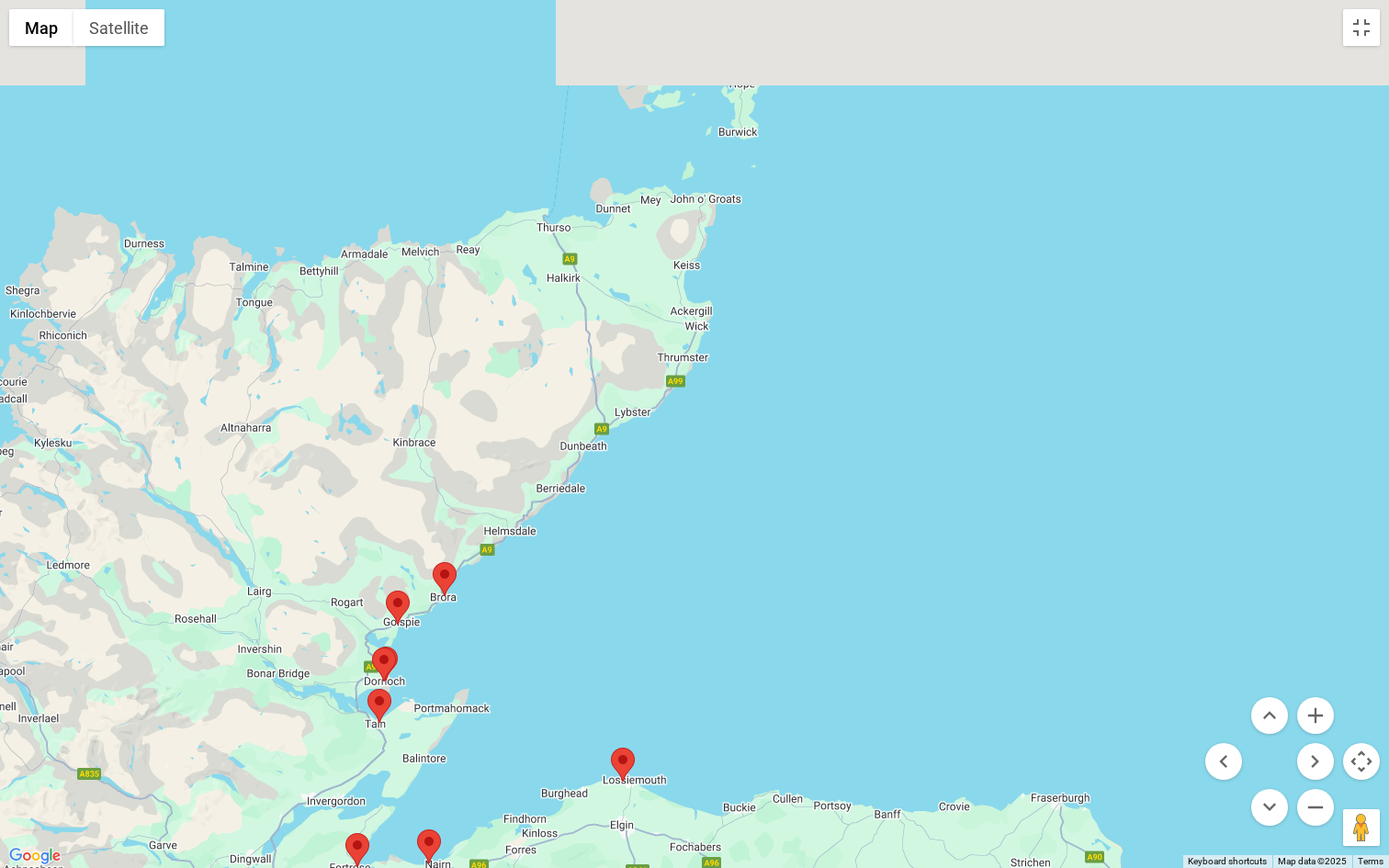
drag, startPoint x: 822, startPoint y: 574, endPoint x: 796, endPoint y: 778, distance: 205.7
click at [796, 668] on div at bounding box center [694, 434] width 1389 height 868
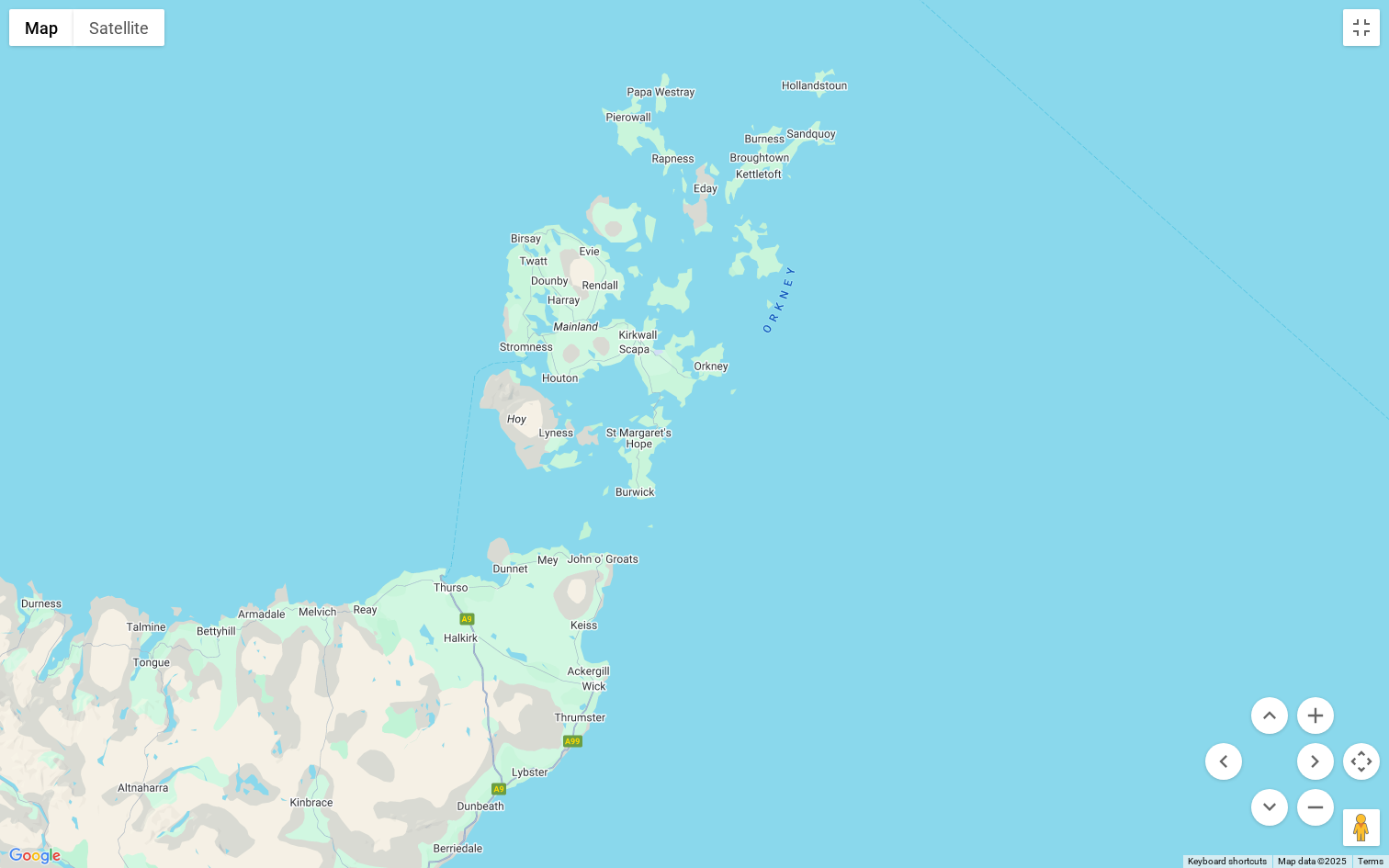
drag, startPoint x: 834, startPoint y: 572, endPoint x: 765, endPoint y: 706, distance: 150.7
click at [765, 668] on div at bounding box center [694, 434] width 1389 height 868
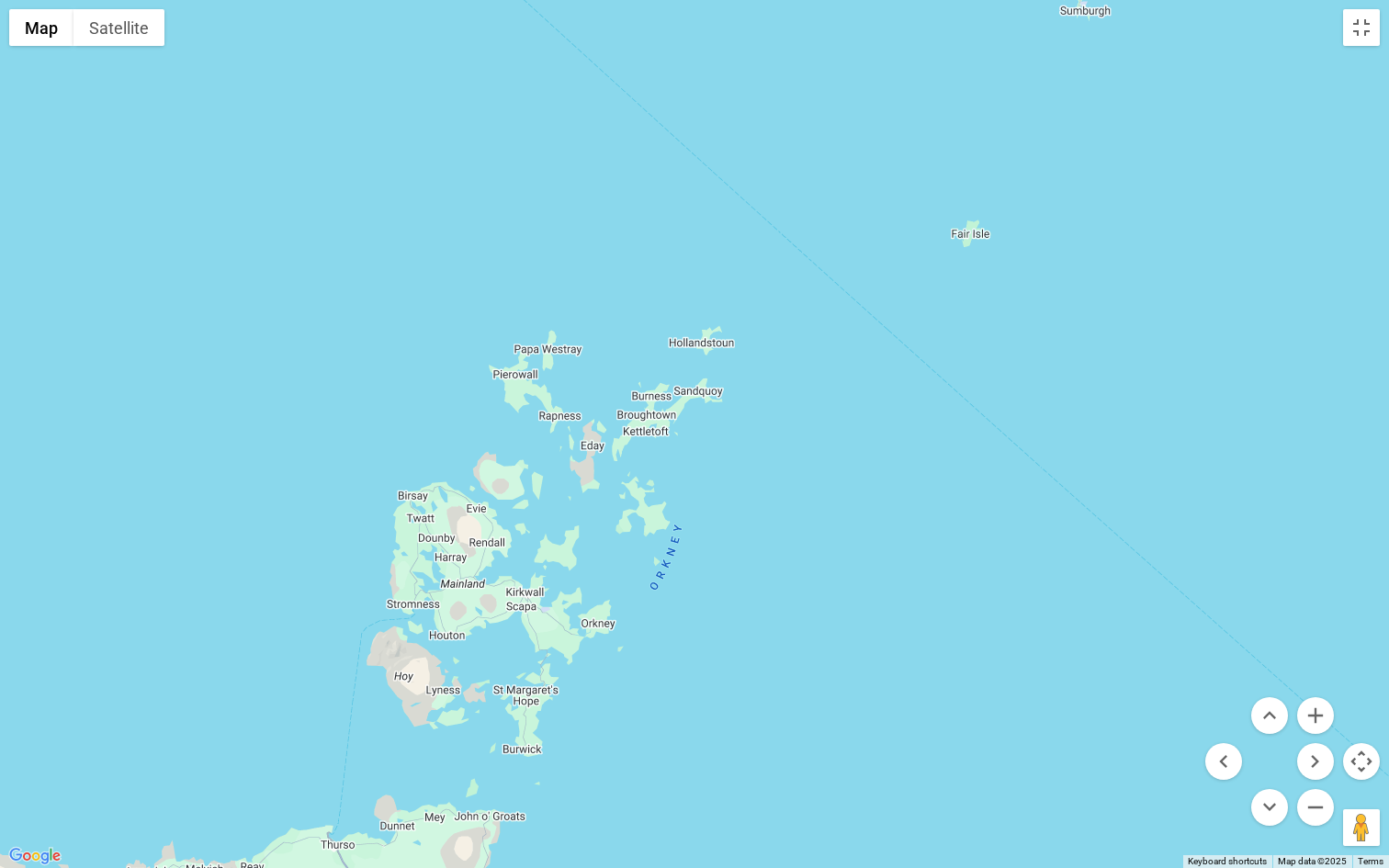
drag, startPoint x: 863, startPoint y: 480, endPoint x: 751, endPoint y: 739, distance: 282.2
click at [751, 668] on div at bounding box center [694, 434] width 1389 height 868
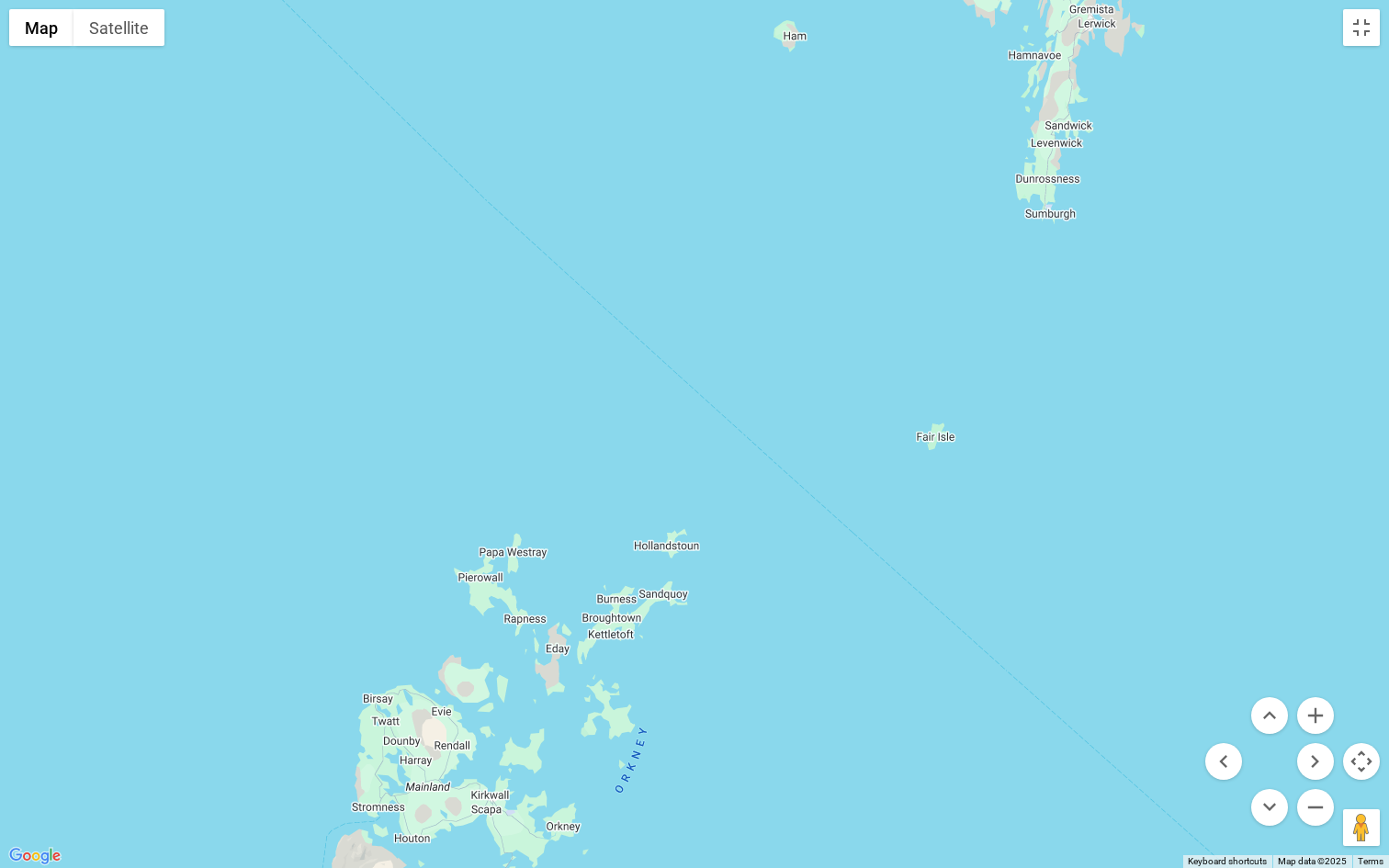
drag, startPoint x: 864, startPoint y: 526, endPoint x: 830, endPoint y: 704, distance: 181.2
click at [830, 668] on div at bounding box center [694, 434] width 1389 height 868
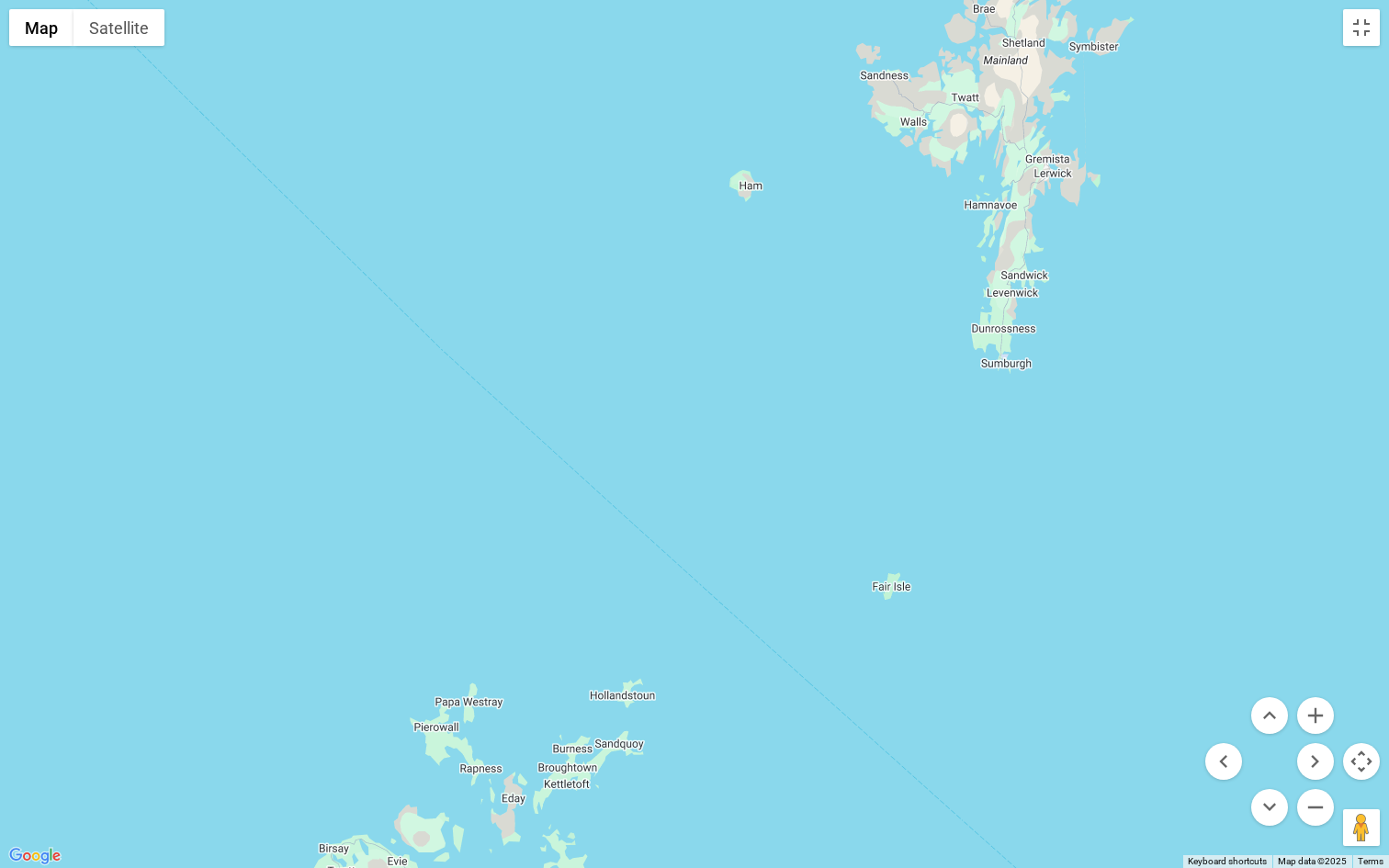
drag, startPoint x: 874, startPoint y: 576, endPoint x: 831, endPoint y: 728, distance: 158.0
click at [831, 668] on div at bounding box center [694, 434] width 1389 height 868
